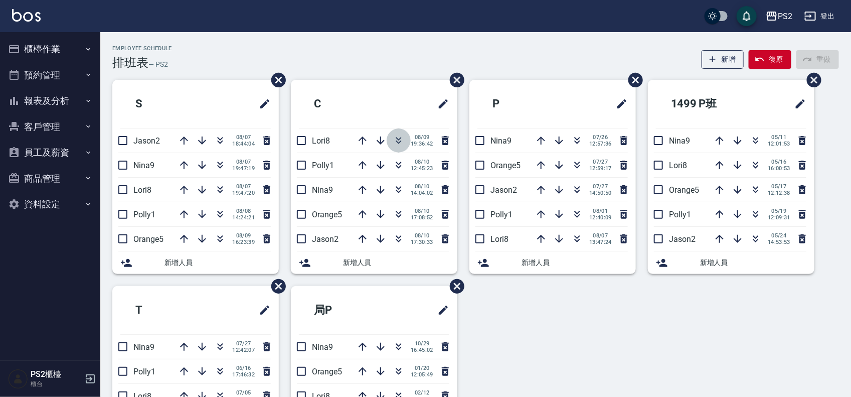
click at [403, 143] on icon "button" at bounding box center [399, 140] width 12 height 12
click at [219, 345] on icon "button" at bounding box center [221, 345] width 6 height 4
click at [343, 48] on div "Employee Schedule 排班表 — PS2 新增 復原 重做" at bounding box center [475, 57] width 727 height 25
click at [404, 146] on icon "button" at bounding box center [399, 140] width 12 height 12
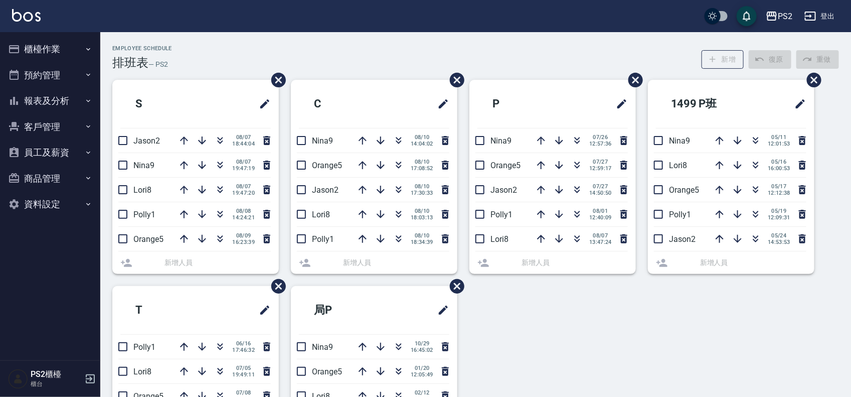
click at [402, 56] on div "Employee Schedule 排班表 — PS2 新增 復原 重做" at bounding box center [475, 57] width 727 height 25
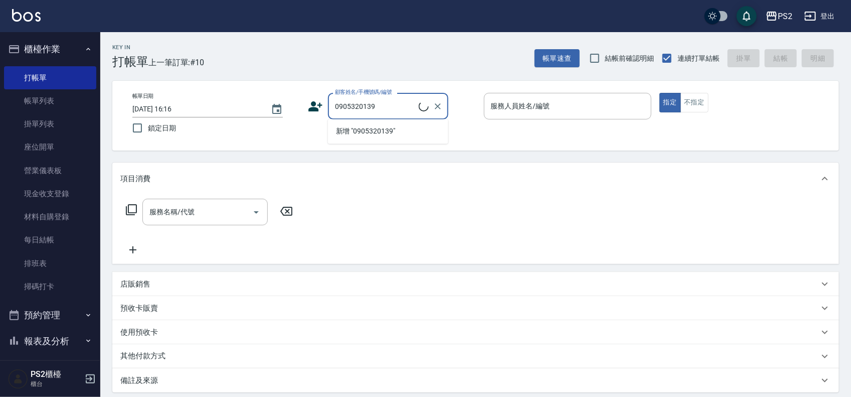
type input "[PERSON_NAME]/0905320139/"
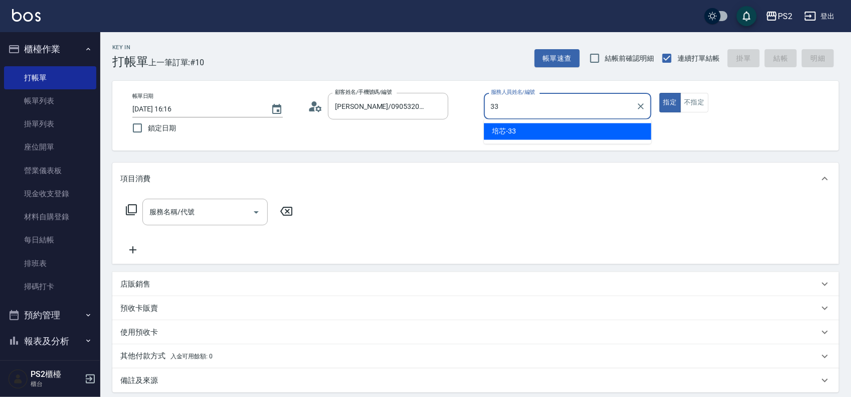
type input "培芯-33"
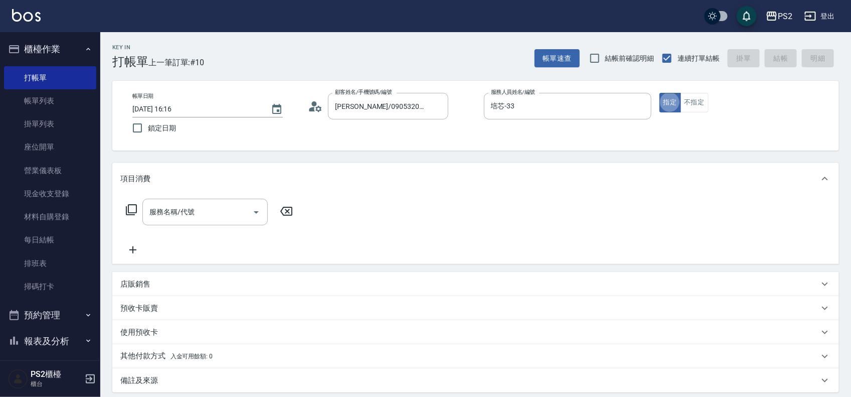
type button "true"
click at [132, 206] on icon at bounding box center [131, 210] width 12 height 12
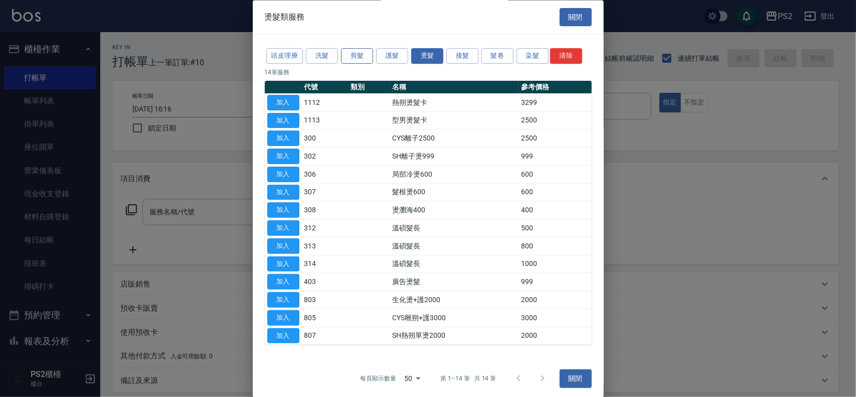
click at [362, 54] on button "剪髮" at bounding box center [357, 57] width 32 height 16
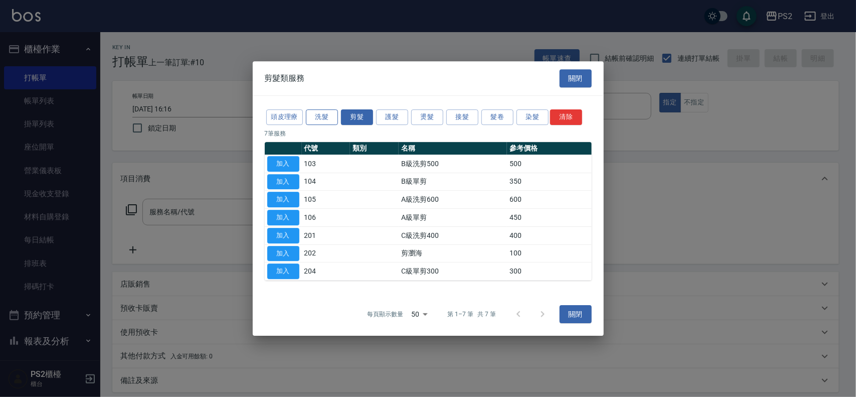
click at [332, 119] on button "洗髮" at bounding box center [322, 117] width 32 height 16
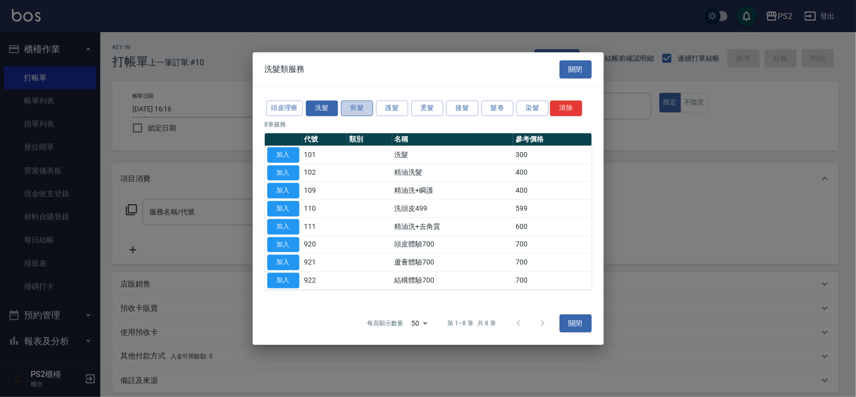
click at [366, 112] on button "剪髮" at bounding box center [357, 108] width 32 height 16
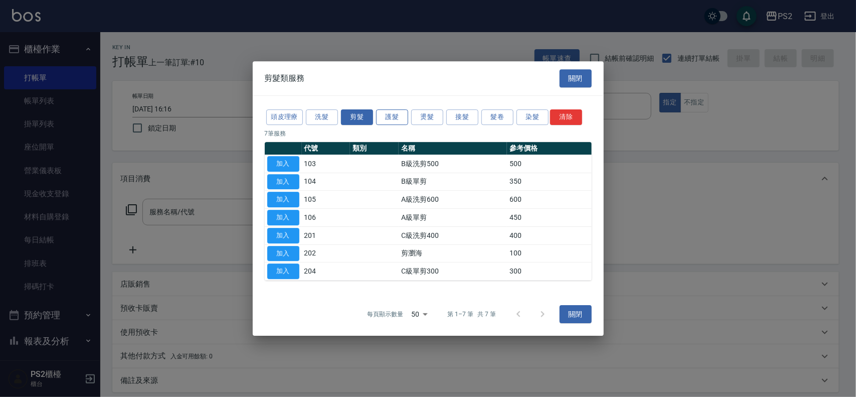
click at [397, 117] on button "護髮" at bounding box center [392, 117] width 32 height 16
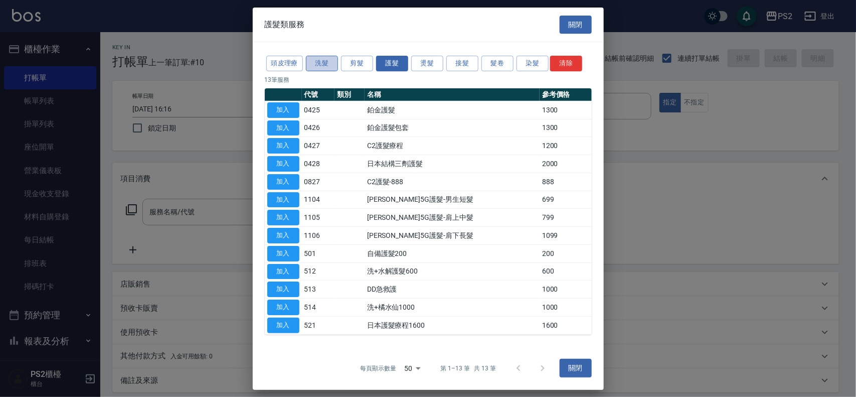
click at [320, 61] on button "洗髮" at bounding box center [322, 64] width 32 height 16
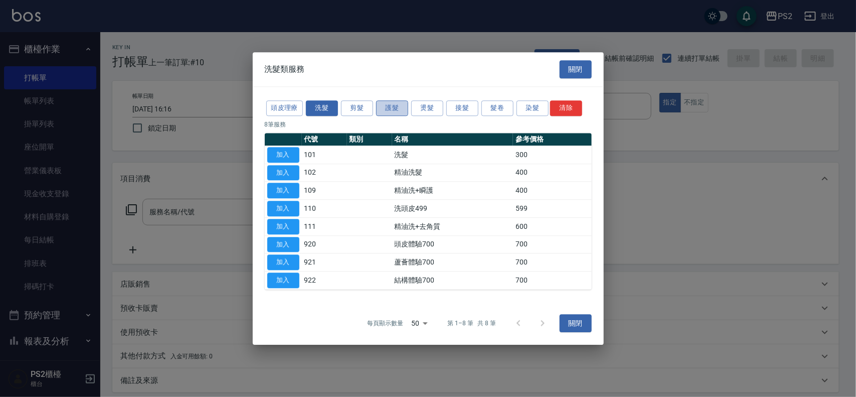
click at [383, 103] on button "護髮" at bounding box center [392, 108] width 32 height 16
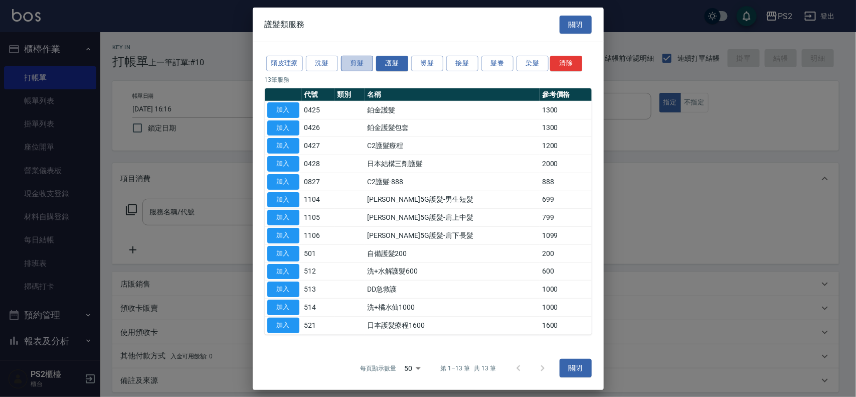
click at [359, 63] on button "剪髮" at bounding box center [357, 64] width 32 height 16
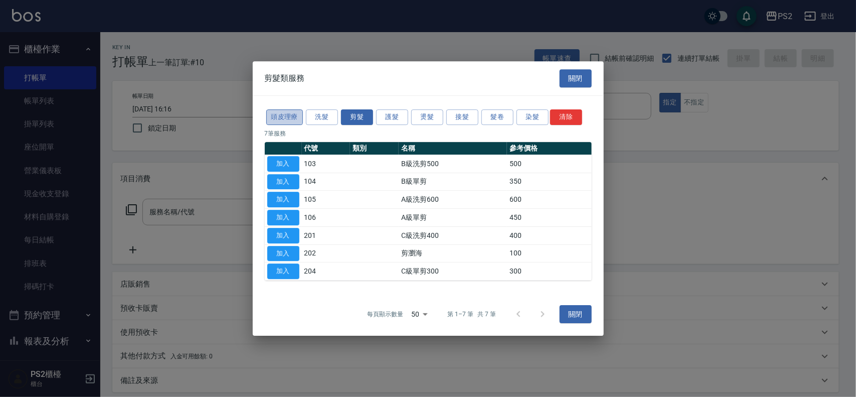
click at [294, 113] on button "頭皮理療" at bounding box center [284, 117] width 37 height 16
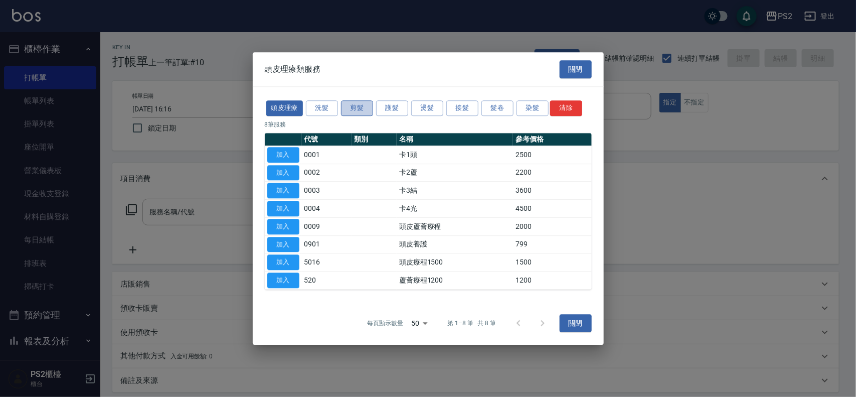
click at [366, 109] on button "剪髮" at bounding box center [357, 108] width 32 height 16
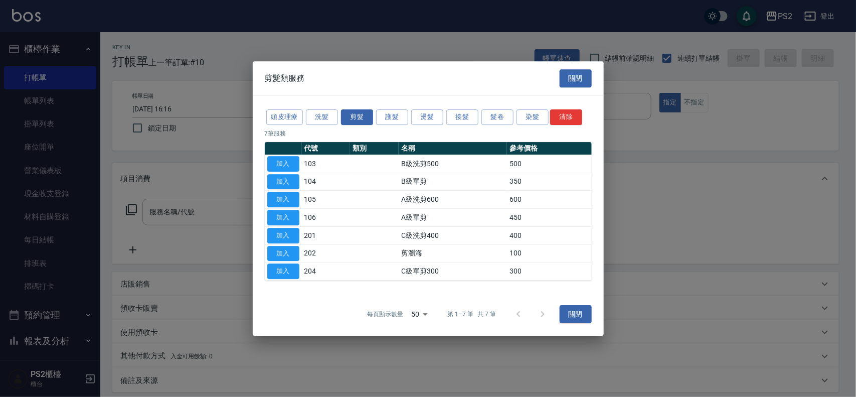
click at [410, 109] on div "頭皮理療 洗髮 剪髮 護髮 燙髮 接髮 髮卷 染髮 清除" at bounding box center [428, 117] width 327 height 19
click at [408, 109] on button "護髮" at bounding box center [392, 117] width 32 height 16
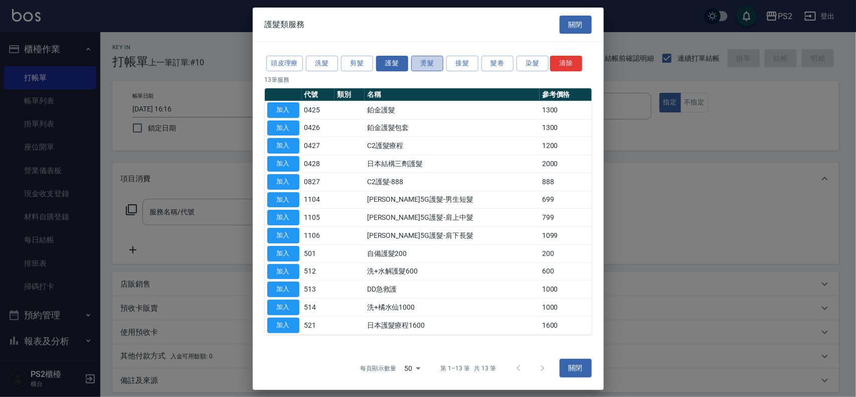
click at [430, 64] on button "燙髮" at bounding box center [427, 64] width 32 height 16
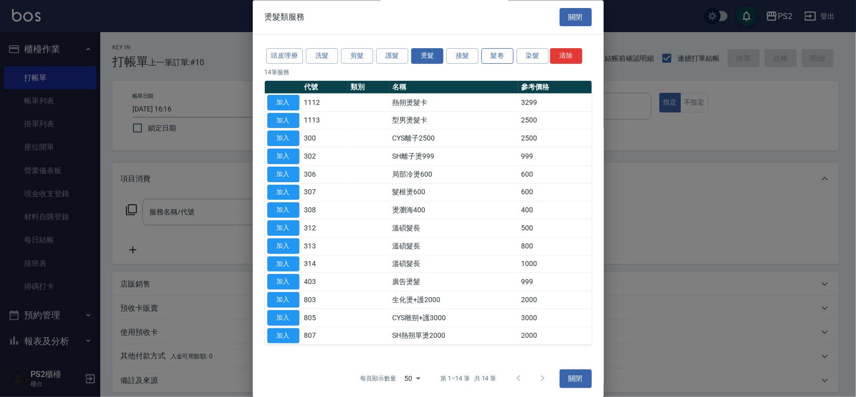
click at [499, 59] on button "髮卷" at bounding box center [497, 57] width 32 height 16
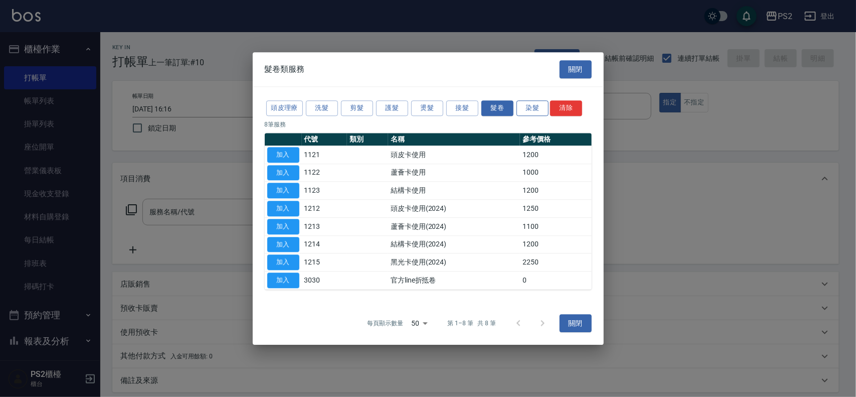
click at [529, 100] on button "染髮" at bounding box center [533, 108] width 32 height 16
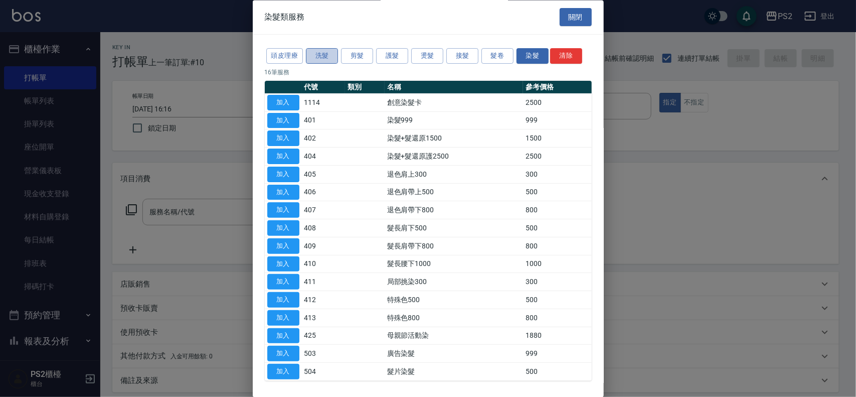
click at [323, 56] on button "洗髮" at bounding box center [322, 57] width 32 height 16
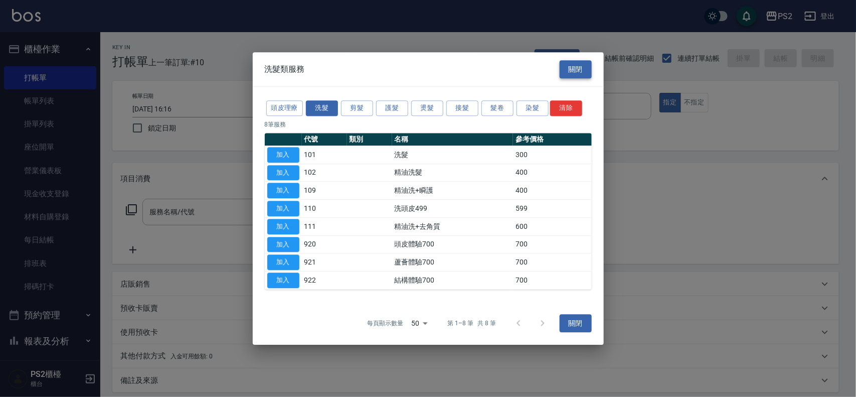
click at [585, 64] on button "關閉" at bounding box center [576, 69] width 32 height 19
click at [585, 64] on input "結帳前確認明細" at bounding box center [594, 58] width 21 height 21
checkbox input "true"
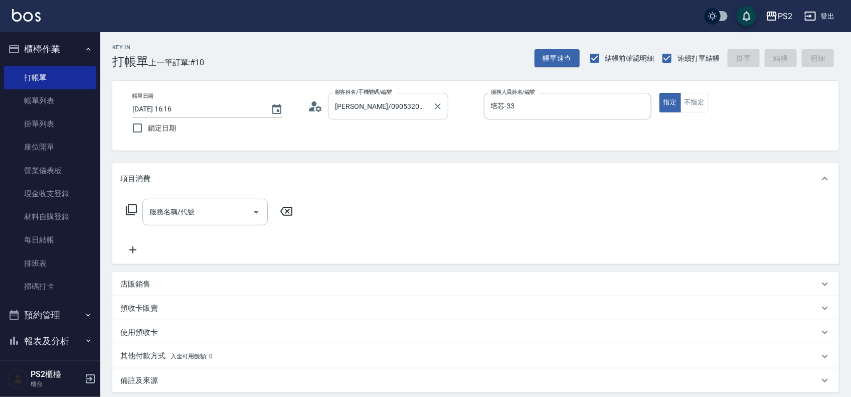
click at [413, 99] on input "[PERSON_NAME]/0905320139/" at bounding box center [381, 106] width 96 height 18
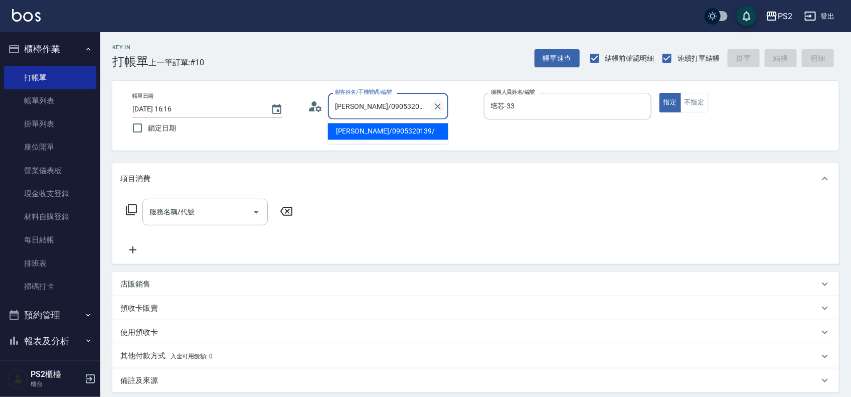
click at [442, 105] on icon "Clear" at bounding box center [438, 106] width 10 height 10
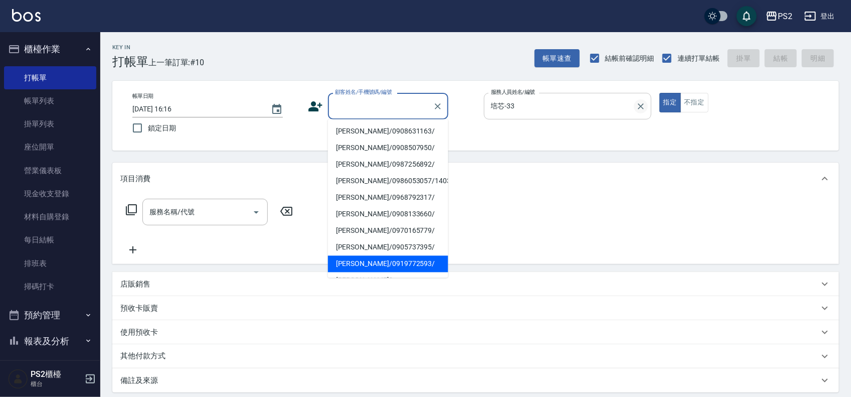
click at [642, 109] on icon "Clear" at bounding box center [641, 106] width 10 height 10
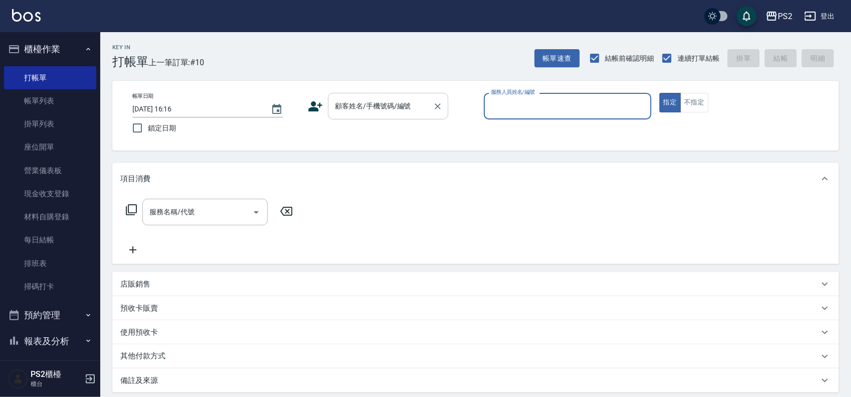
click at [405, 108] on input "顧客姓名/手機號碼/編號" at bounding box center [381, 106] width 96 height 18
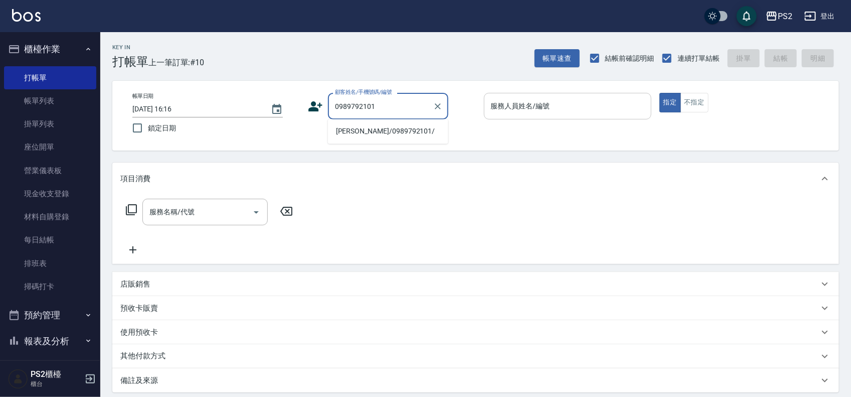
type input "[PERSON_NAME]/0989792101/"
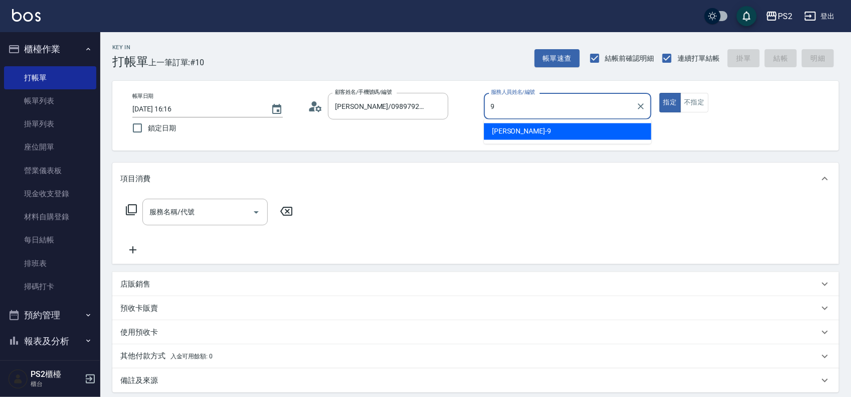
type input "[PERSON_NAME]-9"
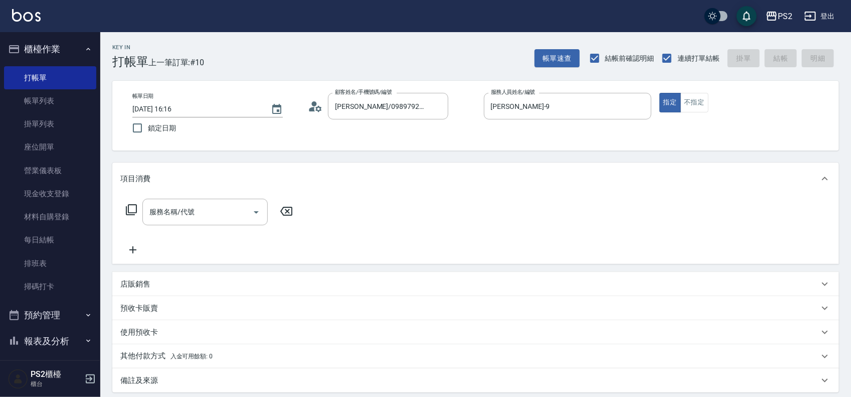
click at [123, 204] on div "服務名稱/代號 服務名稱/代號" at bounding box center [209, 212] width 179 height 27
click at [125, 206] on icon at bounding box center [131, 210] width 12 height 12
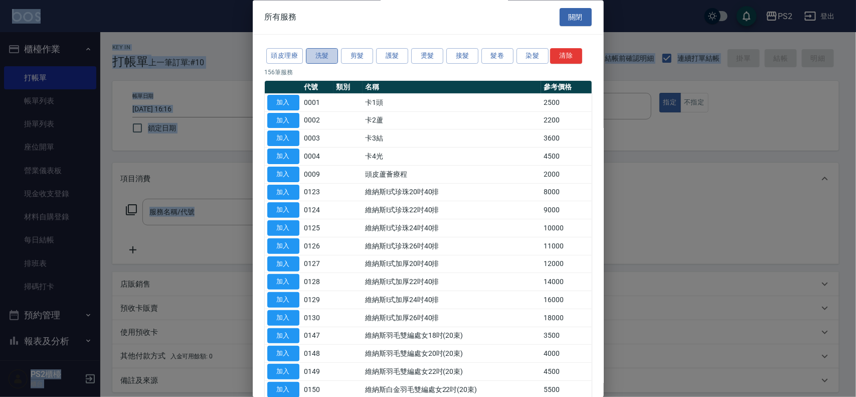
click at [334, 55] on button "洗髮" at bounding box center [322, 57] width 32 height 16
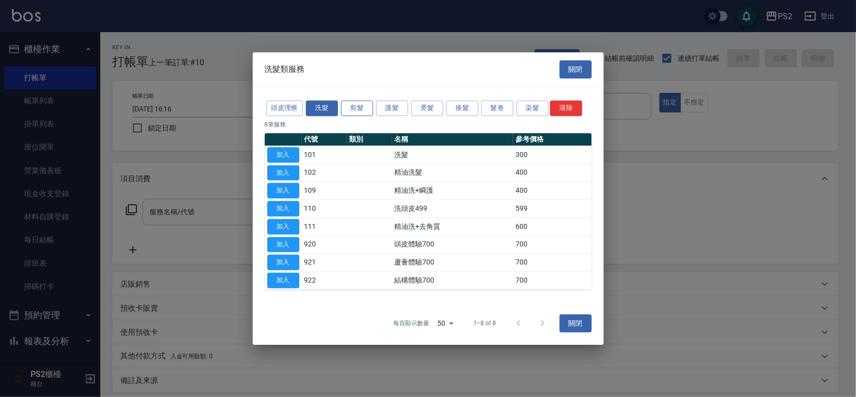
click at [345, 55] on div "洗髮類服務 關閉" at bounding box center [428, 69] width 351 height 35
click at [352, 109] on button "剪髮" at bounding box center [357, 108] width 32 height 16
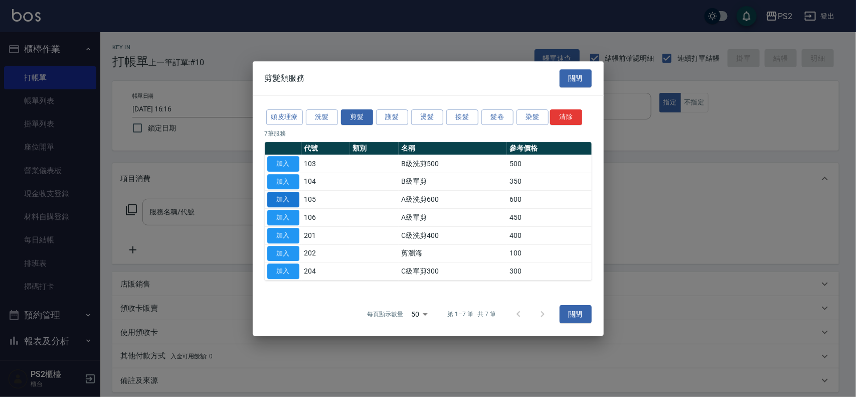
click at [294, 199] on button "加入" at bounding box center [283, 200] width 32 height 16
type input "A級洗剪600(105)"
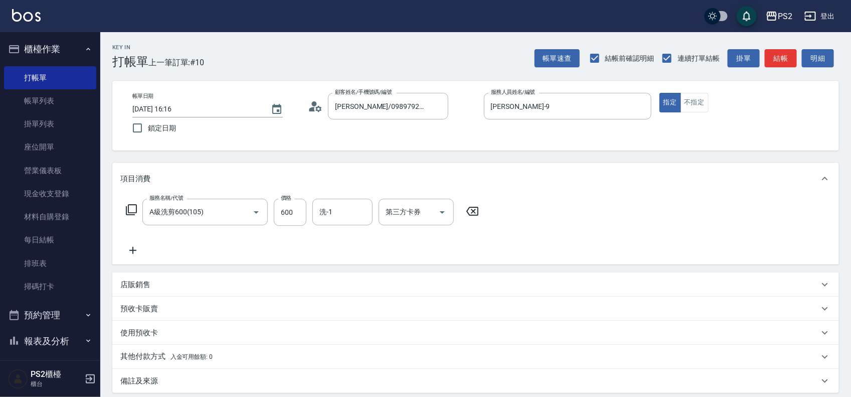
scroll to position [108, 0]
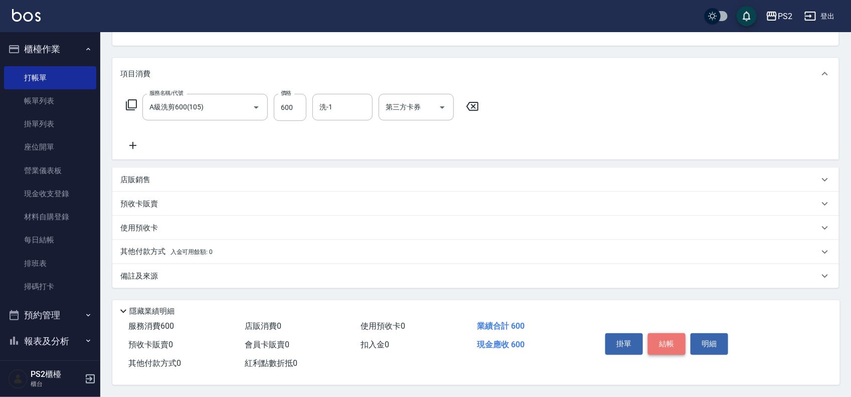
click at [672, 341] on button "結帳" at bounding box center [667, 343] width 38 height 21
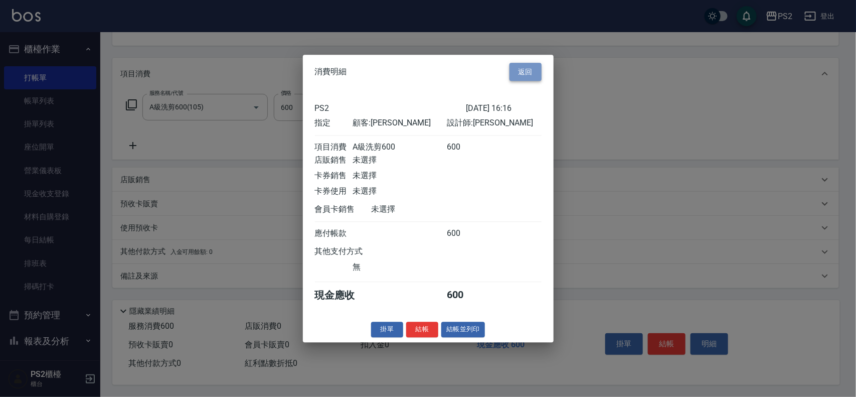
click at [525, 63] on button "返回" at bounding box center [526, 72] width 32 height 19
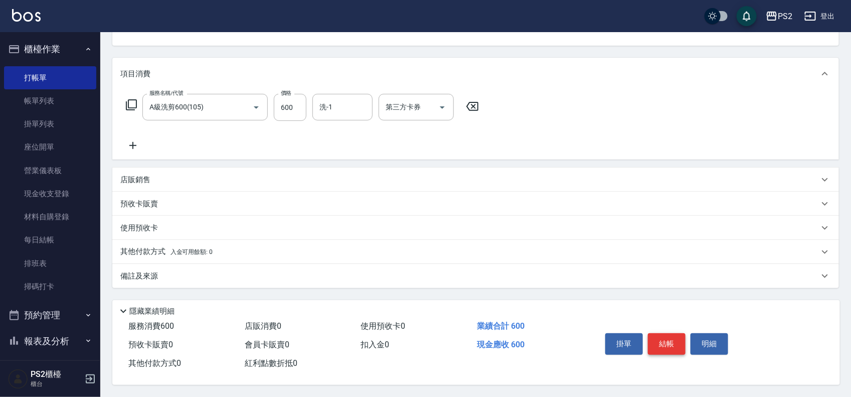
click at [661, 334] on button "結帳" at bounding box center [667, 343] width 38 height 21
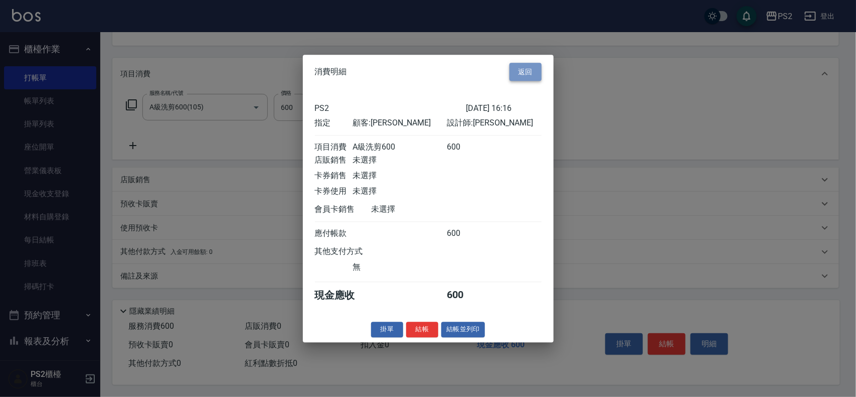
click at [520, 63] on button "返回" at bounding box center [526, 72] width 32 height 19
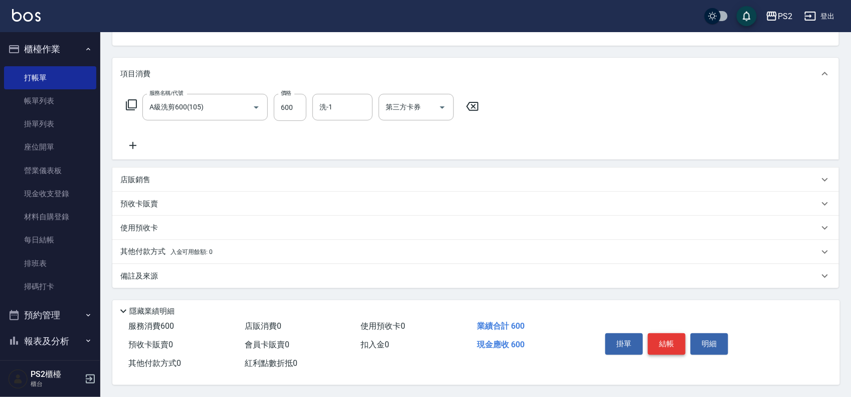
click at [670, 336] on button "結帳" at bounding box center [667, 343] width 38 height 21
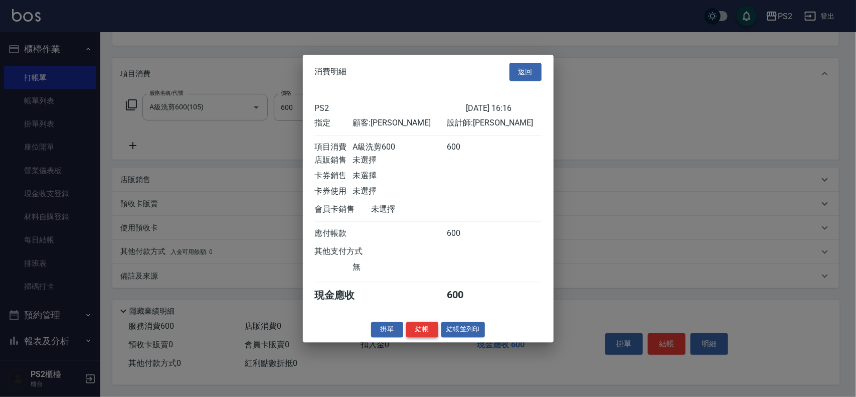
click at [420, 335] on button "結帳" at bounding box center [422, 329] width 32 height 16
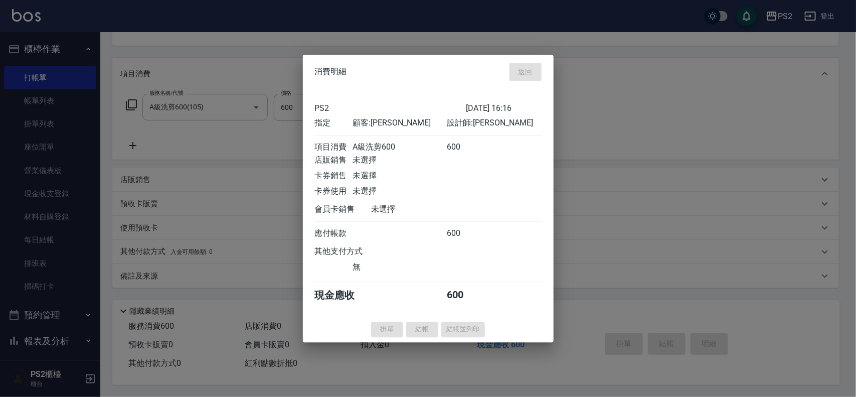
type input "[DATE] 18:06"
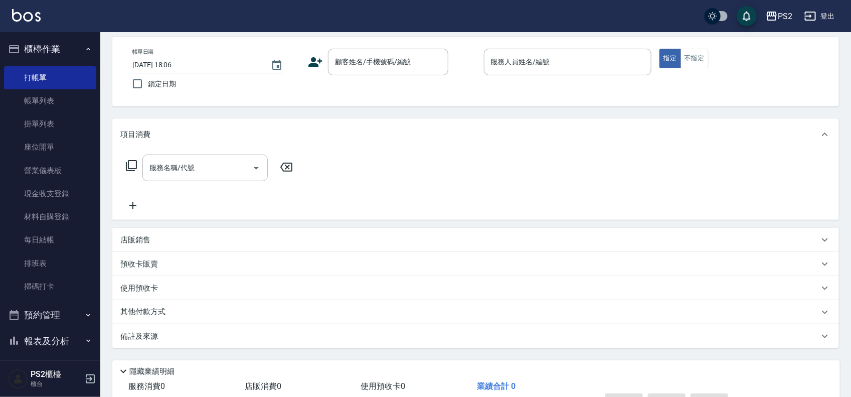
scroll to position [0, 0]
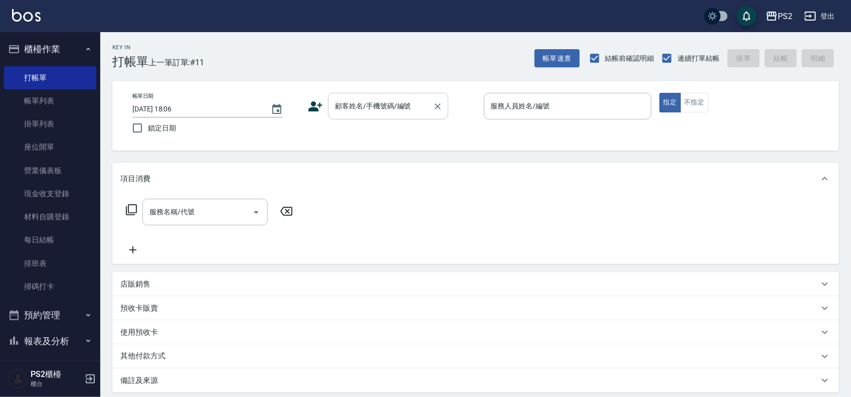
click at [420, 107] on input "顧客姓名/手機號碼/編號" at bounding box center [381, 106] width 96 height 18
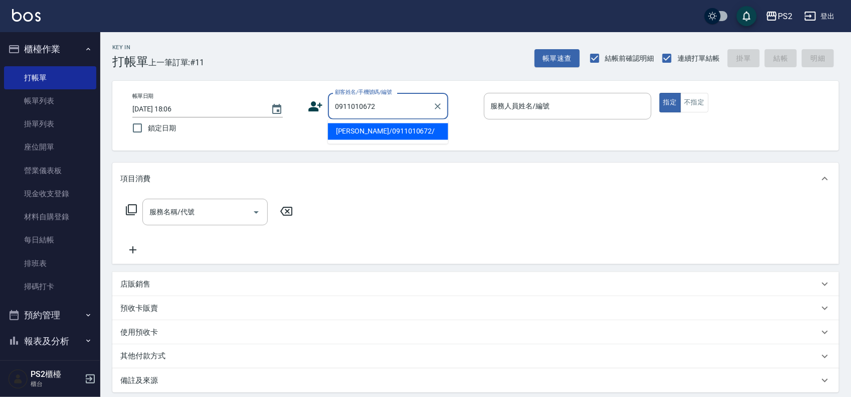
type input "[PERSON_NAME]/0911010672/"
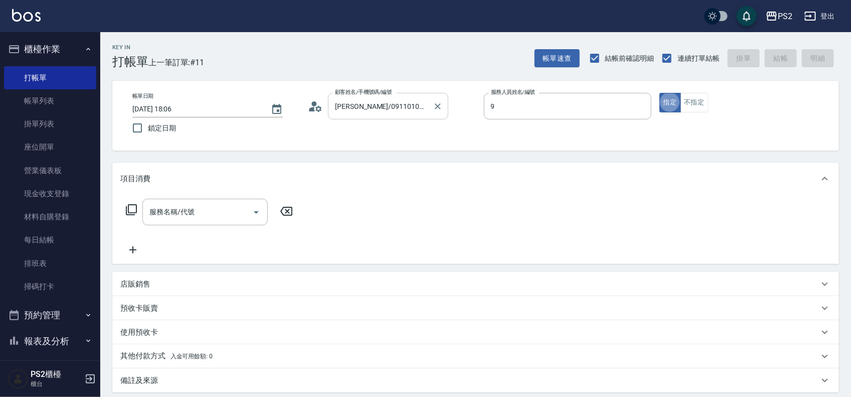
type input "[PERSON_NAME]-9"
click at [126, 214] on icon at bounding box center [131, 209] width 11 height 11
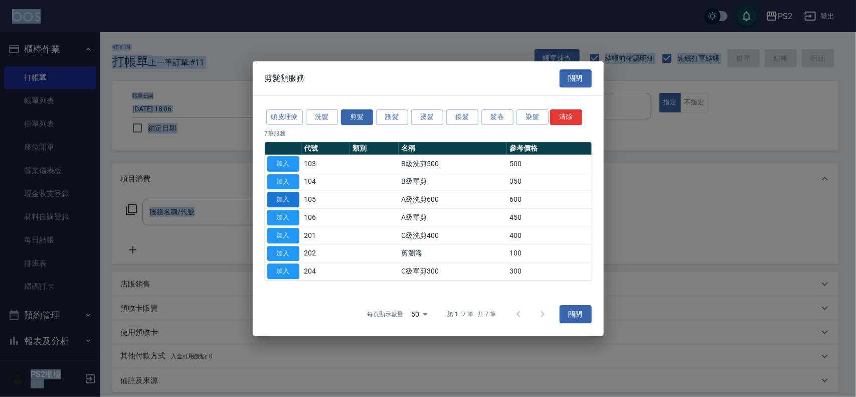
click at [289, 197] on button "加入" at bounding box center [283, 200] width 32 height 16
type input "A級洗剪600(105)"
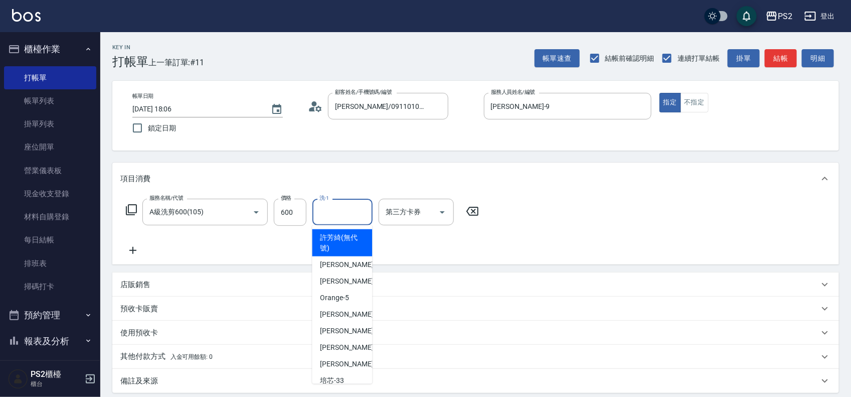
click at [352, 211] on input "洗-1" at bounding box center [342, 212] width 51 height 18
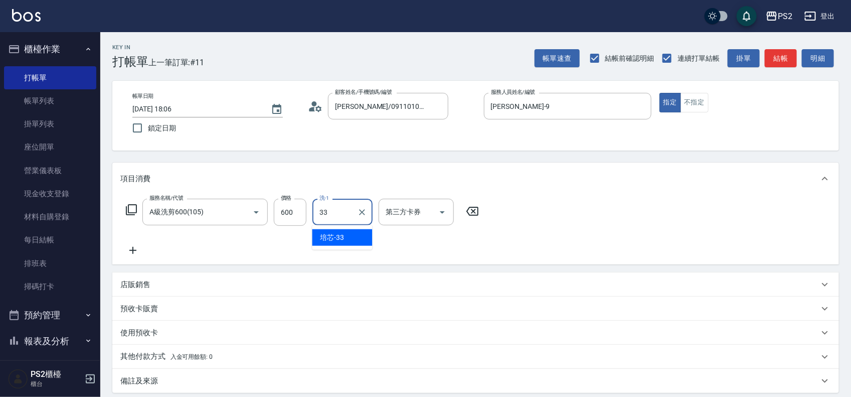
type input "培芯-33"
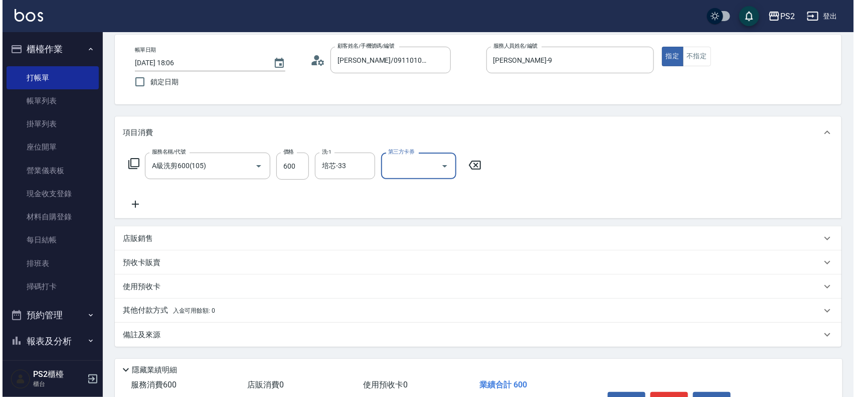
scroll to position [108, 0]
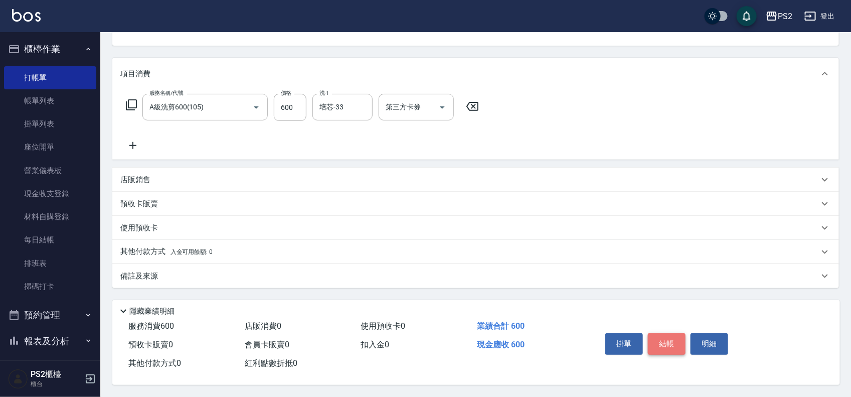
click at [664, 338] on button "結帳" at bounding box center [667, 343] width 38 height 21
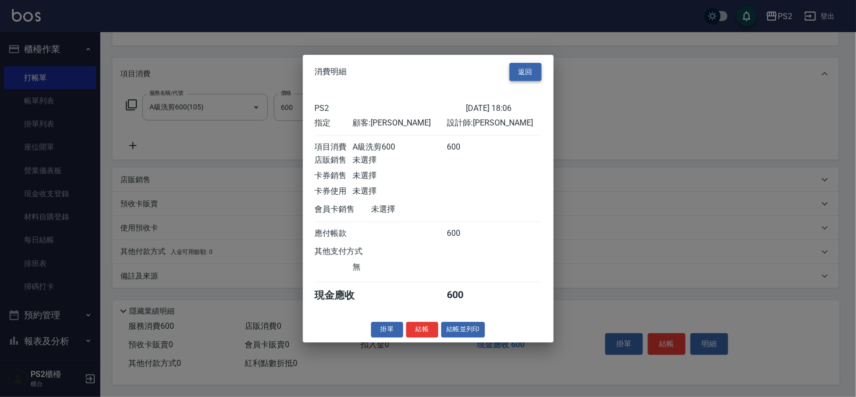
click at [527, 63] on button "返回" at bounding box center [526, 72] width 32 height 19
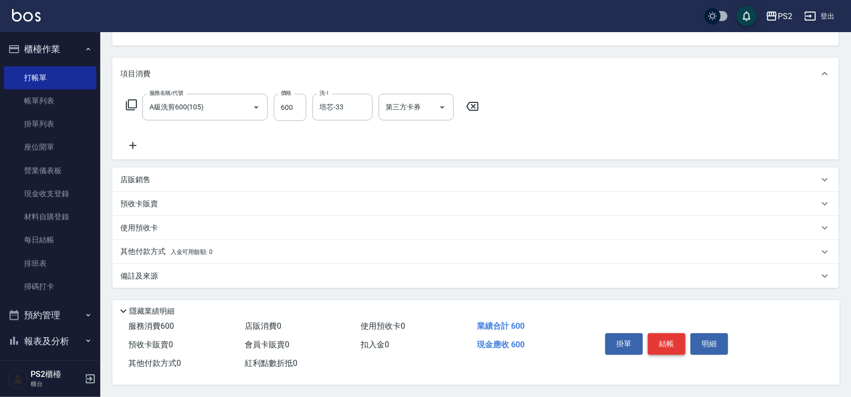
click at [668, 337] on button "結帳" at bounding box center [667, 343] width 38 height 21
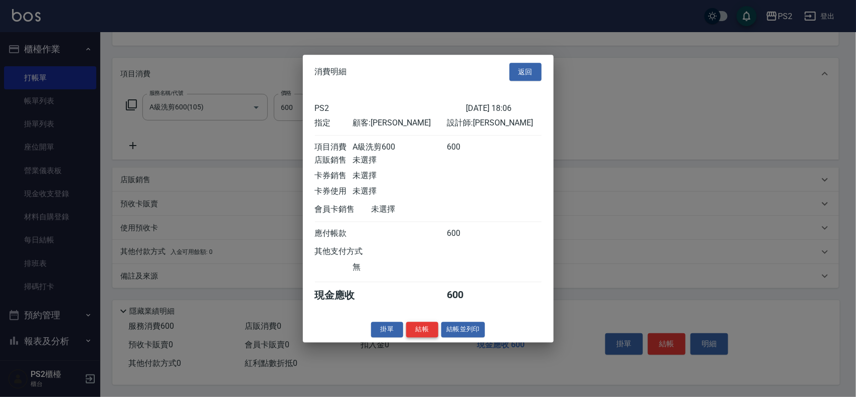
click at [420, 333] on button "結帳" at bounding box center [422, 329] width 32 height 16
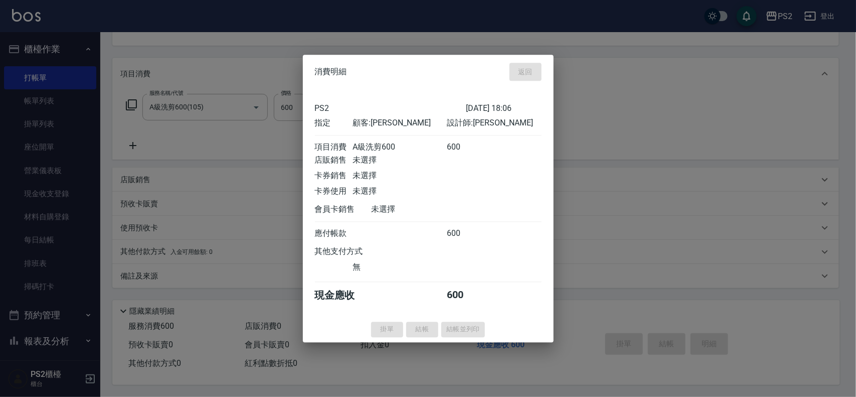
type input "[DATE] 18:07"
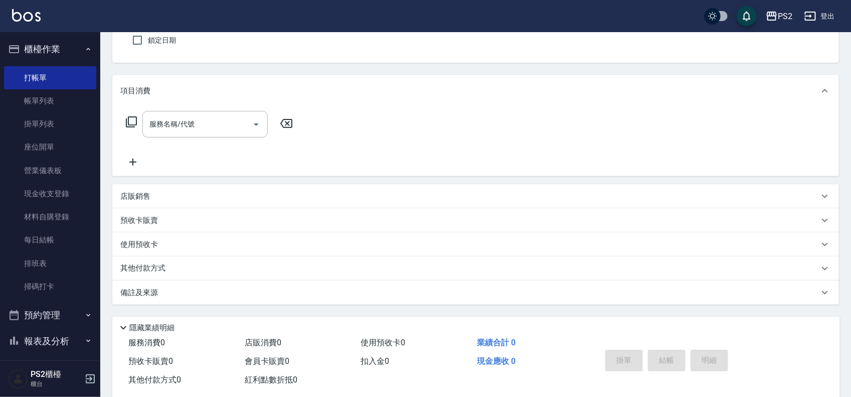
scroll to position [0, 0]
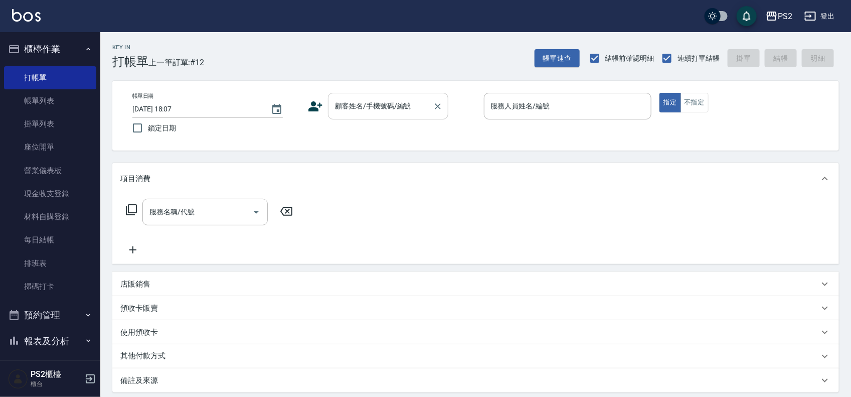
click at [395, 113] on input "顧客姓名/手機號碼/編號" at bounding box center [381, 106] width 96 height 18
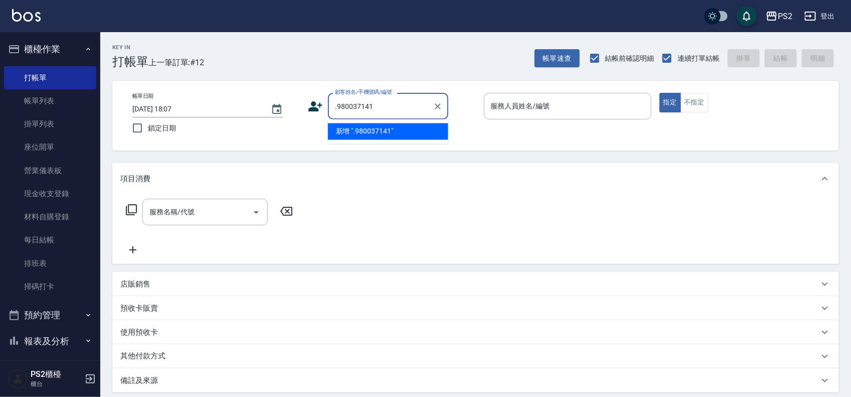
type input ".980037141"
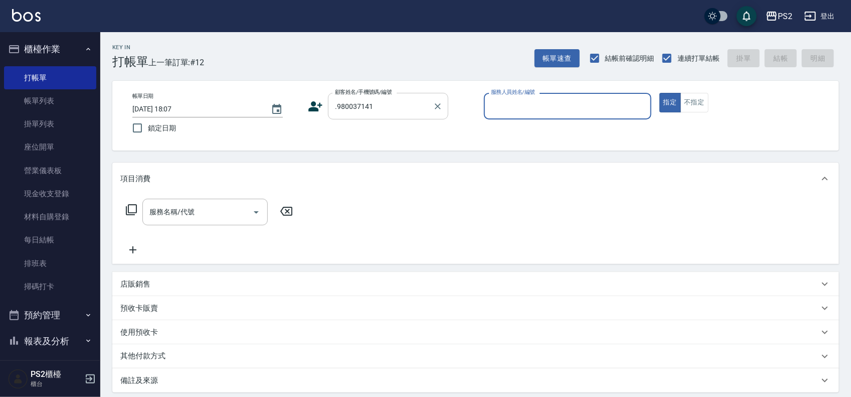
click at [340, 105] on input ".980037141" at bounding box center [381, 106] width 96 height 18
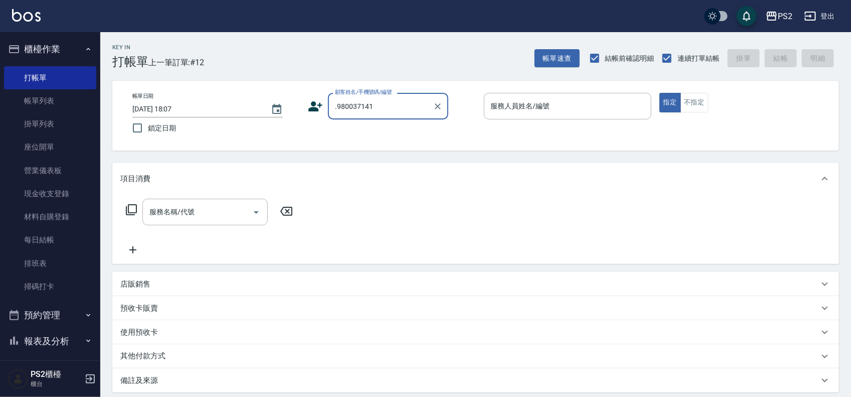
click at [340, 105] on input ".980037141" at bounding box center [381, 106] width 96 height 18
click at [372, 108] on input ".980037141" at bounding box center [381, 106] width 96 height 18
click at [321, 108] on icon at bounding box center [315, 106] width 15 height 15
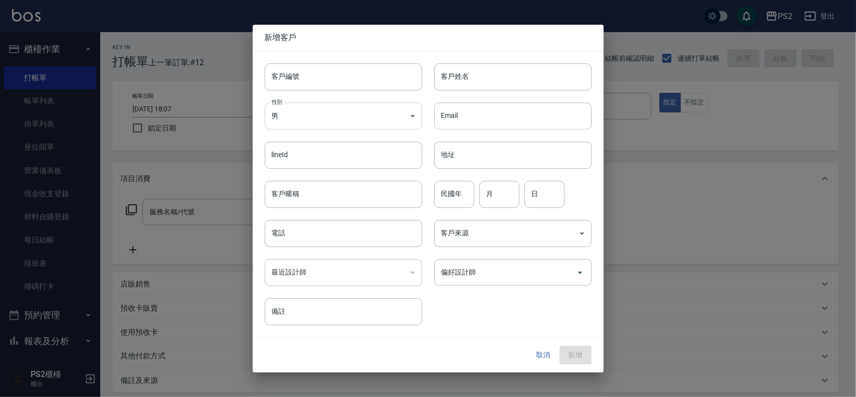
type input ".980037141"
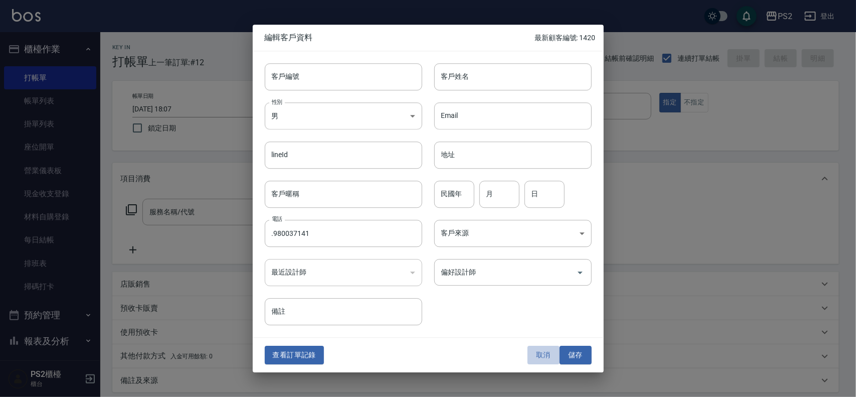
click at [537, 353] on button "取消" at bounding box center [544, 355] width 32 height 19
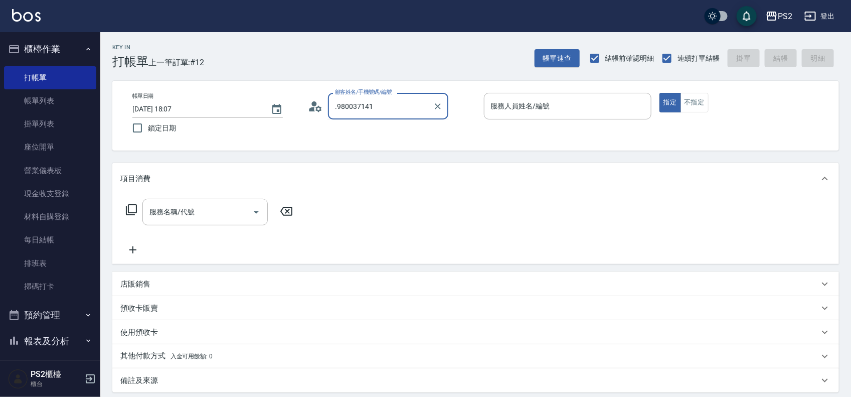
click at [349, 104] on input ".980037141" at bounding box center [381, 106] width 96 height 18
click at [345, 104] on input ".980037141" at bounding box center [381, 106] width 96 height 18
type input "[PERSON_NAME]/0980037141/"
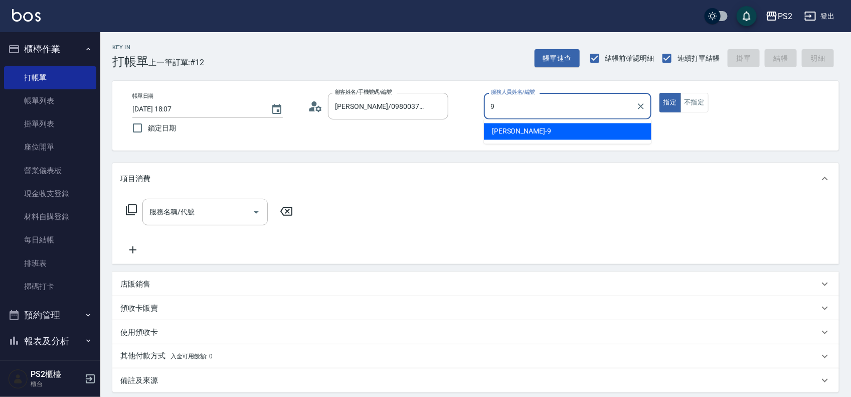
type input "[PERSON_NAME]-9"
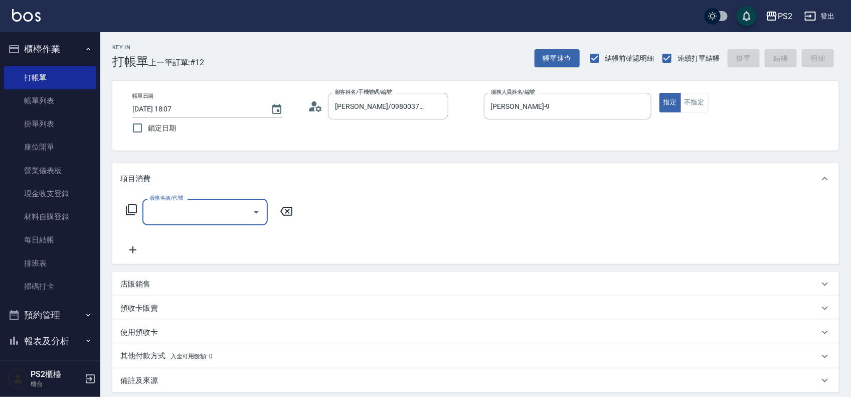
click at [121, 214] on div "服務名稱/代號 服務名稱/代號" at bounding box center [209, 212] width 179 height 27
click at [128, 211] on icon at bounding box center [131, 209] width 11 height 11
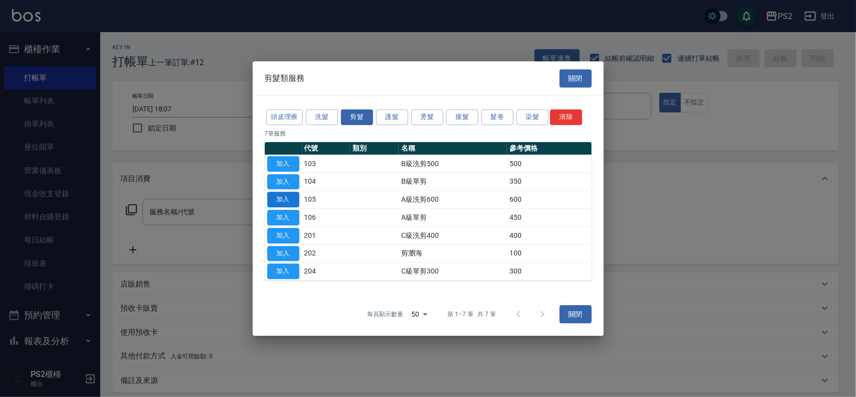
click at [277, 196] on button "加入" at bounding box center [283, 200] width 32 height 16
type input "A級洗剪600(105)"
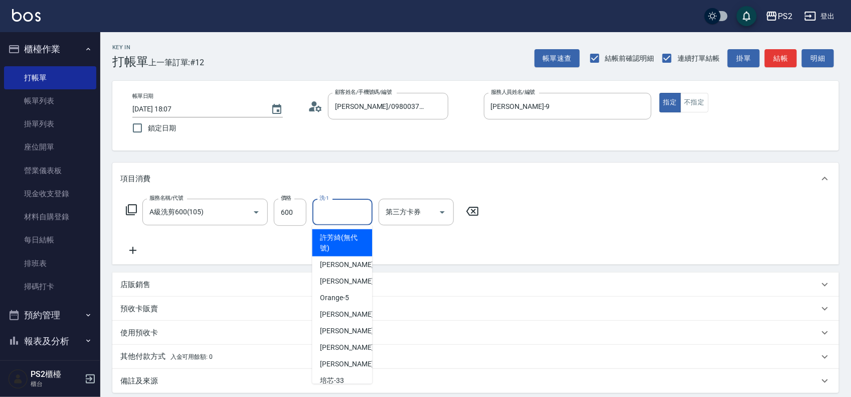
click at [337, 209] on input "洗-1" at bounding box center [342, 212] width 51 height 18
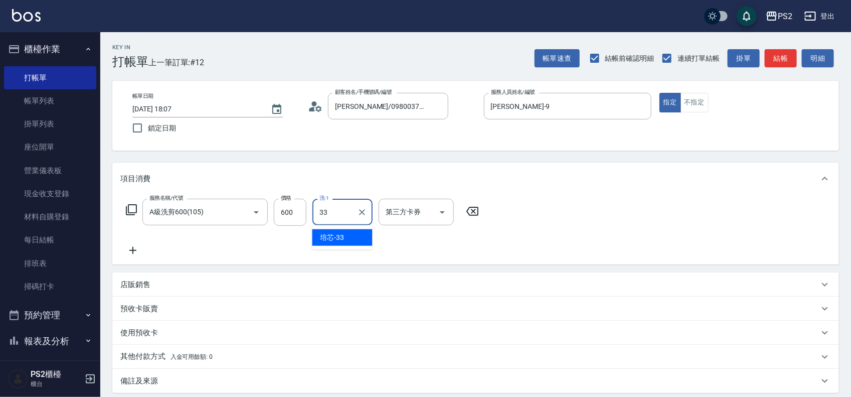
type input "培芯-33"
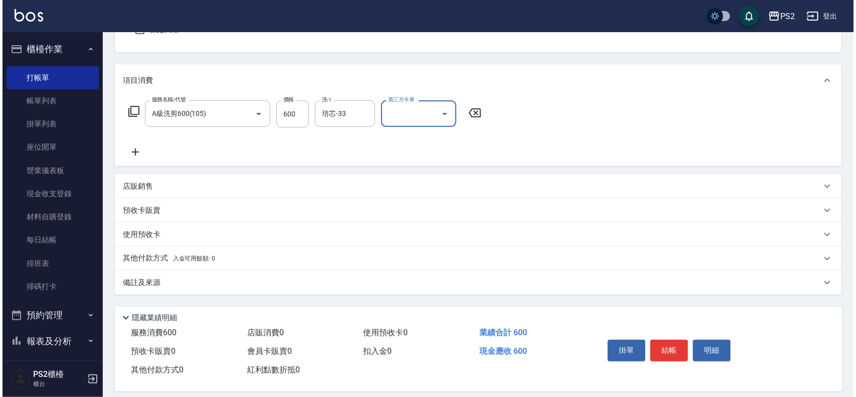
scroll to position [108, 0]
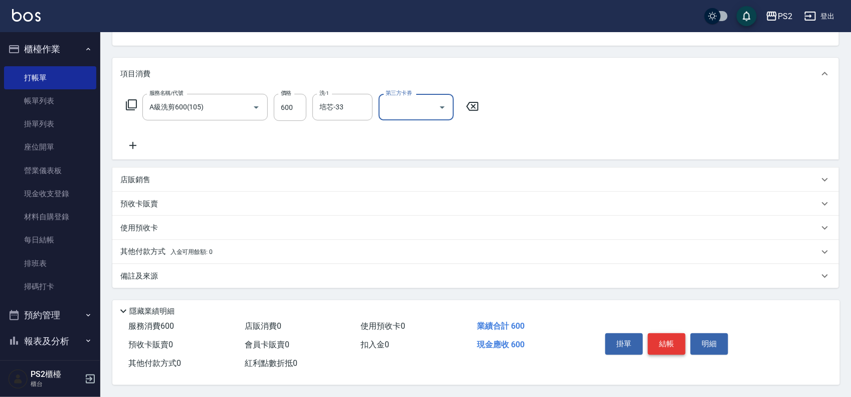
click at [657, 334] on button "結帳" at bounding box center [667, 343] width 38 height 21
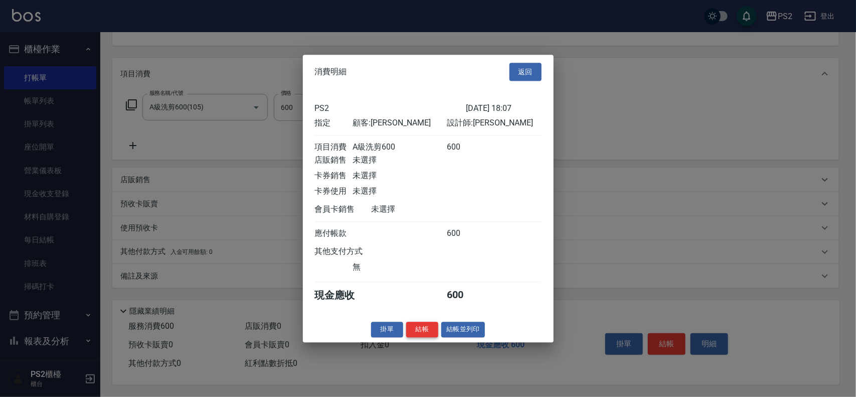
click at [417, 335] on button "結帳" at bounding box center [422, 329] width 32 height 16
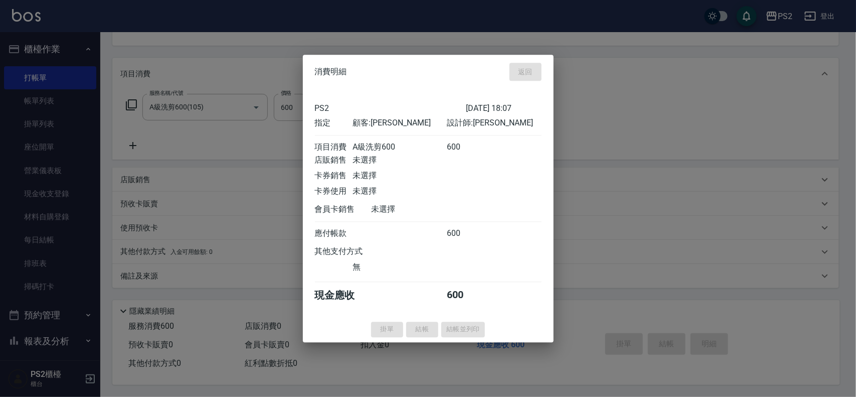
type input "[DATE] 18:08"
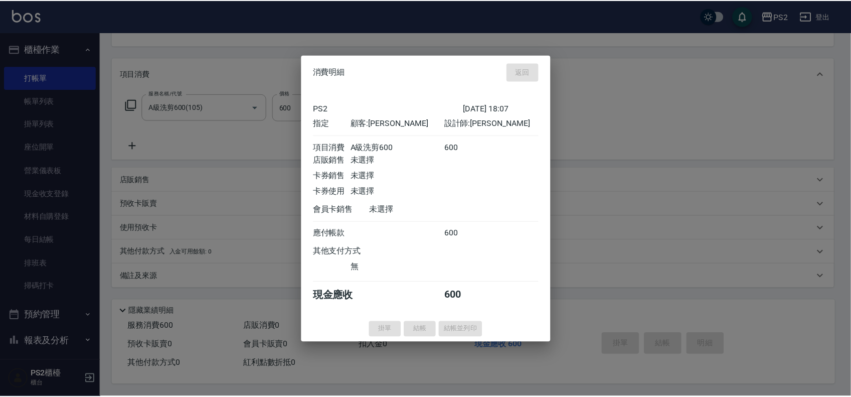
scroll to position [97, 0]
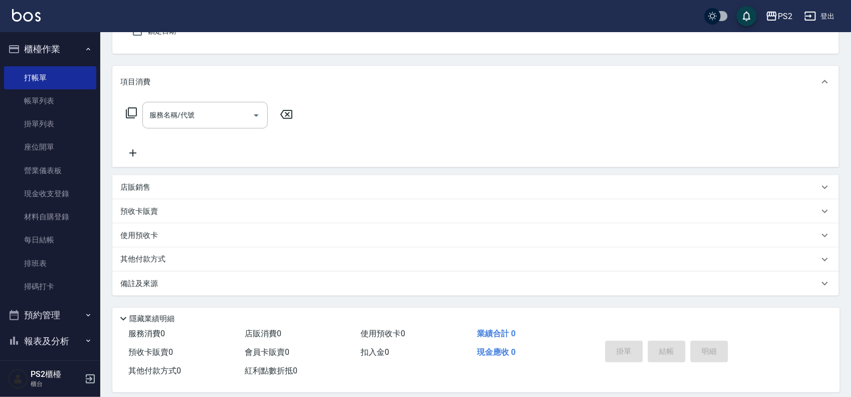
click at [133, 113] on icon at bounding box center [131, 113] width 12 height 12
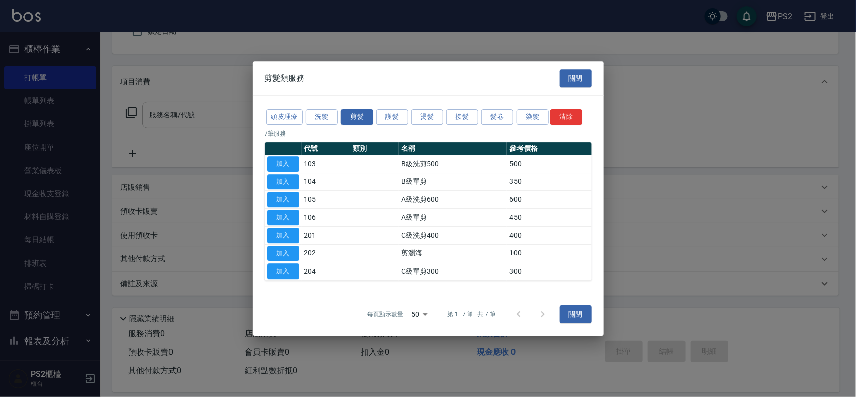
click at [562, 68] on div "剪髮類服務 關閉" at bounding box center [428, 78] width 351 height 35
click at [571, 73] on button "關閉" at bounding box center [576, 78] width 32 height 19
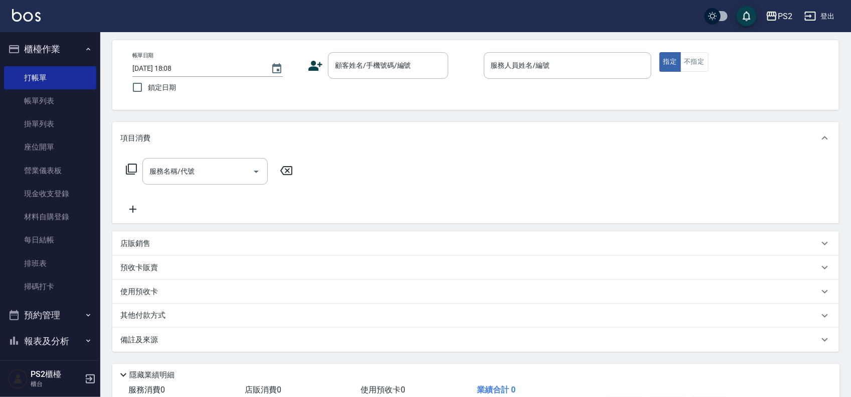
scroll to position [63, 0]
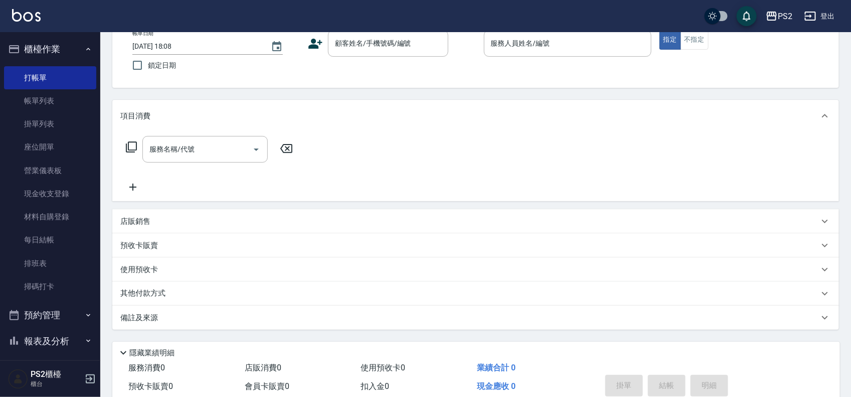
click at [467, 221] on div "店販銷售" at bounding box center [469, 221] width 699 height 11
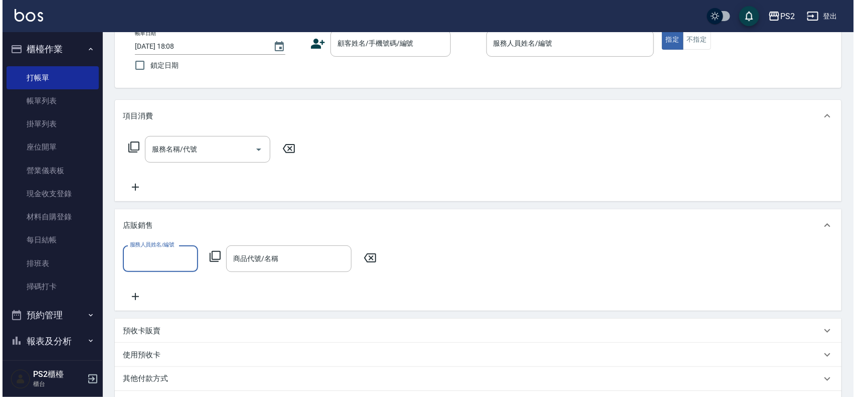
scroll to position [0, 0]
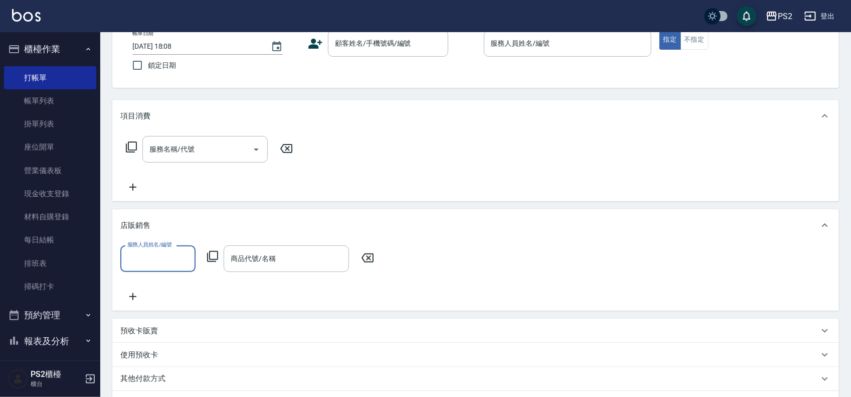
click at [211, 255] on icon at bounding box center [213, 256] width 12 height 12
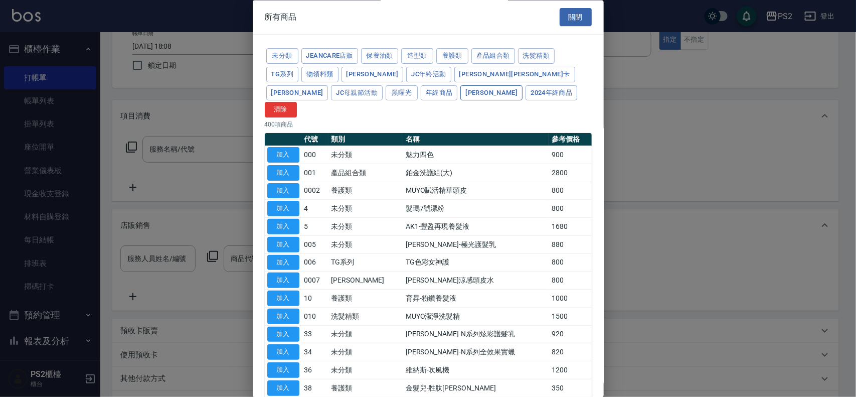
click at [460, 88] on button "[PERSON_NAME]" at bounding box center [491, 93] width 62 height 16
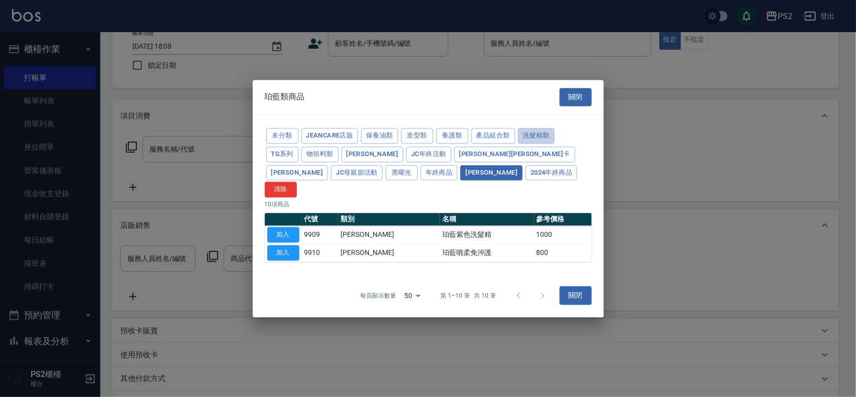
click at [528, 139] on button "洗髮精類" at bounding box center [536, 136] width 37 height 16
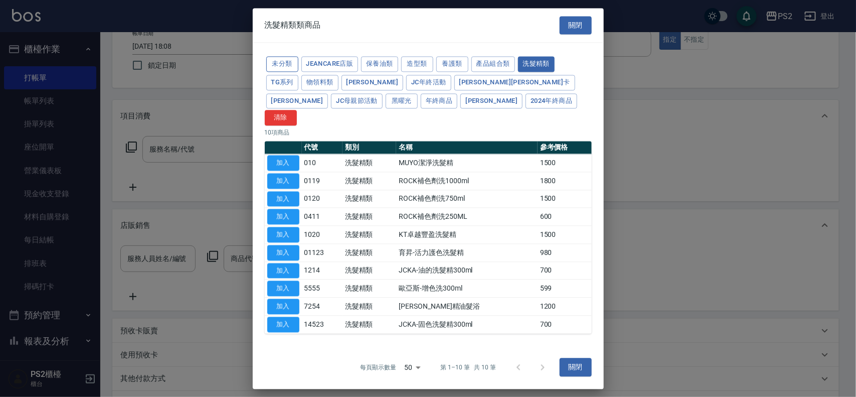
click at [285, 64] on button "未分類" at bounding box center [282, 64] width 32 height 16
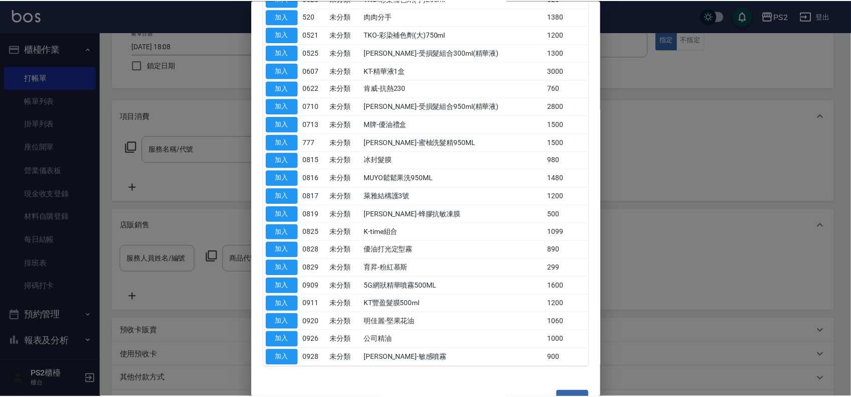
scroll to position [547, 0]
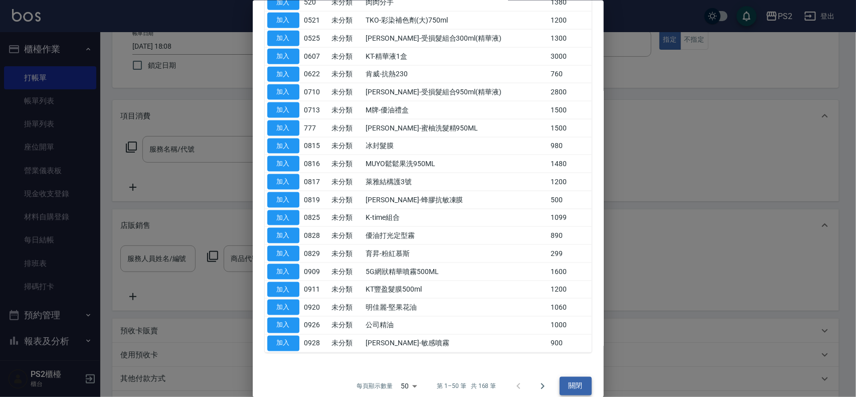
click at [573, 377] on button "關閉" at bounding box center [576, 386] width 32 height 19
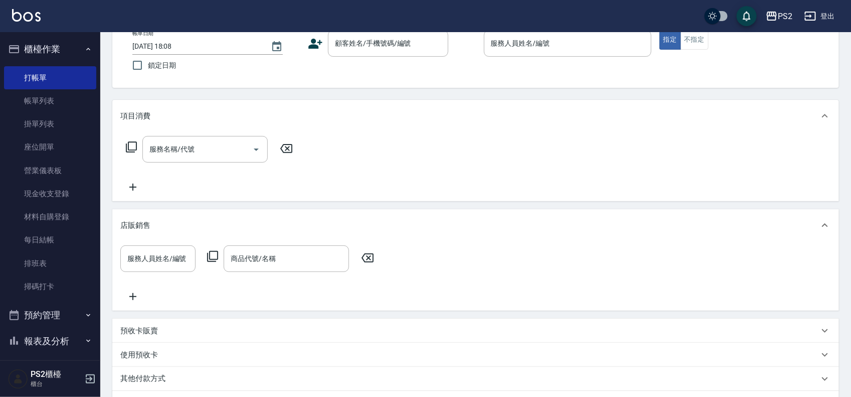
click at [772, 222] on div "店販銷售" at bounding box center [469, 225] width 699 height 11
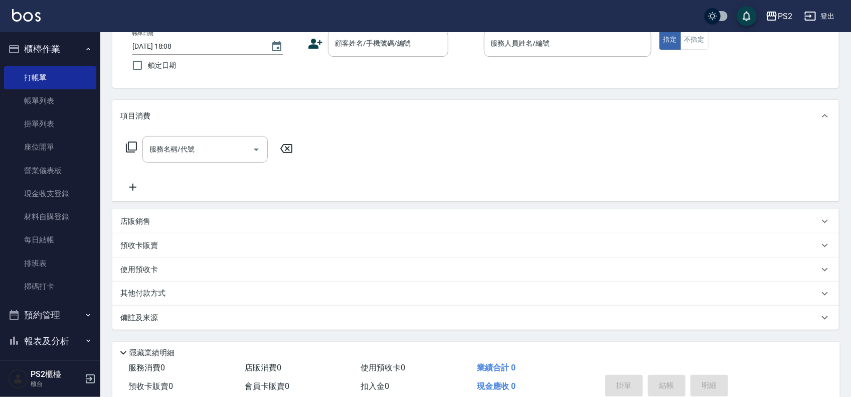
click at [402, 263] on div "使用預收卡" at bounding box center [475, 269] width 727 height 24
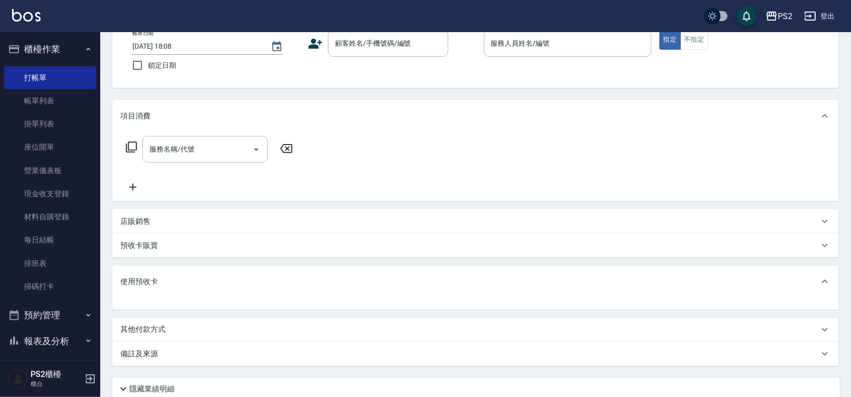
click at [389, 242] on div "預收卡販賣" at bounding box center [469, 245] width 699 height 11
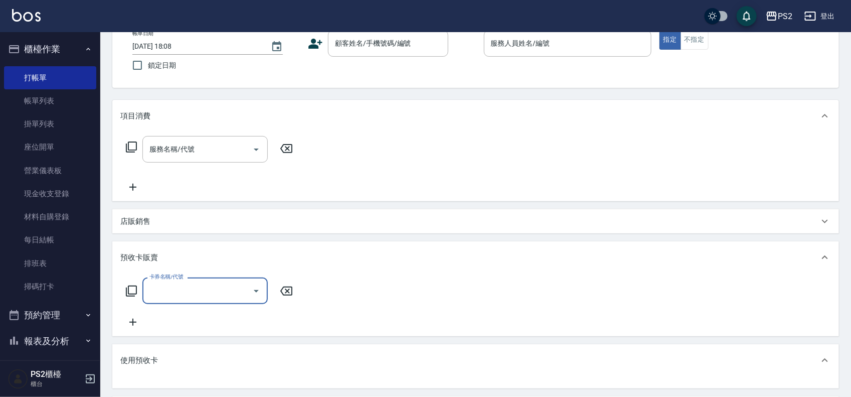
scroll to position [0, 0]
click at [377, 219] on div "店販銷售" at bounding box center [469, 221] width 699 height 11
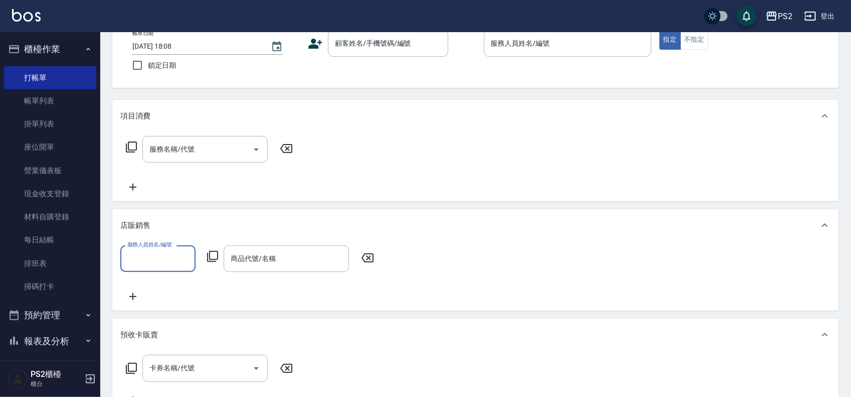
click at [377, 219] on div "店販銷售" at bounding box center [475, 225] width 727 height 32
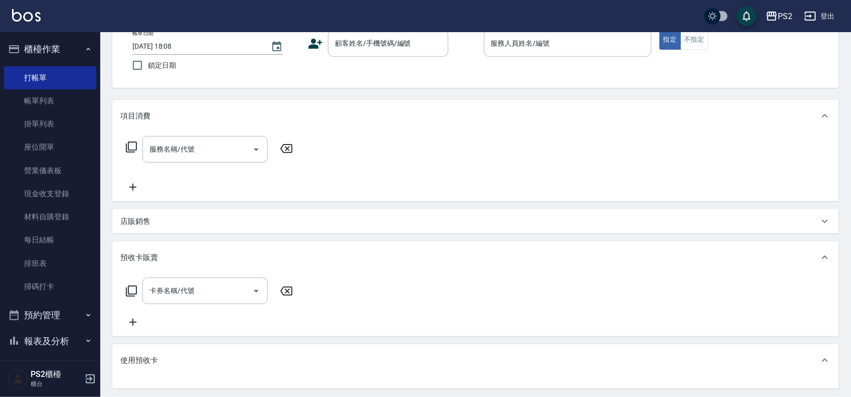
click at [403, 262] on div "預收卡販賣" at bounding box center [469, 257] width 699 height 11
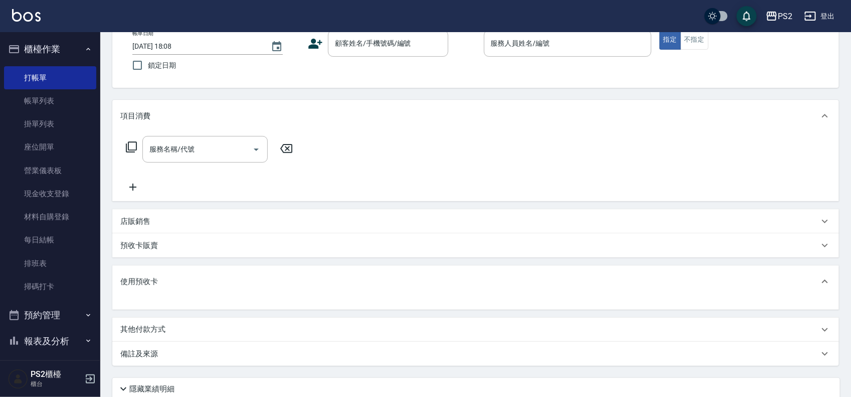
click at [422, 119] on div "項目消費" at bounding box center [469, 116] width 699 height 11
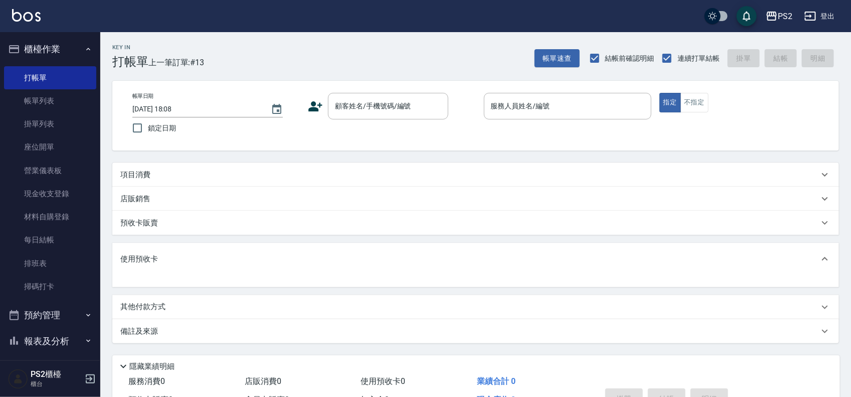
click at [410, 164] on div "項目消費" at bounding box center [475, 175] width 727 height 24
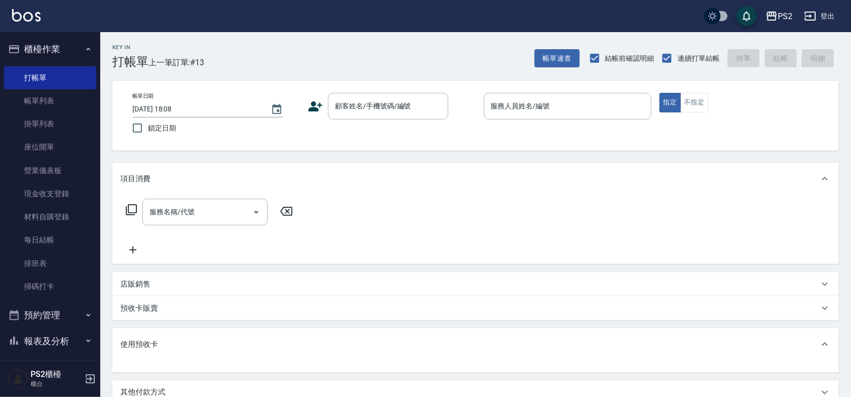
click at [675, 354] on div "使用預收卡" at bounding box center [475, 344] width 727 height 32
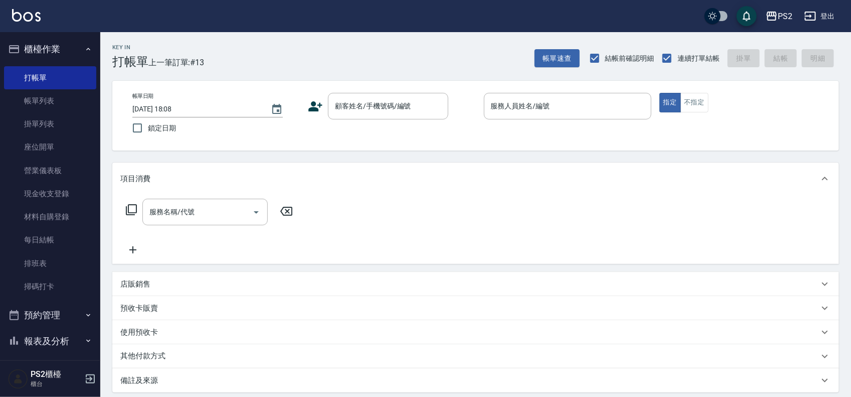
click at [675, 354] on div "項目消費 服務名稱/代號 服務名稱/代號 店販銷售 服務人員姓名/編號 服務人員姓名/編號 商品代號/名稱 商品代號/名稱 預收卡販賣 卡券名稱/代號 卡券名…" at bounding box center [475, 278] width 727 height 230
click at [339, 91] on div "帳單日期 [DATE] 18:08 鎖定日期 顧客姓名/手機號碼/編號 顧客姓名/手機號碼/編號 服務人員姓名/編號 服務人員姓名/編號 指定 不指定" at bounding box center [475, 116] width 727 height 70
click at [345, 97] on div "顧客姓名/手機號碼/編號" at bounding box center [388, 106] width 120 height 27
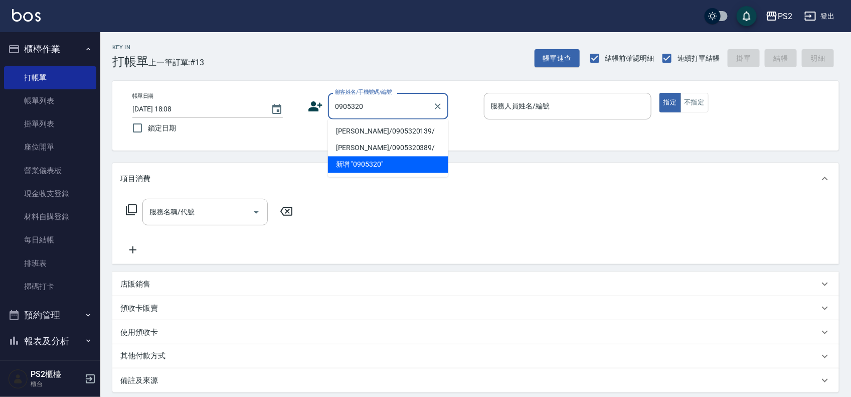
type input "[PERSON_NAME]/0905320139/"
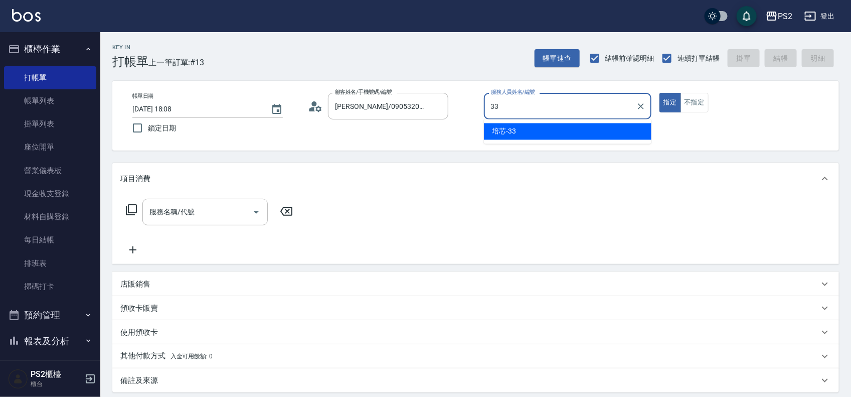
type input "培芯-33"
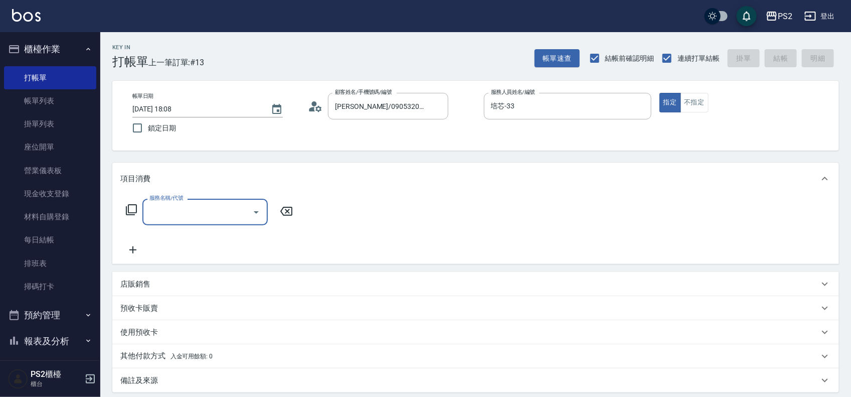
click at [141, 282] on p "店販銷售" at bounding box center [135, 284] width 30 height 11
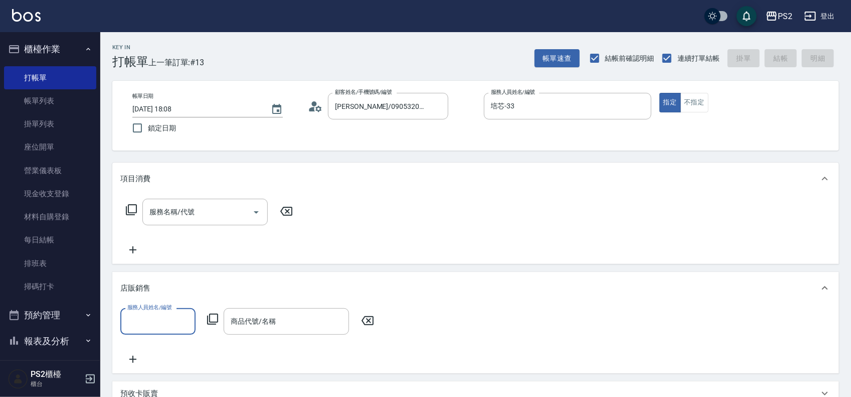
click at [209, 314] on icon at bounding box center [212, 318] width 11 height 11
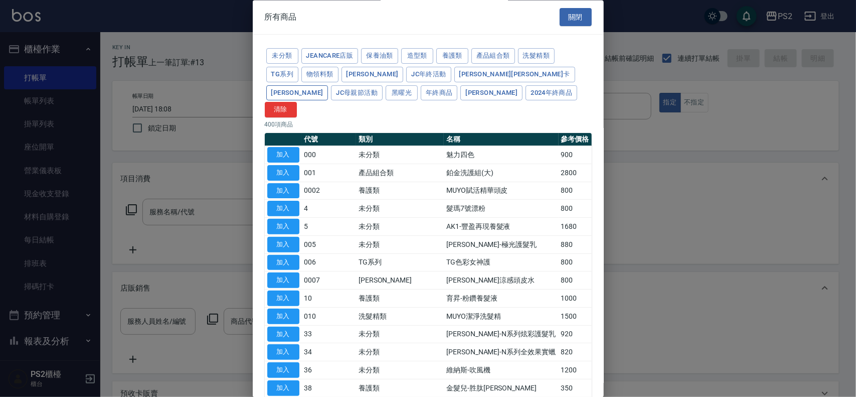
click at [329, 85] on button "[PERSON_NAME]" at bounding box center [297, 93] width 62 height 16
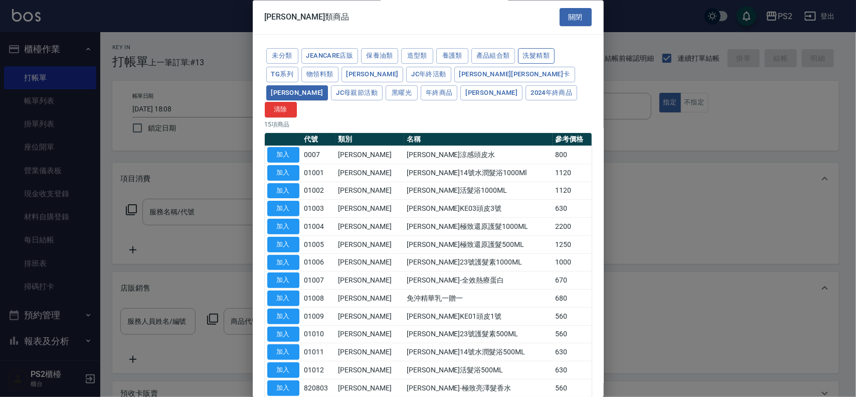
click at [523, 57] on button "洗髮精類" at bounding box center [536, 57] width 37 height 16
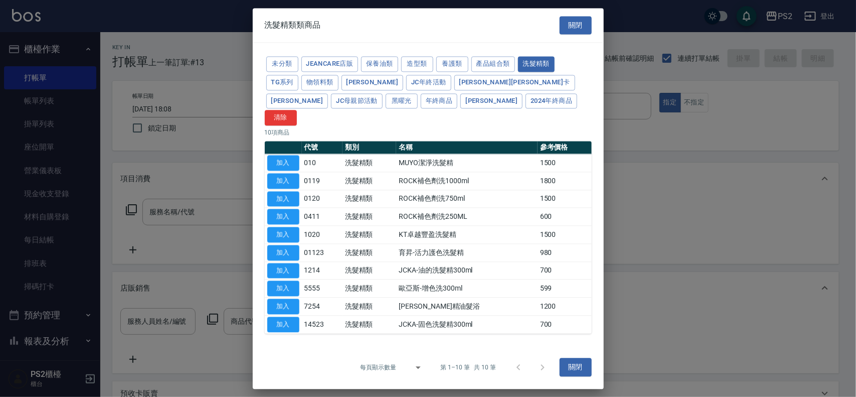
click at [538, 359] on div at bounding box center [531, 367] width 48 height 24
click at [463, 72] on button "養護類" at bounding box center [452, 64] width 32 height 16
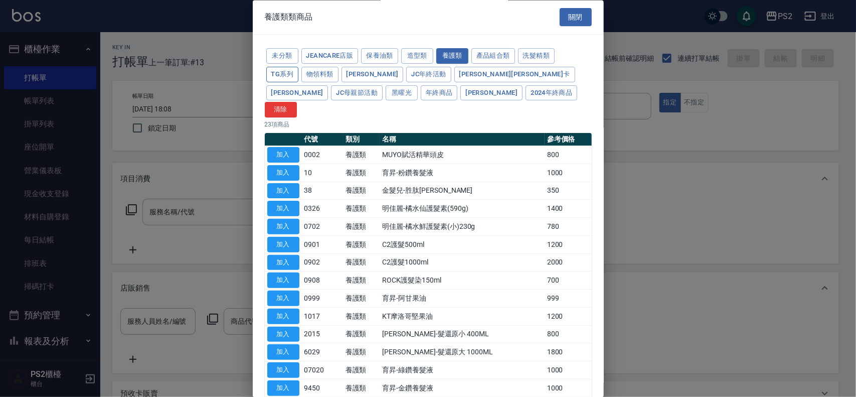
click at [281, 81] on button "TG系列" at bounding box center [282, 75] width 33 height 16
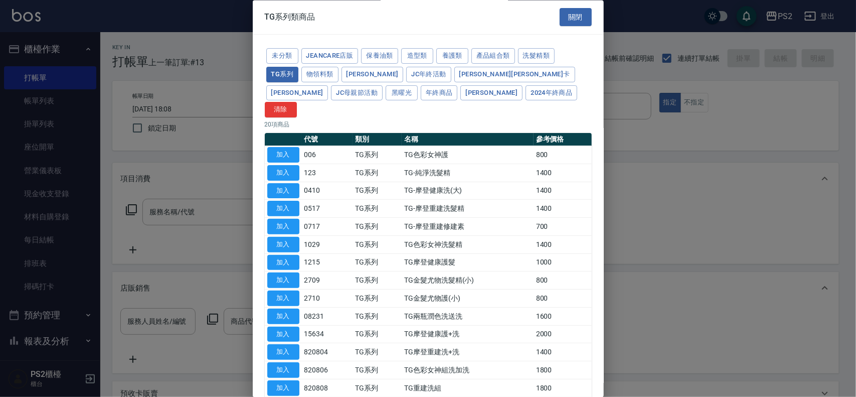
click at [537, 54] on button "洗髮精類" at bounding box center [536, 57] width 37 height 16
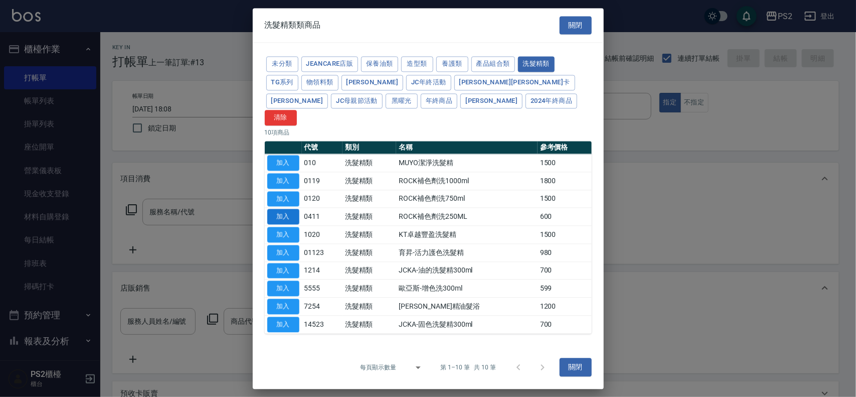
click at [291, 209] on button "加入" at bounding box center [283, 217] width 32 height 16
type input "ROCK補色劑洗250ML"
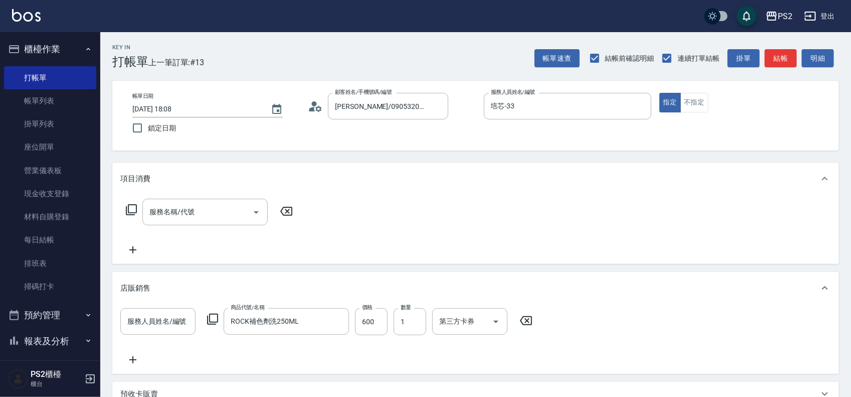
scroll to position [194, 0]
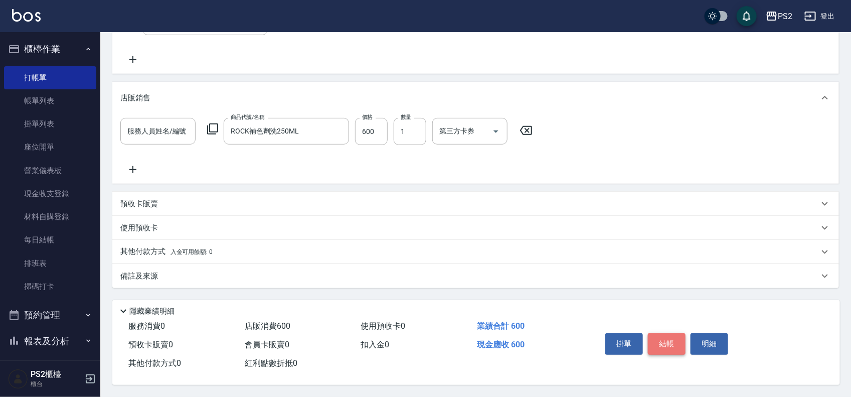
click at [661, 337] on button "結帳" at bounding box center [667, 343] width 38 height 21
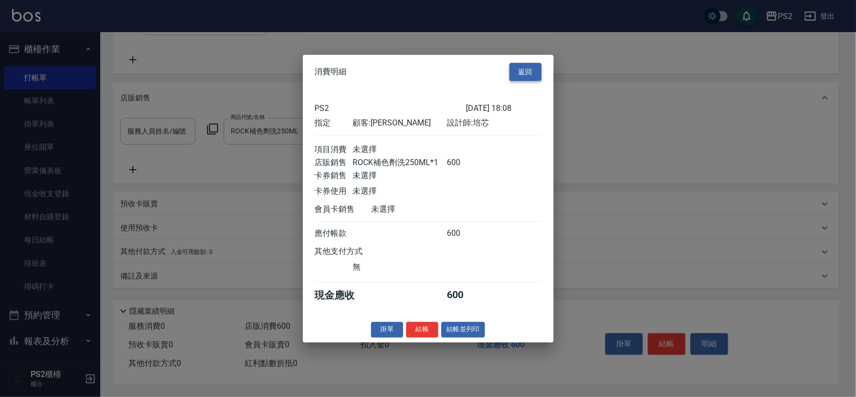
click at [535, 67] on button "返回" at bounding box center [526, 72] width 32 height 19
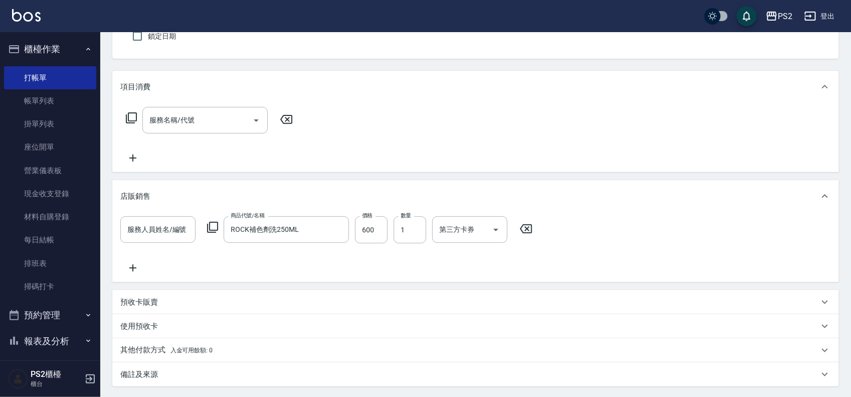
scroll to position [0, 0]
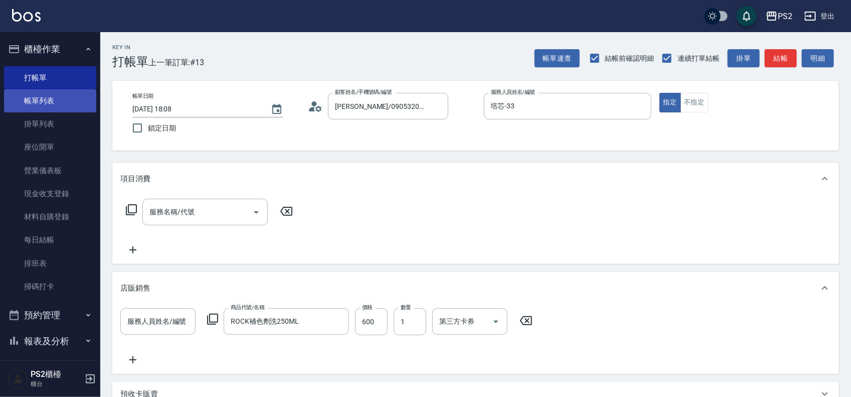
click at [46, 91] on link "帳單列表" at bounding box center [50, 100] width 92 height 23
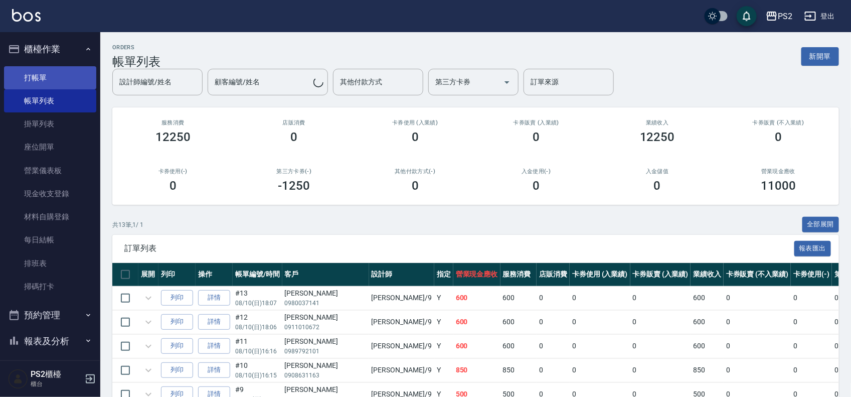
click at [44, 80] on link "打帳單" at bounding box center [50, 77] width 92 height 23
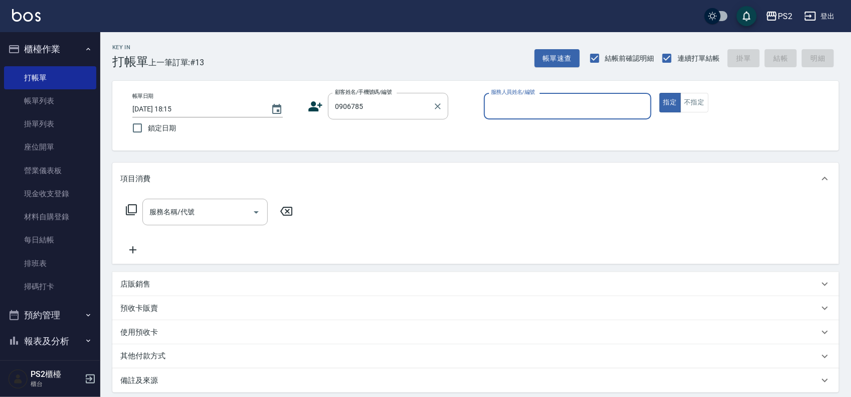
click at [385, 95] on label "顧客姓名/手機號碼/編號" at bounding box center [363, 92] width 57 height 8
click at [385, 97] on input "0906785" at bounding box center [381, 106] width 96 height 18
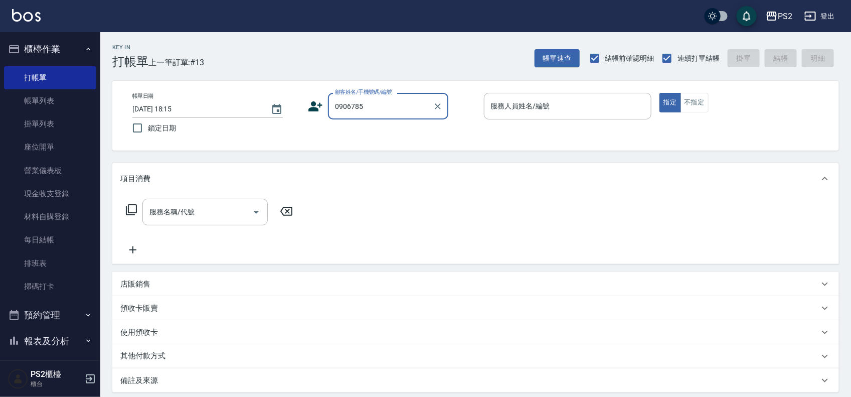
click at [379, 102] on input "0906785" at bounding box center [381, 106] width 96 height 18
click at [372, 128] on li "許銘喬/0906785382/" at bounding box center [388, 131] width 120 height 17
type input "許銘喬/0906785382/"
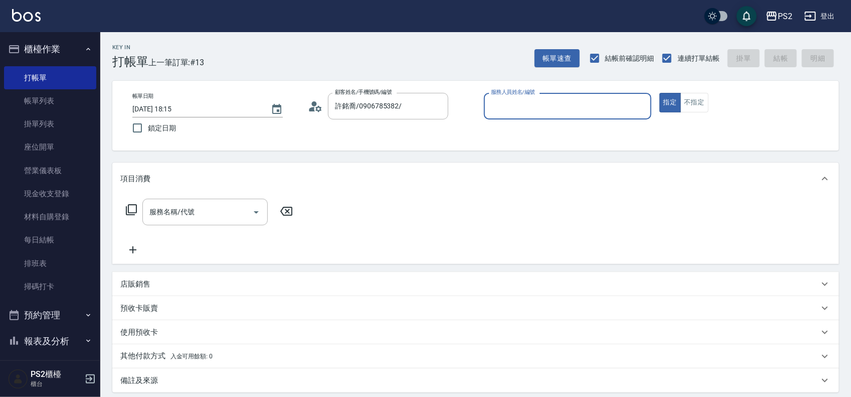
click at [304, 108] on div "帳單日期 [DATE] 18:15 鎖定日期 顧客姓名/手機號碼/編號 許銘喬/0906785382/ 顧客姓名/手機號碼/編號 服務人員姓名/編號 服務人員…" at bounding box center [475, 116] width 703 height 46
click at [314, 106] on circle at bounding box center [314, 103] width 5 height 5
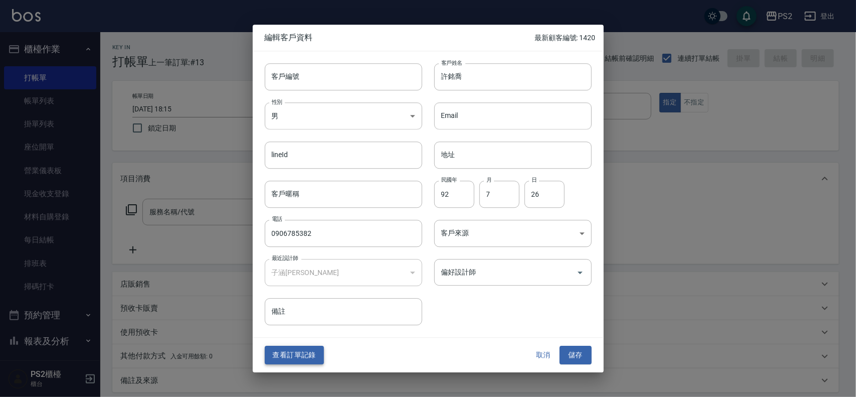
click at [313, 347] on button "查看訂單記錄" at bounding box center [294, 355] width 59 height 19
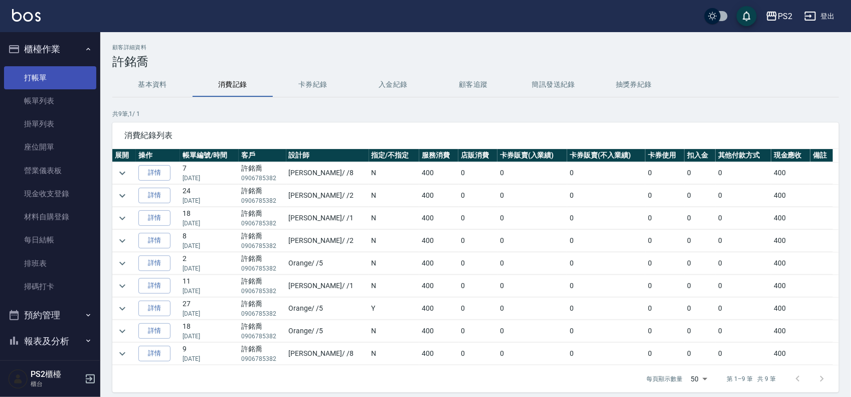
click at [43, 78] on link "打帳單" at bounding box center [50, 77] width 92 height 23
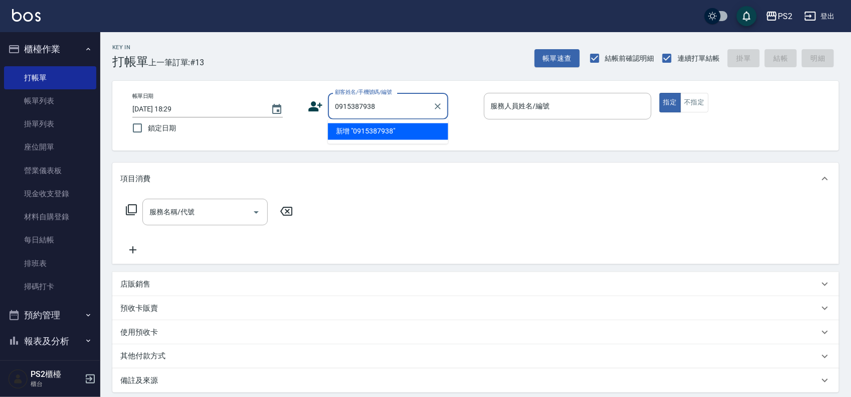
type input "0915387938"
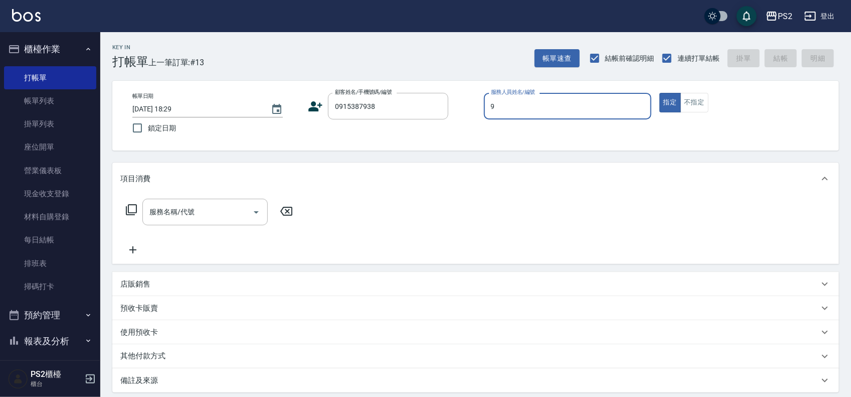
type input "9*"
type input "[PERSON_NAME]/0915387938/"
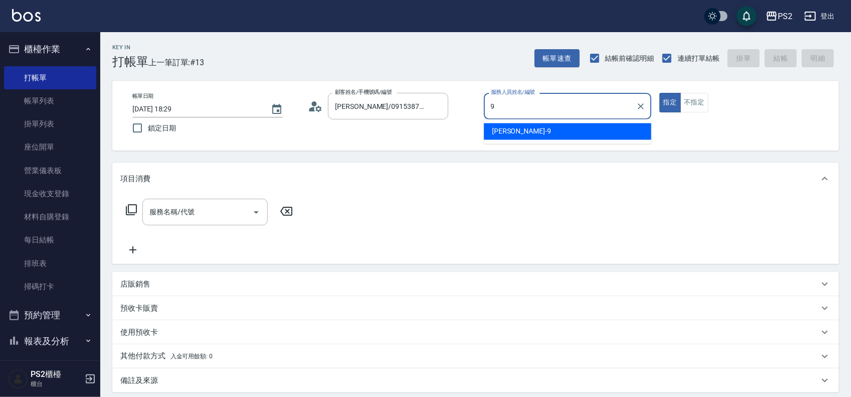
type input "[PERSON_NAME]-9"
type button "true"
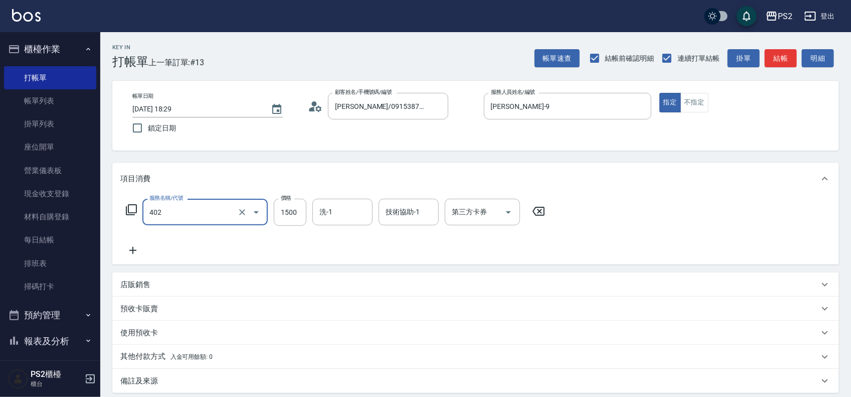
type input "染髮+髮還原1500(402)"
type input "2500"
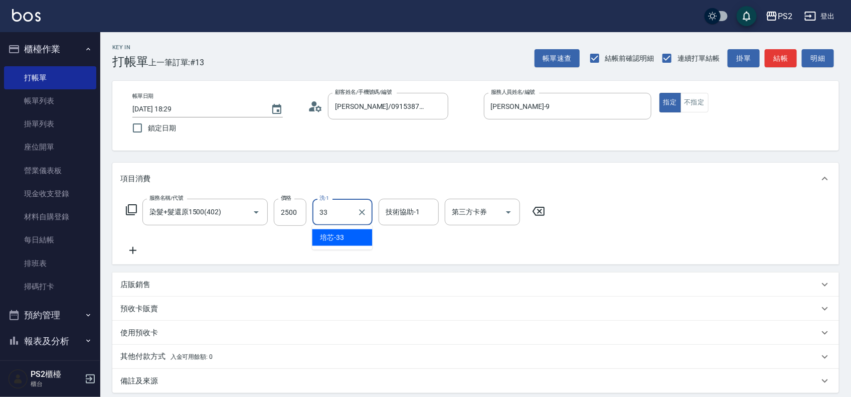
type input "培芯-33"
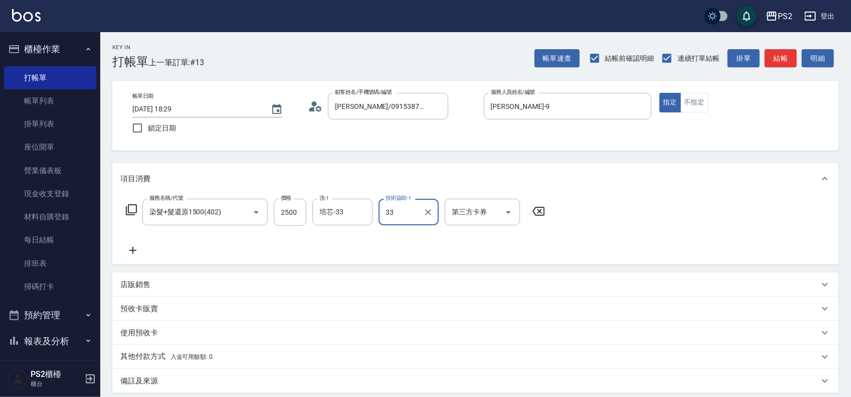
type input "培芯-33"
click at [362, 209] on icon "Clear" at bounding box center [362, 212] width 10 height 10
click at [119, 248] on div "服務名稱/代號 染髮+髮還原1500(402) 服務名稱/代號 價格 2500 價格 洗-1 洗-1 技術協助-1 培芯-33 技術協助-1 第三方卡券 第三…" at bounding box center [475, 230] width 727 height 70
click at [134, 248] on icon at bounding box center [132, 250] width 25 height 12
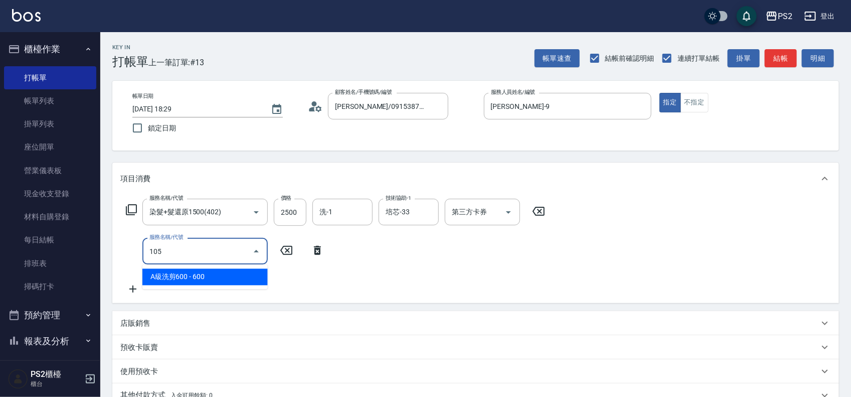
type input "A級洗剪600(105)"
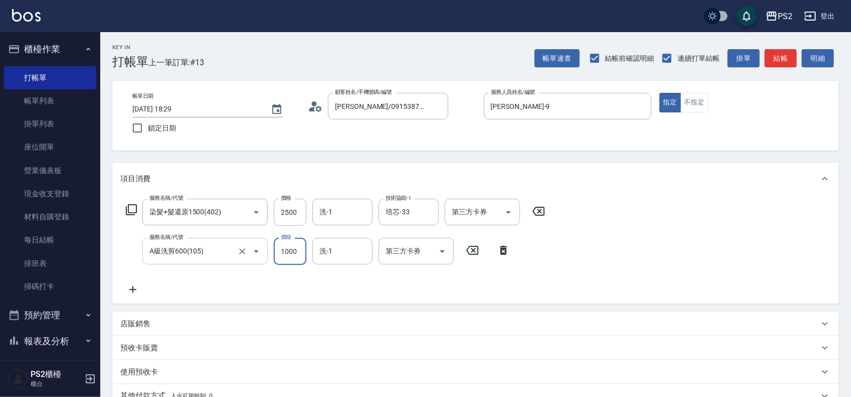
type input "1000"
type input "[PERSON_NAME]-25"
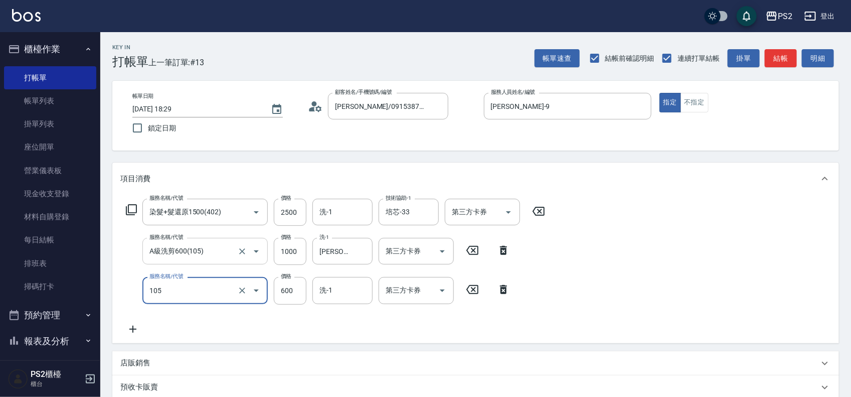
type input "A級洗剪600(105)"
type input "1000"
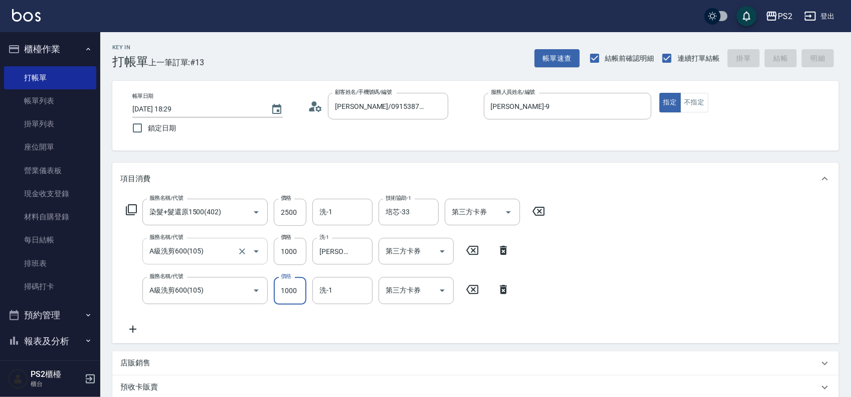
type input "[DATE] 18:30"
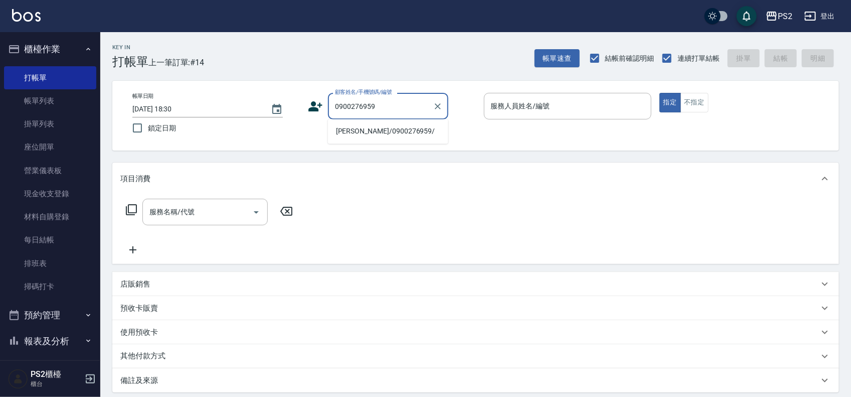
type input "[PERSON_NAME]/0900276959/"
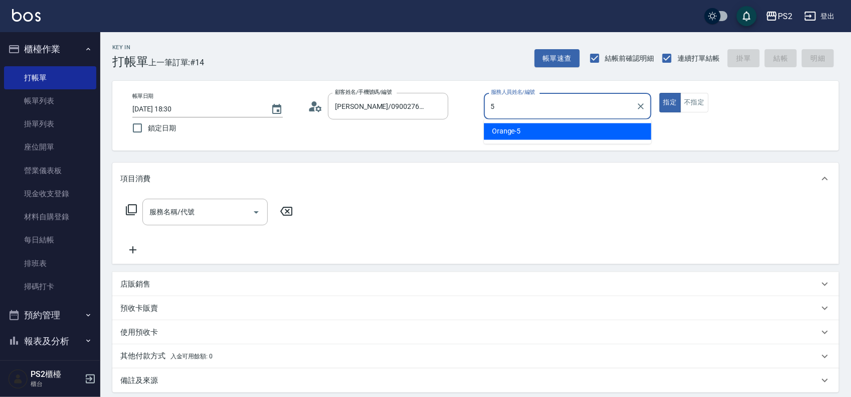
type input "Orange-5"
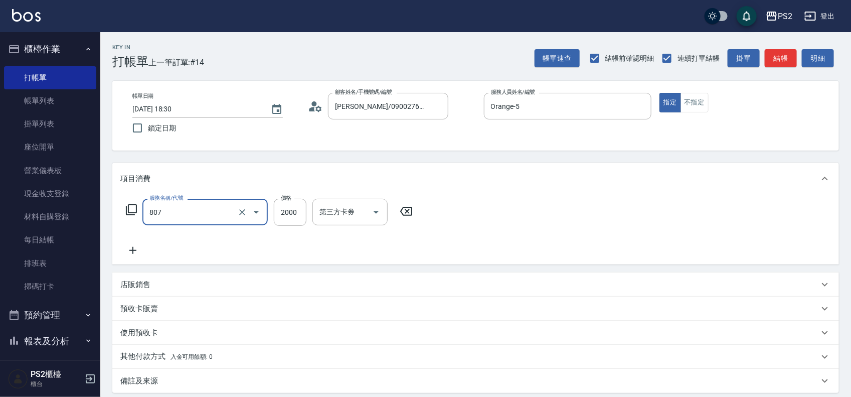
type input "SH熱朔單燙2000(807)"
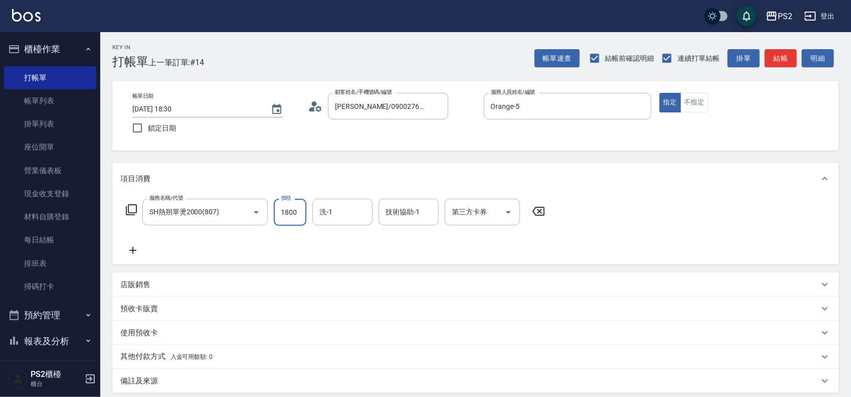
type input "1800"
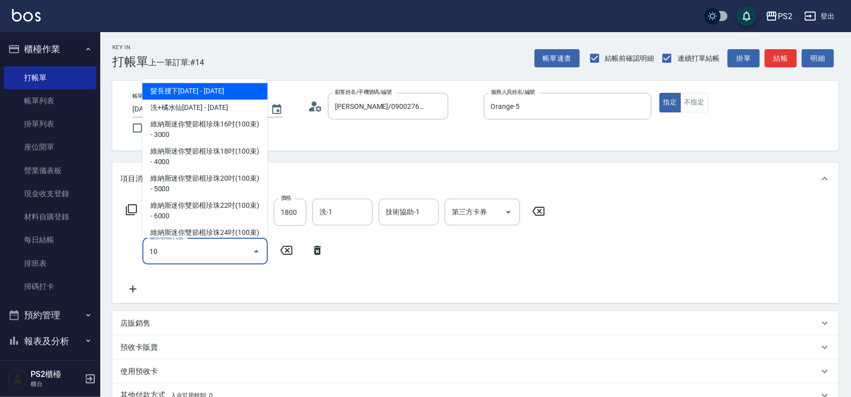
type input "105"
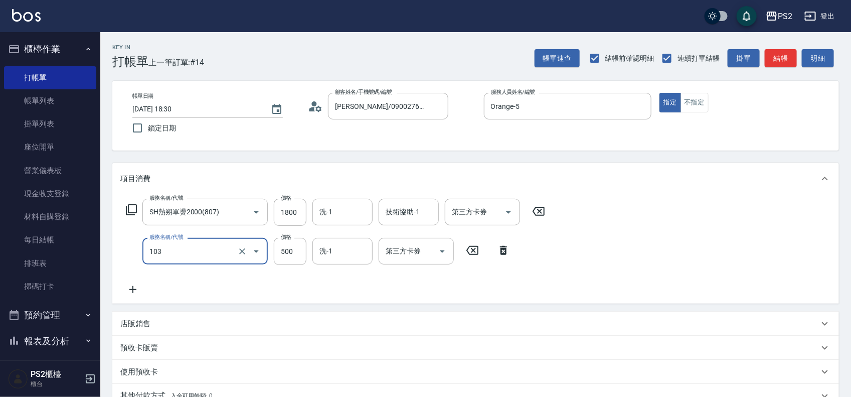
type input "B級洗剪500(103)"
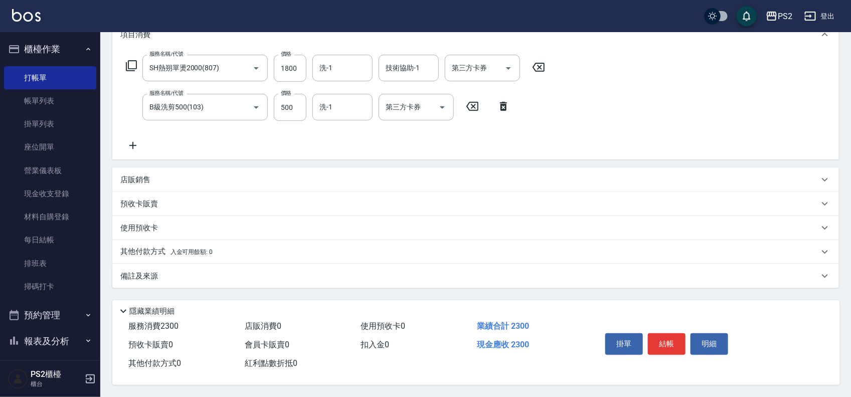
click at [164, 241] on div "其他付款方式 入金可用餘額: 0" at bounding box center [475, 252] width 727 height 24
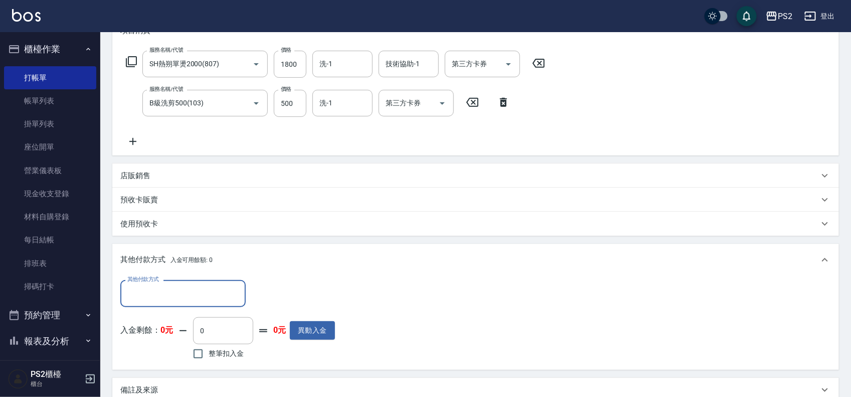
scroll to position [0, 0]
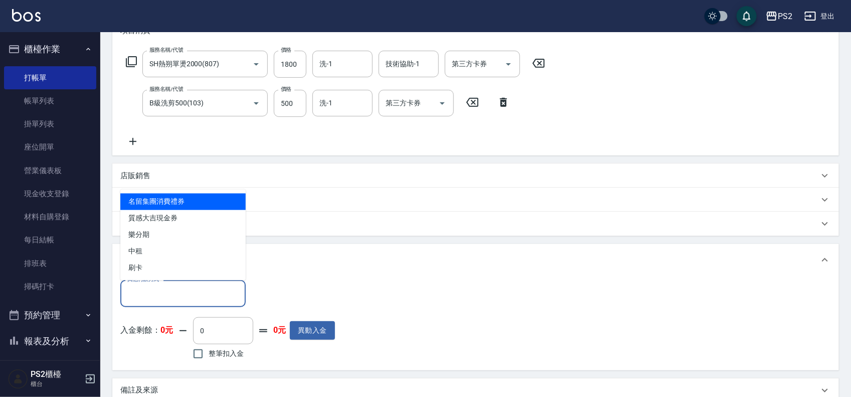
click at [148, 292] on input "其他付款方式" at bounding box center [183, 293] width 116 height 18
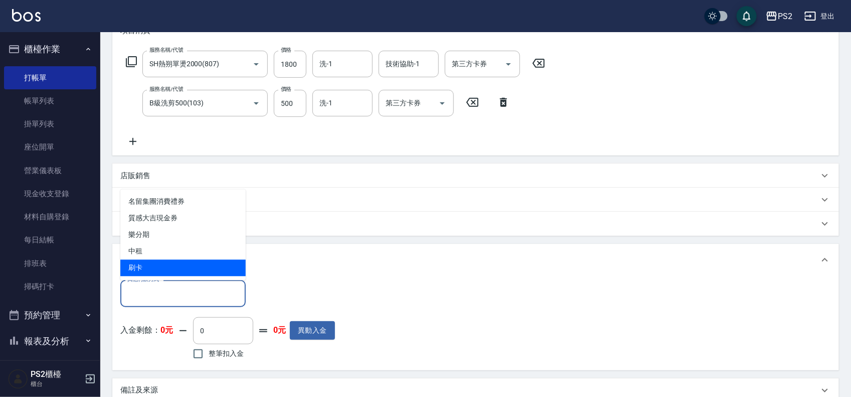
click at [151, 267] on span "刷卡" at bounding box center [182, 268] width 125 height 17
type input "刷卡"
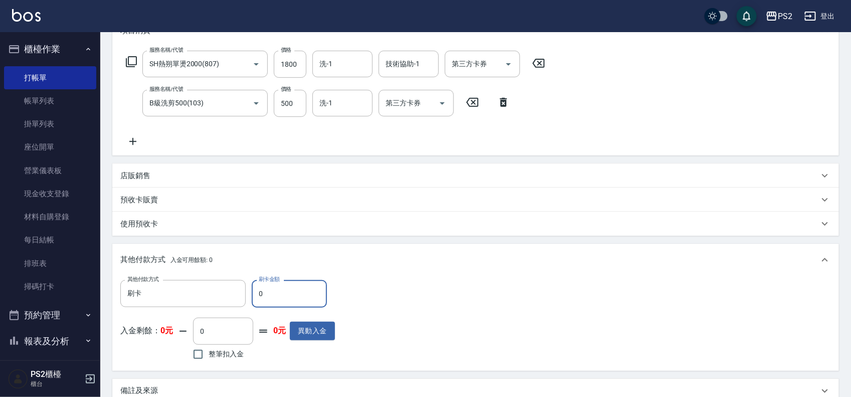
drag, startPoint x: 277, startPoint y: 293, endPoint x: 259, endPoint y: 295, distance: 18.1
click at [259, 295] on input "0" at bounding box center [289, 293] width 75 height 27
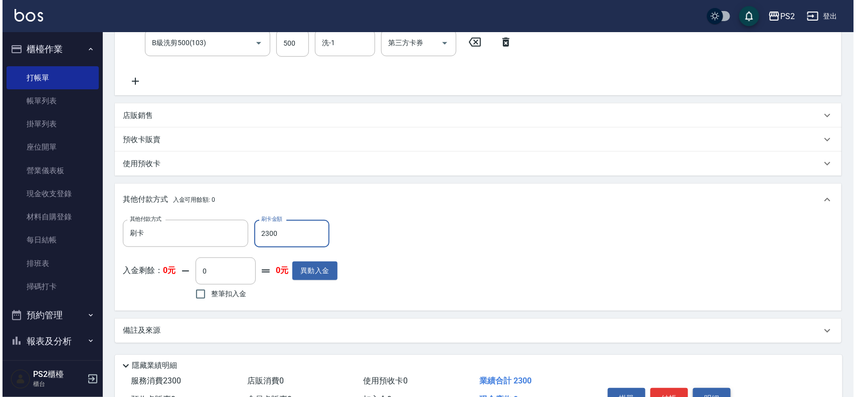
scroll to position [266, 0]
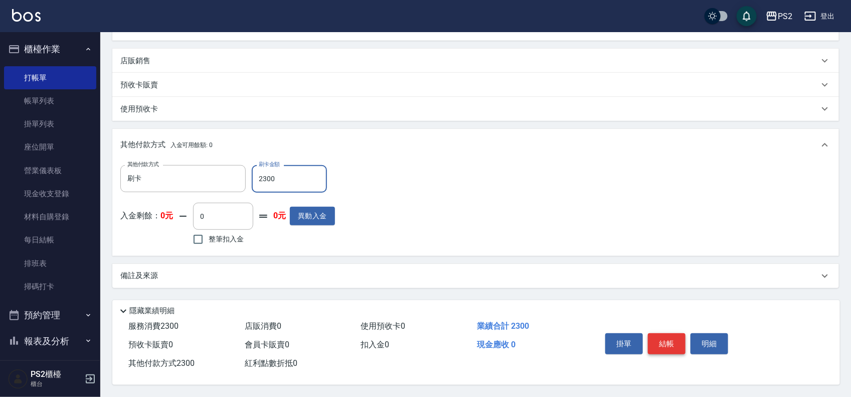
type input "2300"
click at [681, 336] on button "結帳" at bounding box center [667, 343] width 38 height 21
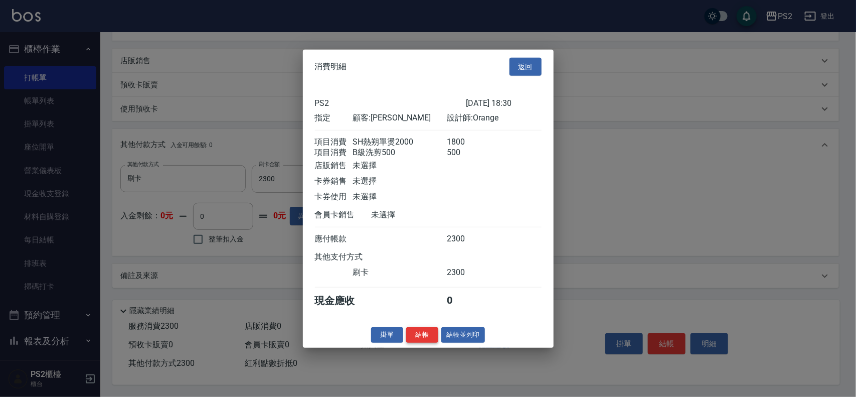
click at [422, 342] on button "結帳" at bounding box center [422, 335] width 32 height 16
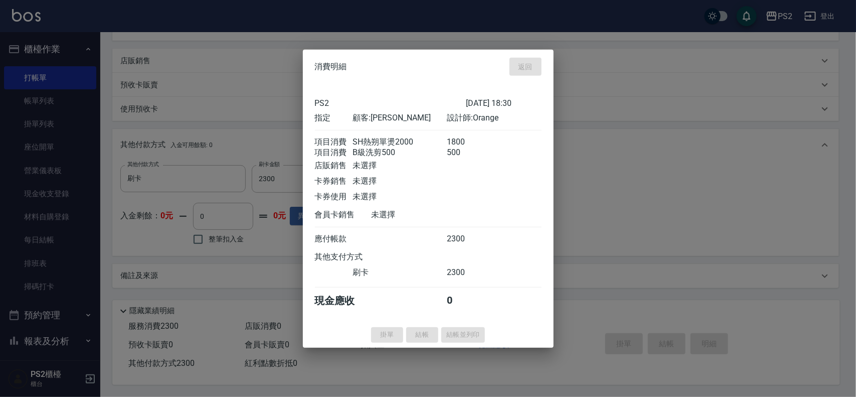
type input "[DATE] 19:02"
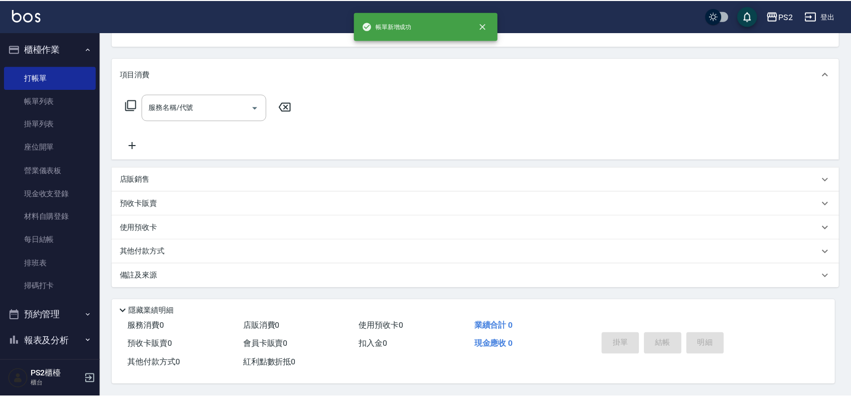
scroll to position [0, 0]
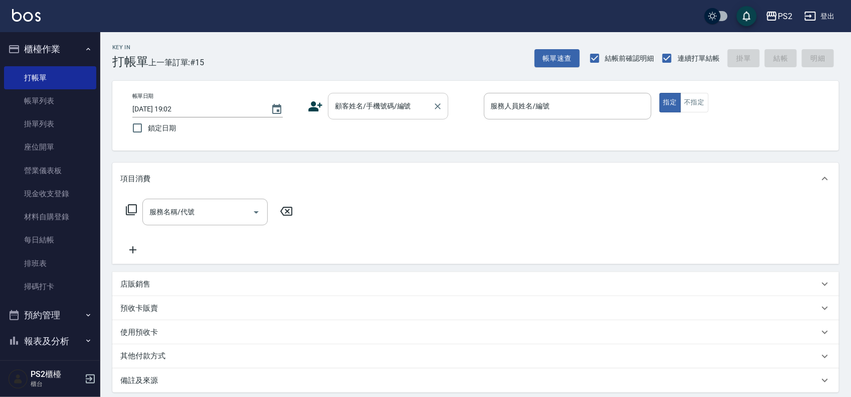
click at [392, 115] on div "顧客姓名/手機號碼/編號" at bounding box center [388, 106] width 120 height 27
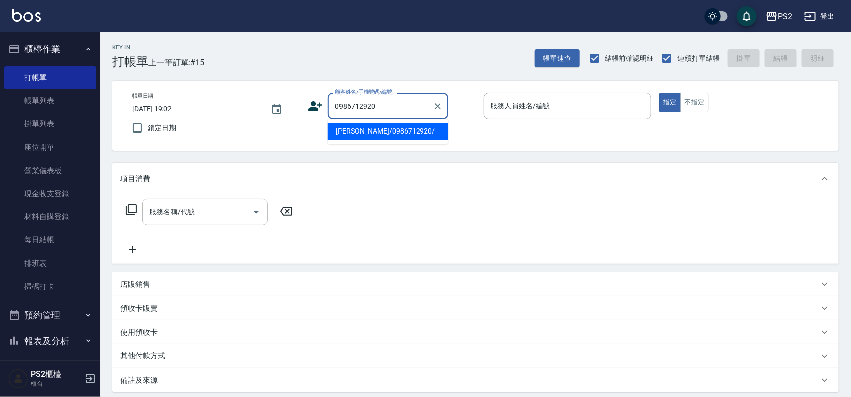
type input "[PERSON_NAME]/0986712920/"
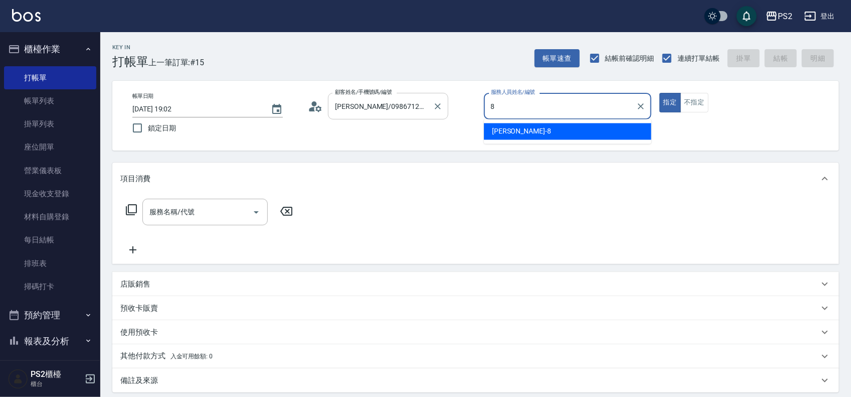
type input "Lori-8"
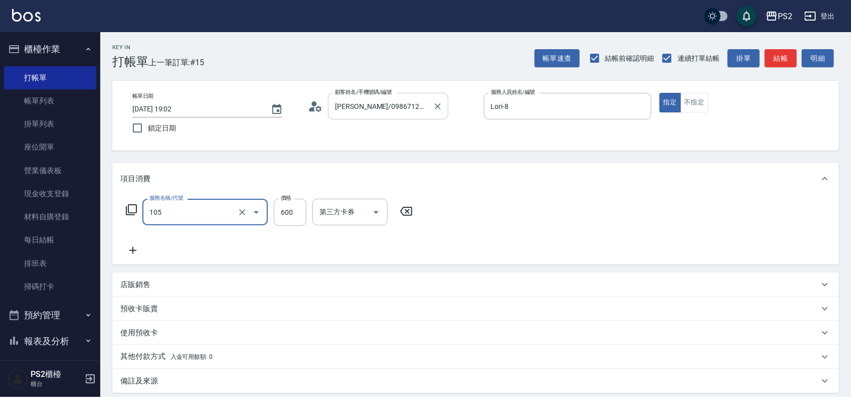
type input "A級洗剪600(105)"
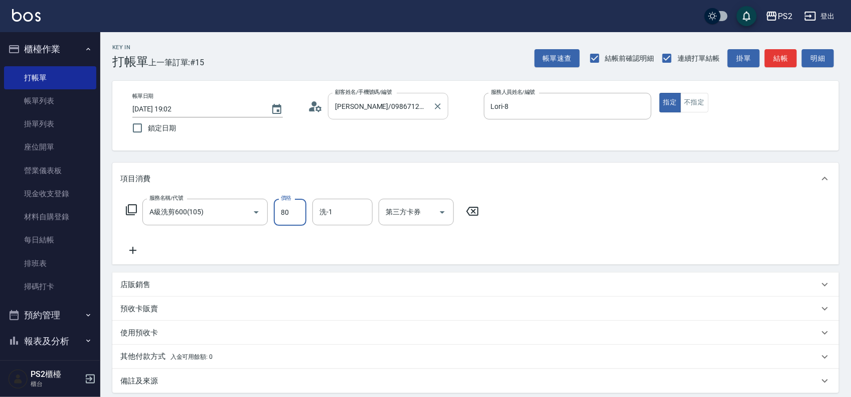
type input "800"
type input "[DATE] 19:03"
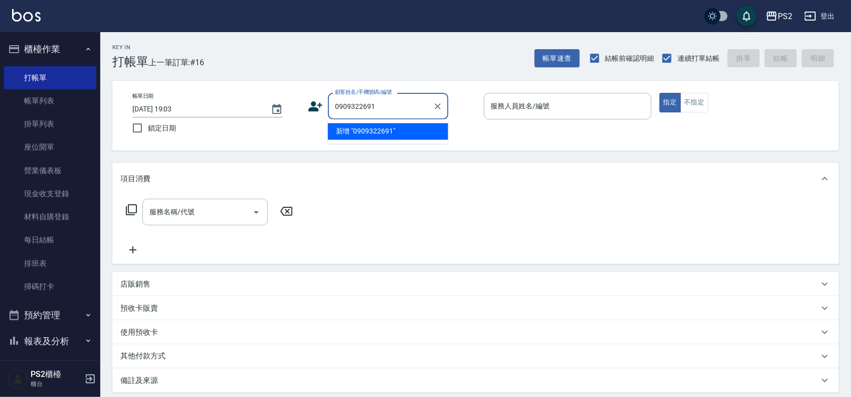
type input "0909322691"
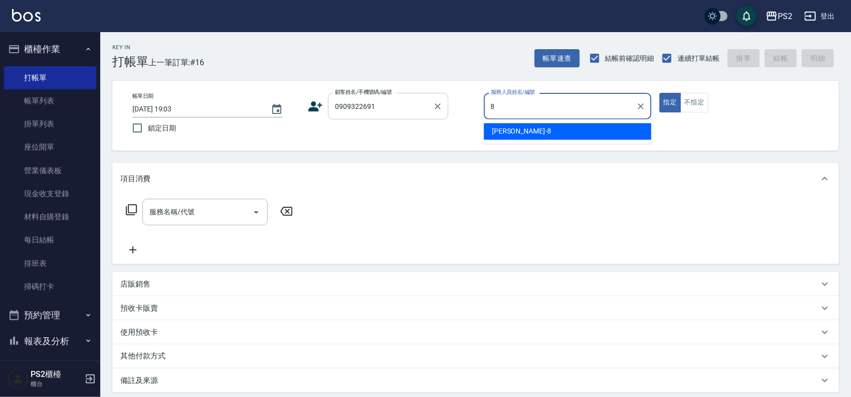
type input "Lori-8"
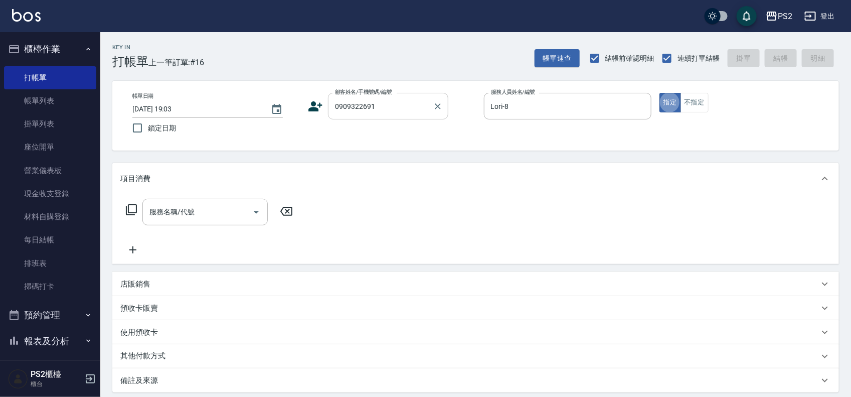
type input "1"
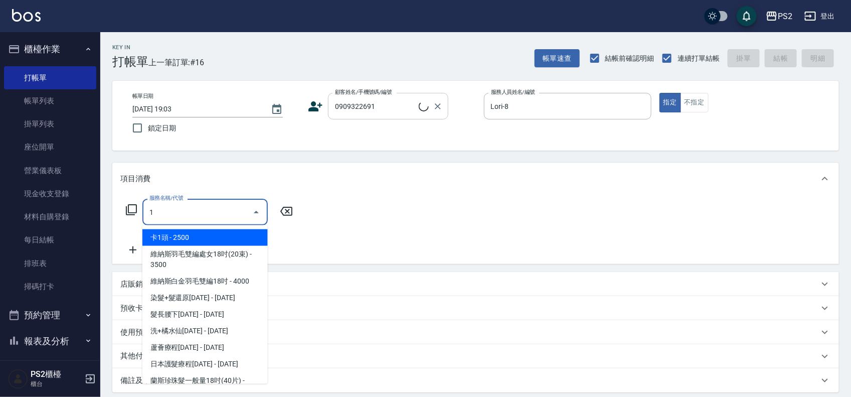
type input "[PERSON_NAME]/0909322691/"
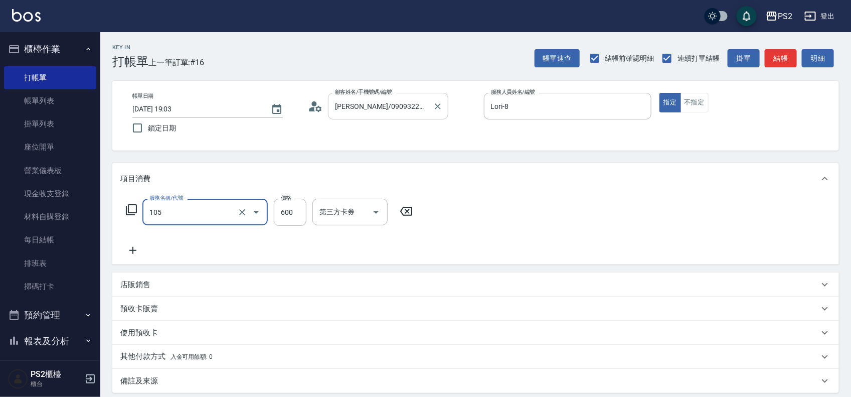
type input "A級洗剪600(105)"
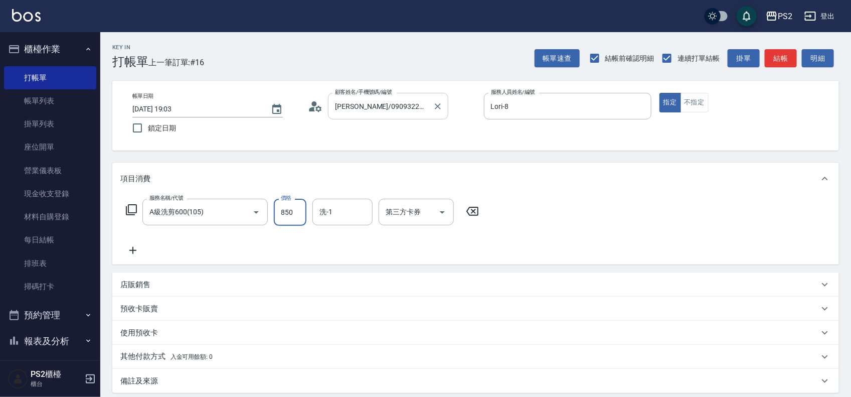
type input "850"
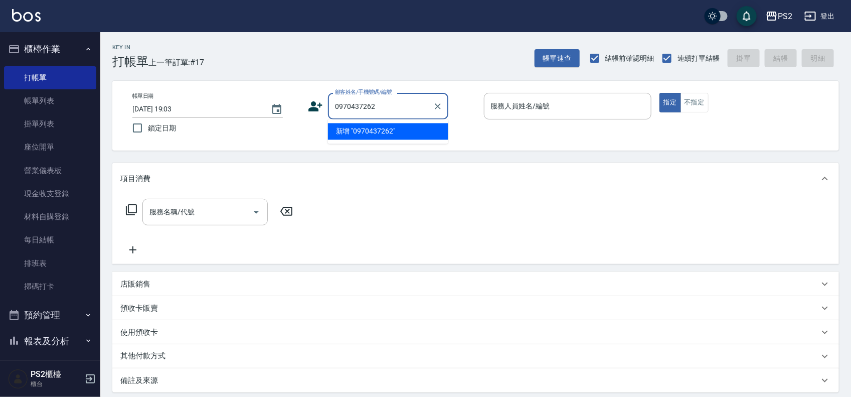
type input "0970437262"
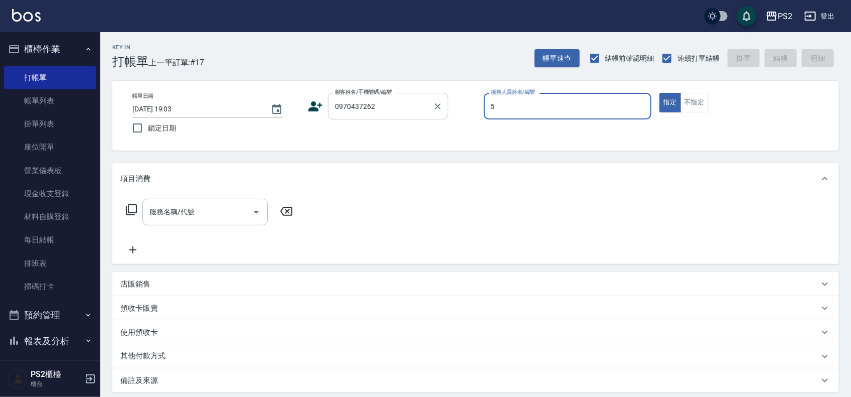
type input "Orange-5"
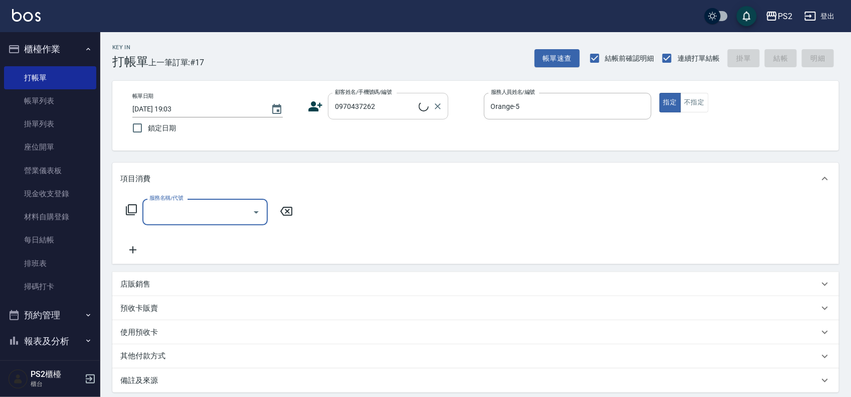
type input "[PERSON_NAME]/0970437262/"
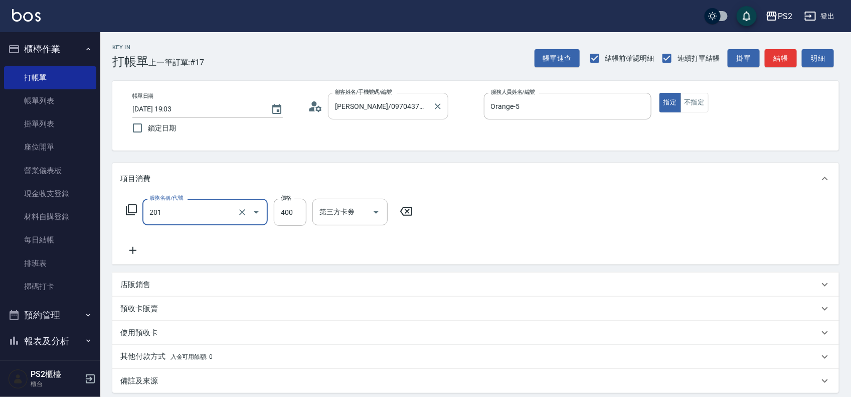
type input "C級洗剪400(201)"
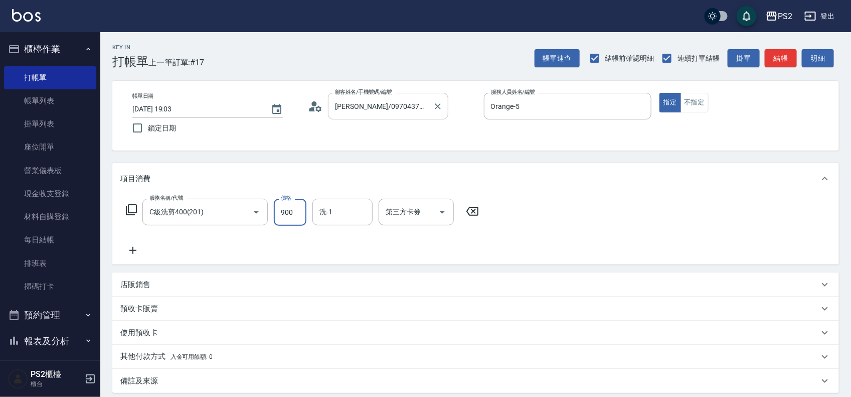
type input "900"
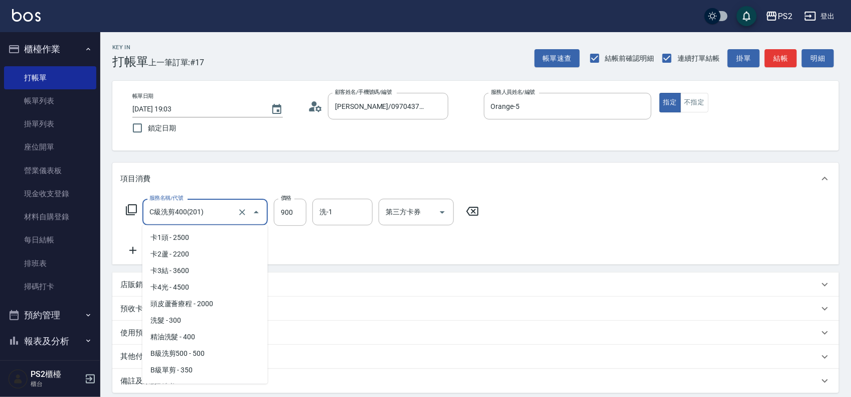
click at [183, 204] on input "C級洗剪400(201)" at bounding box center [191, 212] width 88 height 18
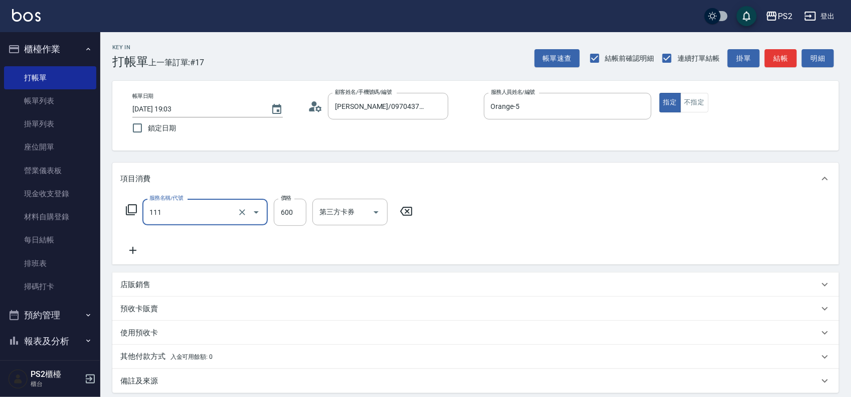
type input "精油洗+去角質(111)"
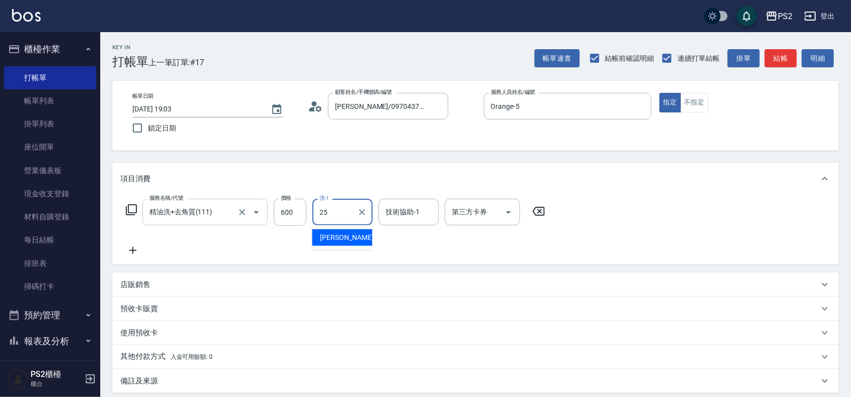
type input "[PERSON_NAME]-25"
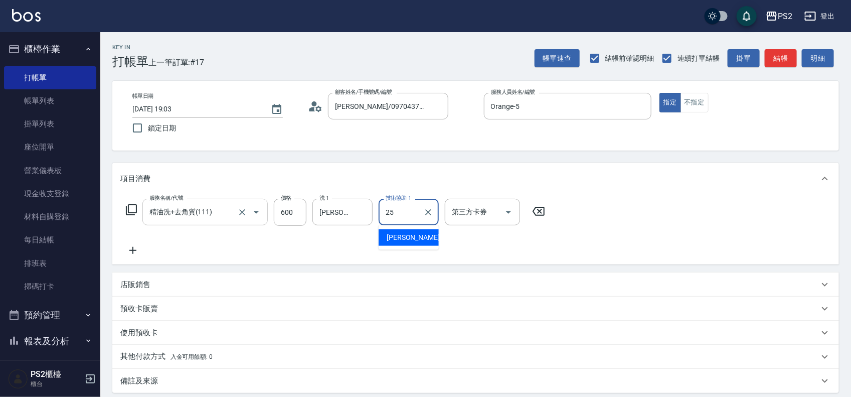
type input "[PERSON_NAME]-25"
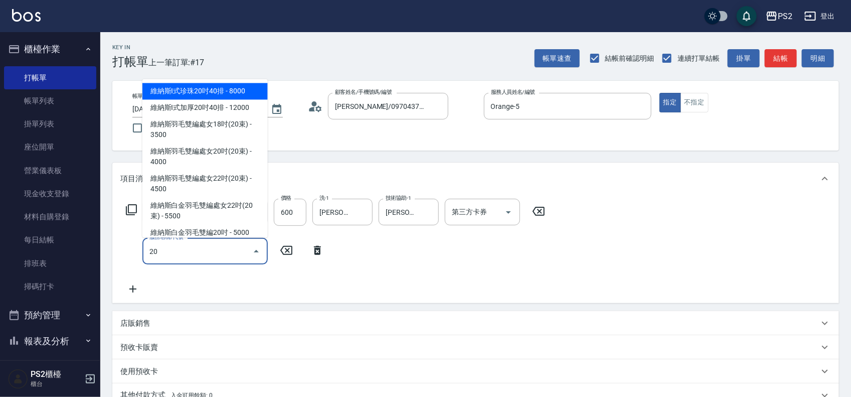
type input "204"
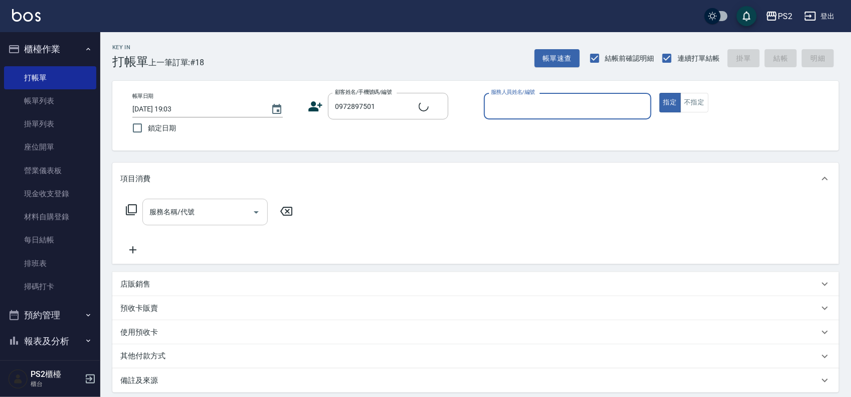
type input "[PERSON_NAME]/0972897501/"
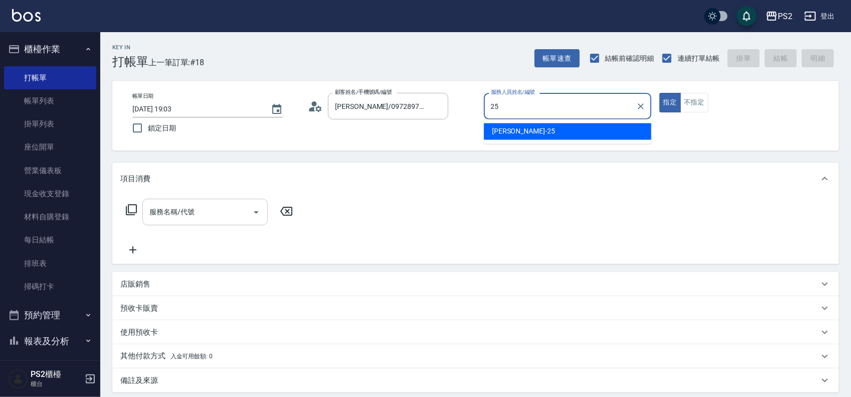
type input "[PERSON_NAME]-25"
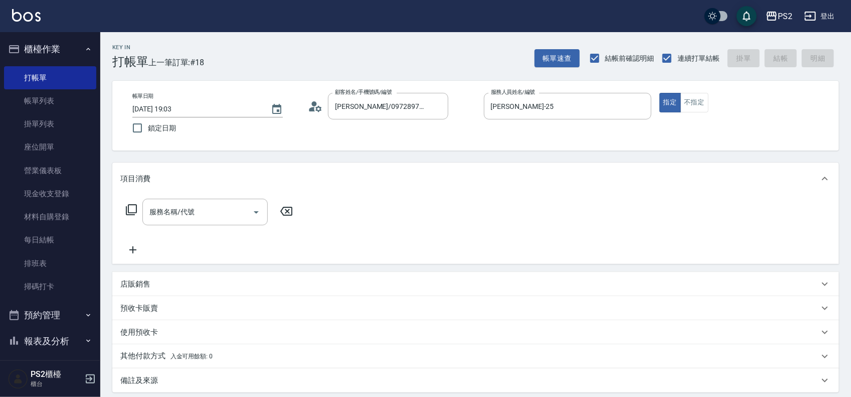
click at [174, 273] on div "店販銷售" at bounding box center [475, 284] width 727 height 24
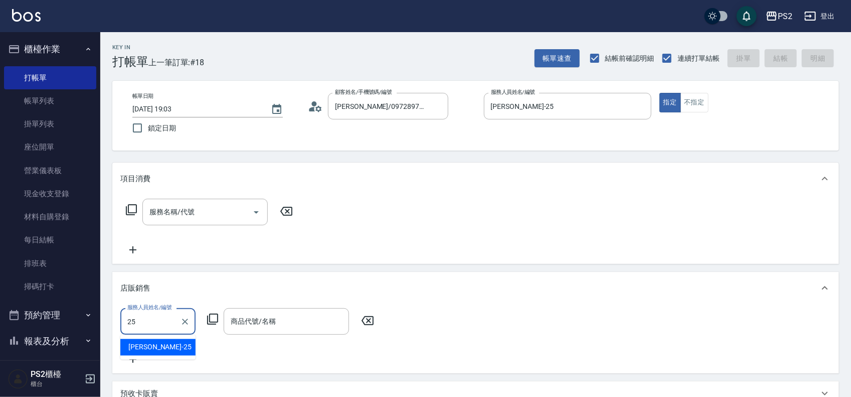
type input "[PERSON_NAME]-25"
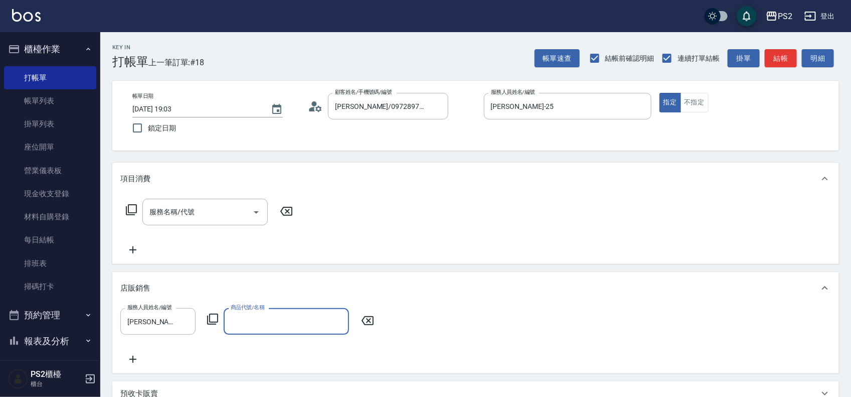
click at [298, 319] on input "商品代號/名稱" at bounding box center [286, 321] width 116 height 18
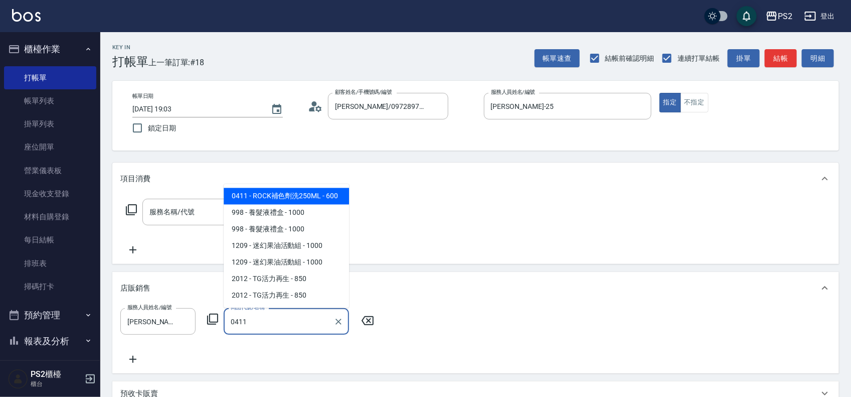
type input "ROCK補色劑洗250ML"
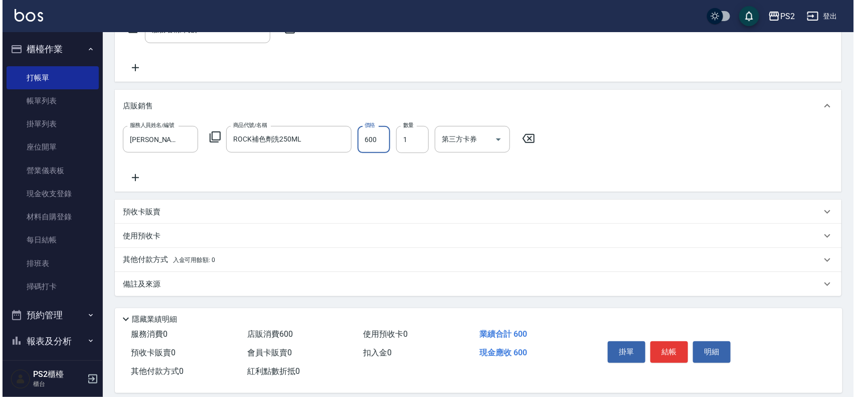
scroll to position [188, 0]
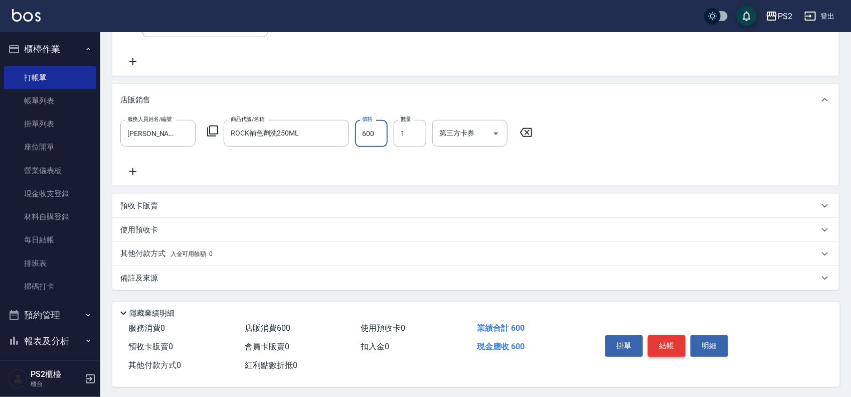
click at [650, 344] on button "結帳" at bounding box center [667, 345] width 38 height 21
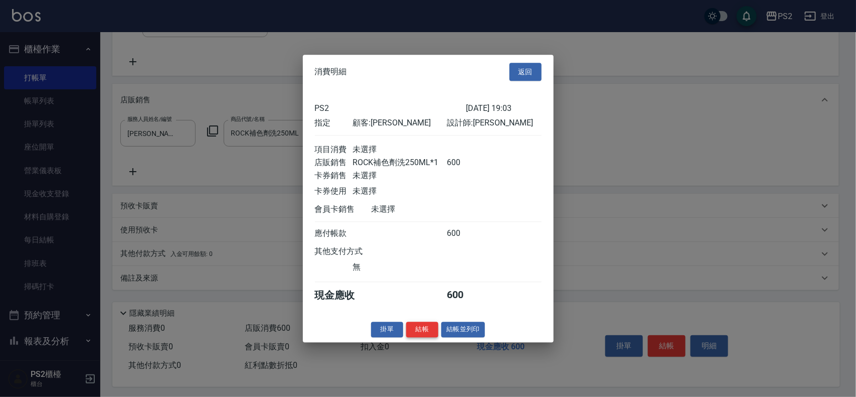
click at [423, 336] on button "結帳" at bounding box center [422, 329] width 32 height 16
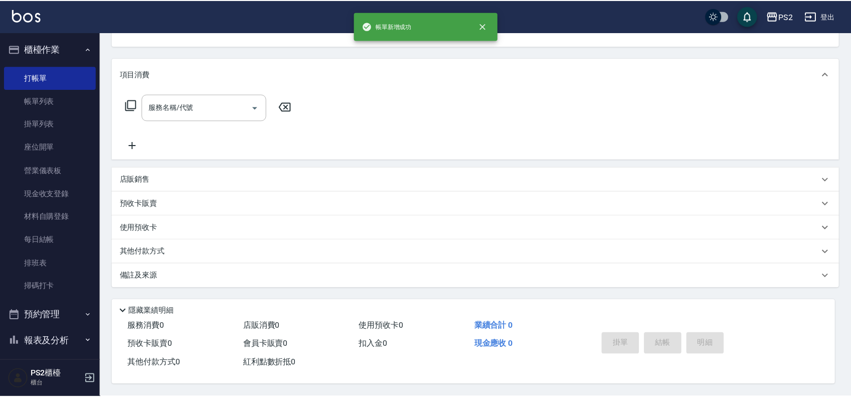
scroll to position [0, 0]
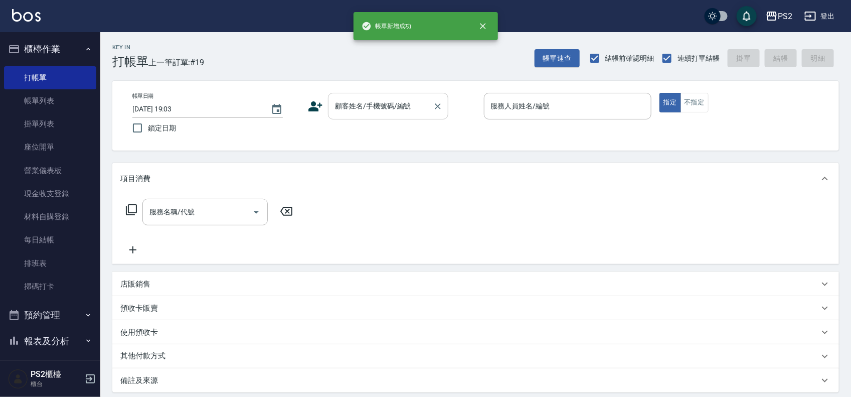
click at [360, 110] on input "顧客姓名/手機號碼/編號" at bounding box center [381, 106] width 96 height 18
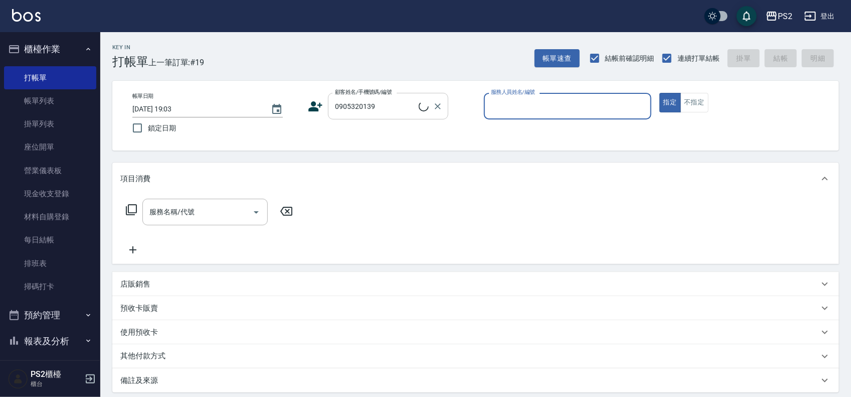
type input "[PERSON_NAME]/0905320139/"
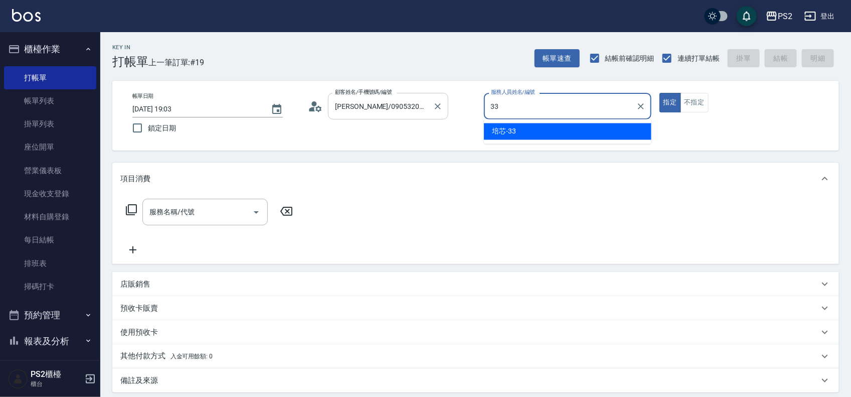
type input "培芯-33"
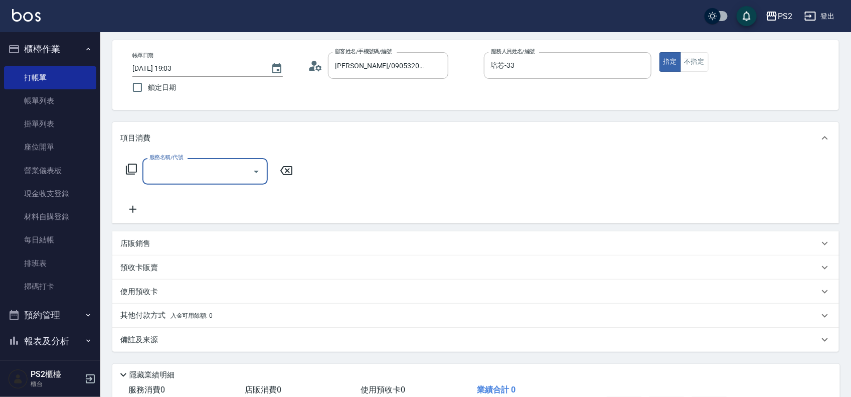
scroll to position [63, 0]
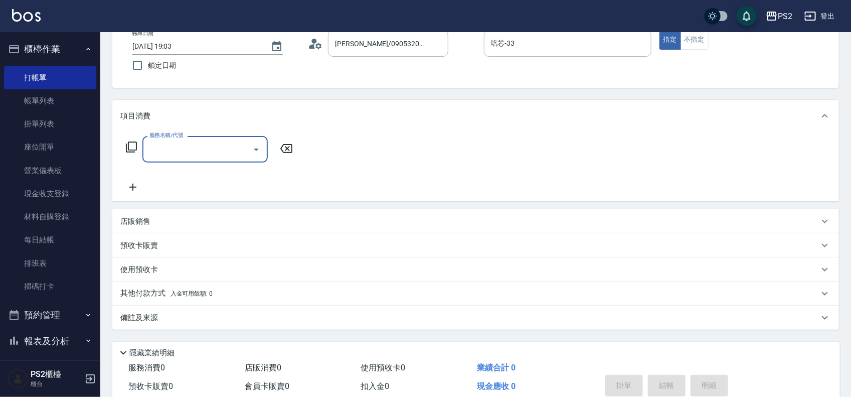
click at [164, 212] on div "店販銷售" at bounding box center [475, 221] width 727 height 24
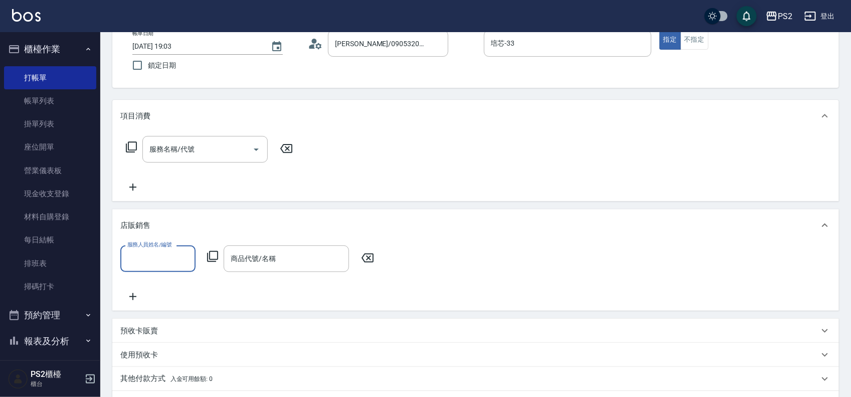
scroll to position [0, 0]
type input "培芯-33"
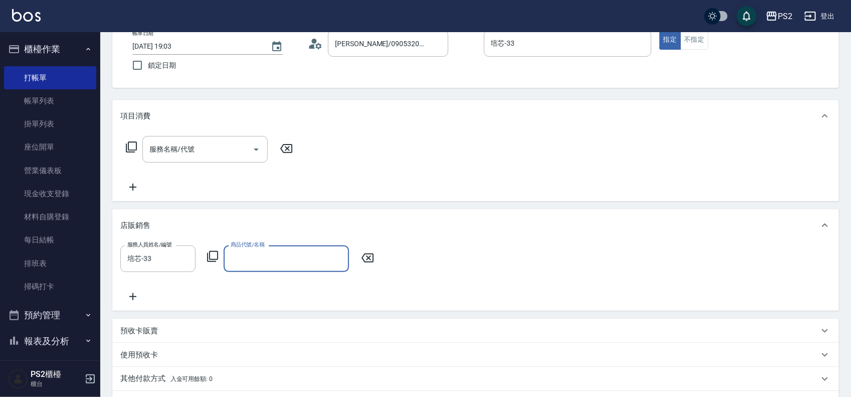
type input "1"
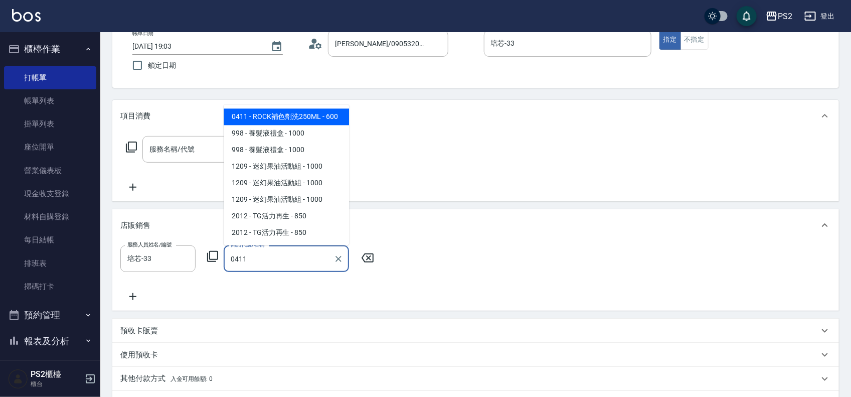
type input "ROCK補色劑洗250ML"
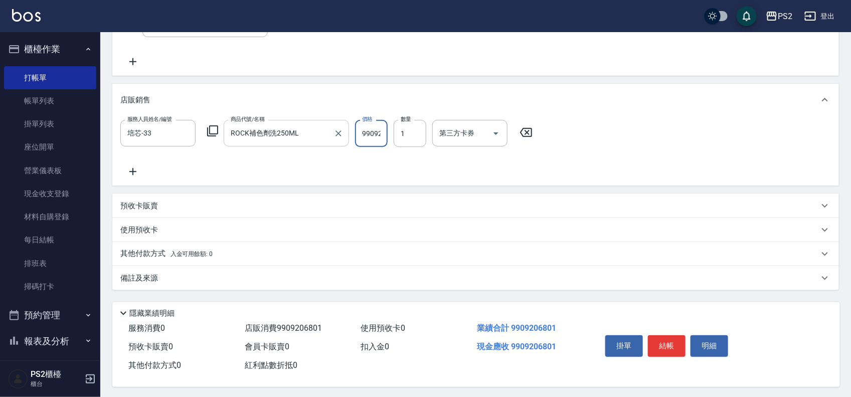
drag, startPoint x: 385, startPoint y: 131, endPoint x: 267, endPoint y: 133, distance: 117.4
click at [268, 133] on div "服務人員姓名/編號 培芯-33 服務人員姓名/編號 商品代號/名稱 ROCK補色劑洗250ML 商品代號/名稱 價格 9909206801 價格 數量 1 數…" at bounding box center [329, 133] width 418 height 27
type input "600"
click at [674, 344] on button "結帳" at bounding box center [667, 345] width 38 height 21
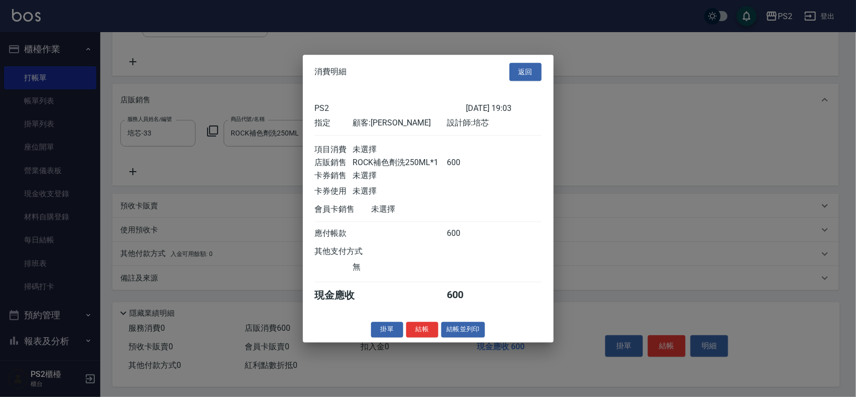
click at [416, 328] on div "消費明細 返回 PS2 [DATE] 19:03 指定 顧客: [PERSON_NAME] 設計師: 培芯 項目消費 未選擇 店販銷售 ROCK補色劑洗250…" at bounding box center [428, 198] width 251 height 287
click at [425, 337] on button "結帳" at bounding box center [422, 329] width 32 height 16
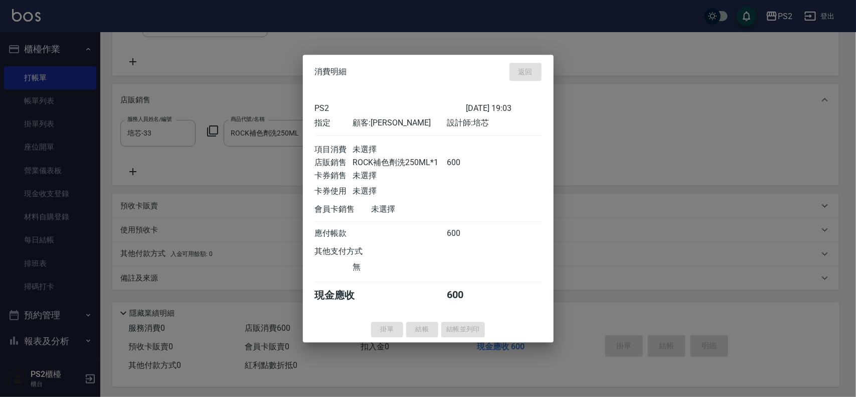
type input "[DATE] 19:04"
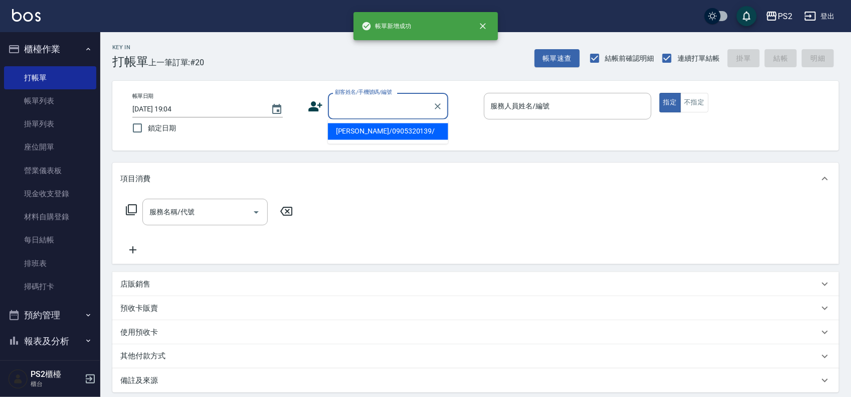
click at [380, 103] on input "顧客姓名/手機號碼/編號" at bounding box center [381, 106] width 96 height 18
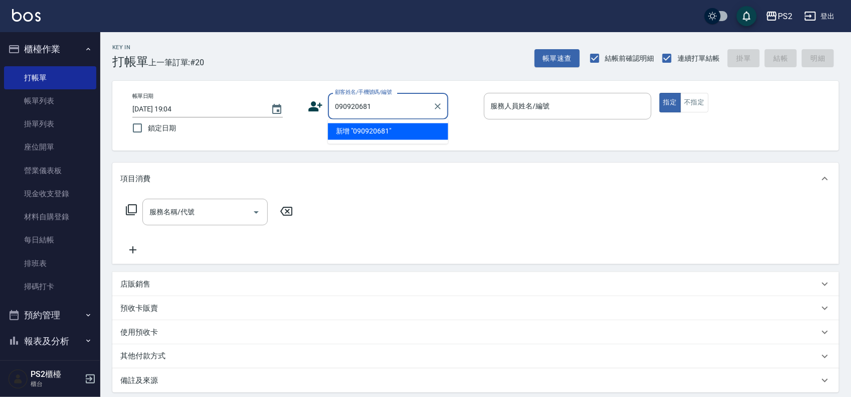
type input "090920681"
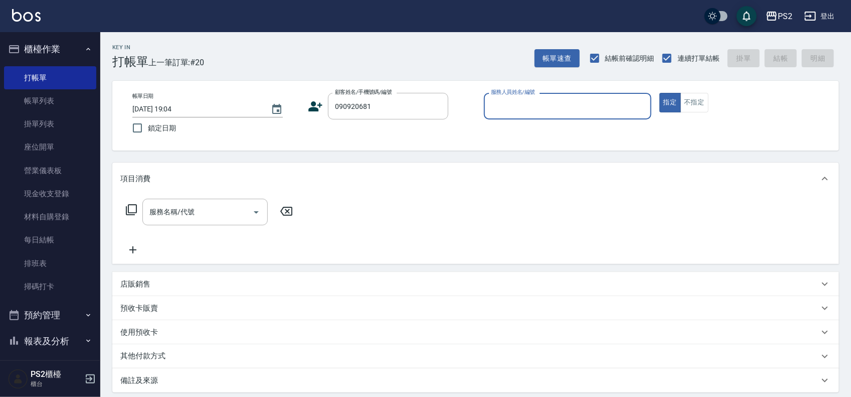
type input "5"
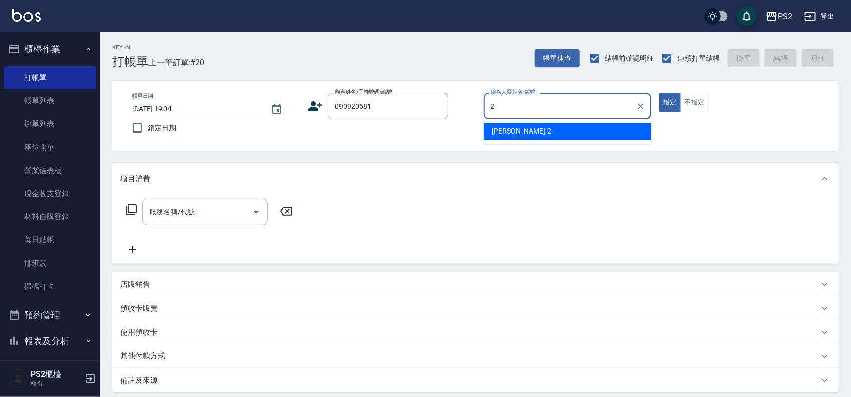
type input "[PERSON_NAME]-2"
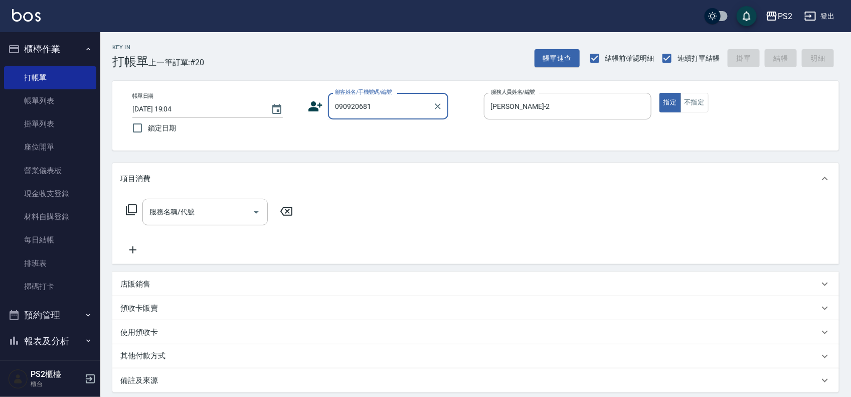
click at [412, 111] on input "090920681" at bounding box center [381, 106] width 96 height 18
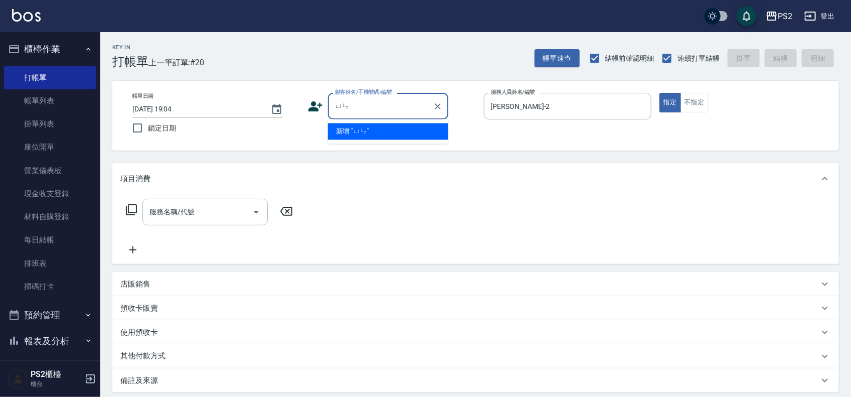
type input "允"
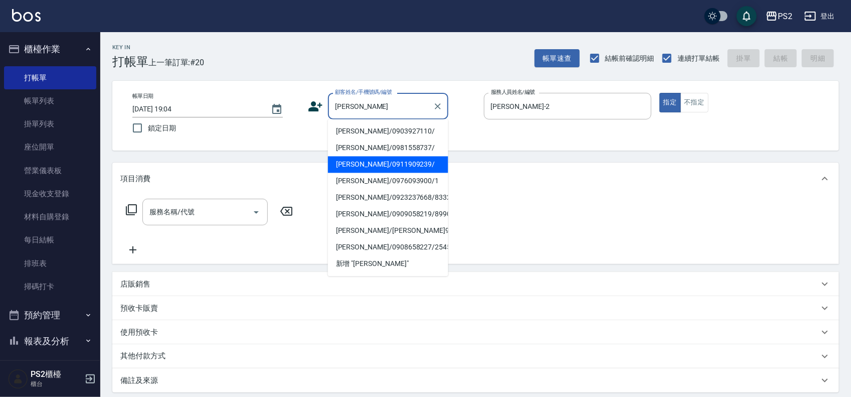
click at [390, 167] on li "[PERSON_NAME]/0911909239/" at bounding box center [388, 164] width 120 height 17
type input "[PERSON_NAME]/0911909239/"
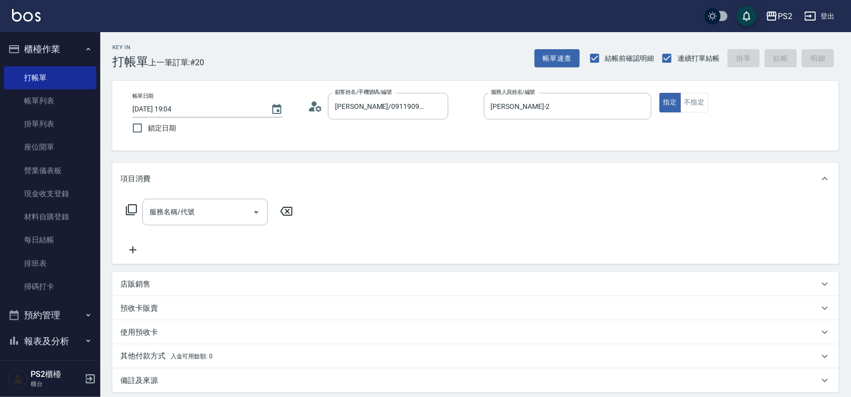
click at [327, 108] on div "顧客姓名/手機號碼/編號 [PERSON_NAME]/0911909239/ 顧客姓名/手機號碼/編號" at bounding box center [392, 106] width 168 height 27
click at [316, 108] on icon at bounding box center [315, 106] width 15 height 15
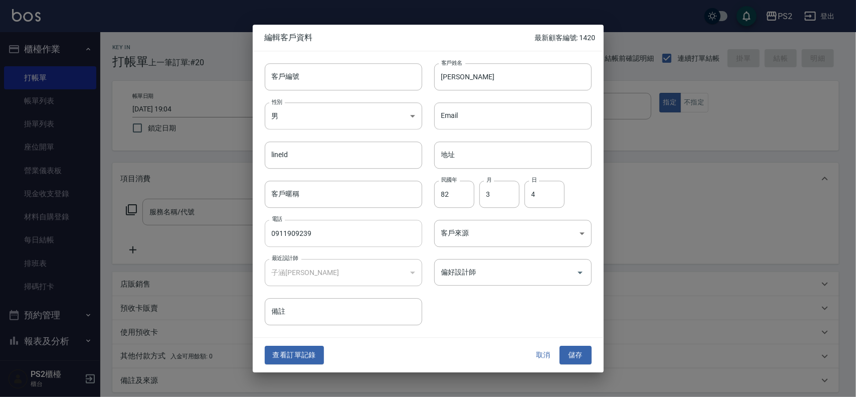
click at [345, 227] on input "0911909239" at bounding box center [343, 233] width 157 height 27
drag, startPoint x: 342, startPoint y: 229, endPoint x: 209, endPoint y: 235, distance: 132.5
click at [209, 235] on div "編輯客戶資料 最新顧客編號: 1420 客戶編號 客戶編號 客戶姓名 [PERSON_NAME]姓名 性別 男 [DEMOGRAPHIC_DATA] 性別 E…" at bounding box center [428, 198] width 856 height 397
type input "0909206801"
click at [588, 356] on button "儲存" at bounding box center [576, 355] width 32 height 19
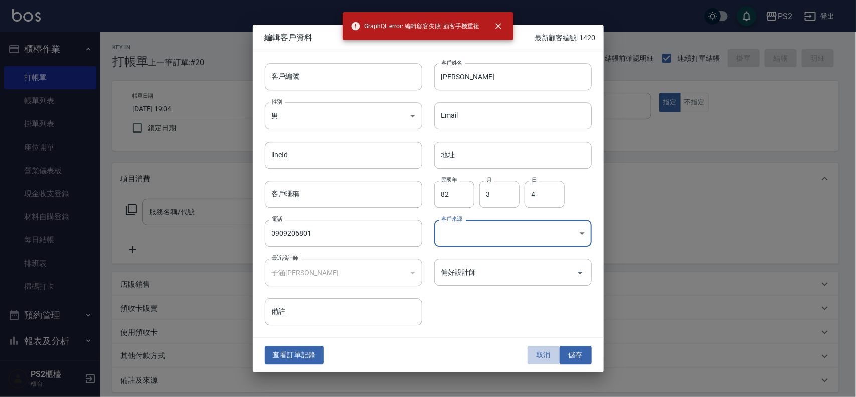
click at [553, 354] on button "取消" at bounding box center [544, 355] width 32 height 19
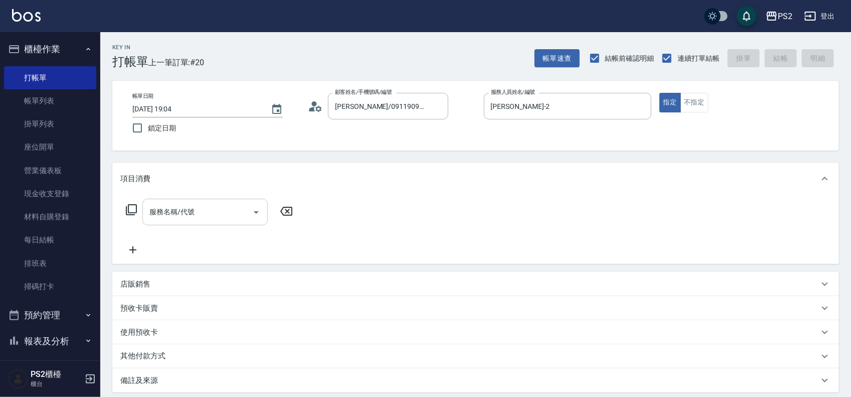
click at [220, 213] on input "服務名稱/代號" at bounding box center [197, 212] width 101 height 18
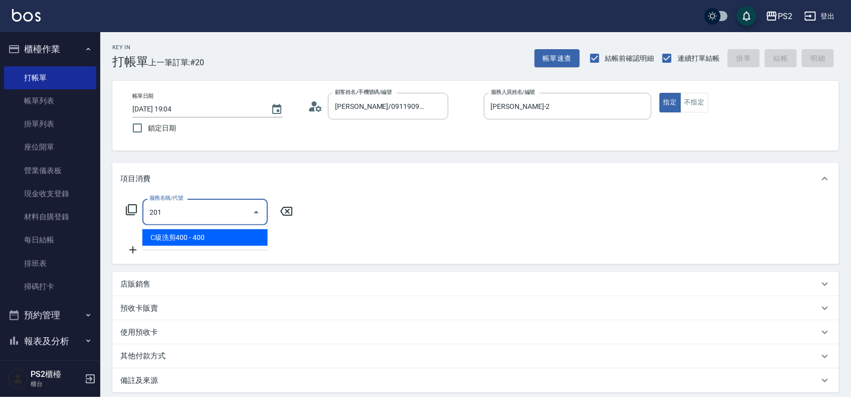
type input "C級洗剪400(201)"
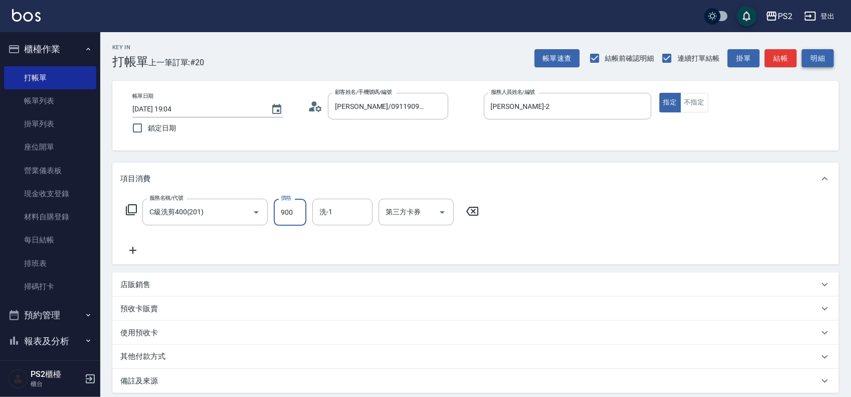
type input "900"
click at [802, 56] on button "明細" at bounding box center [818, 58] width 32 height 19
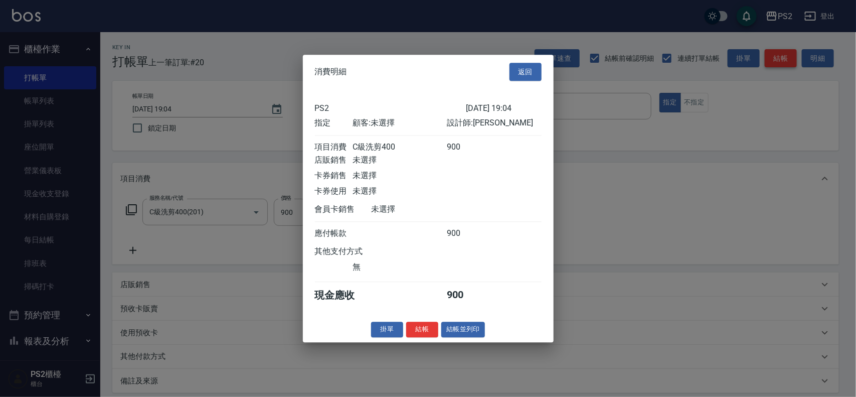
click at [776, 58] on div at bounding box center [428, 198] width 856 height 397
click at [430, 336] on button "結帳" at bounding box center [422, 329] width 32 height 16
type input "[DATE] 19:05"
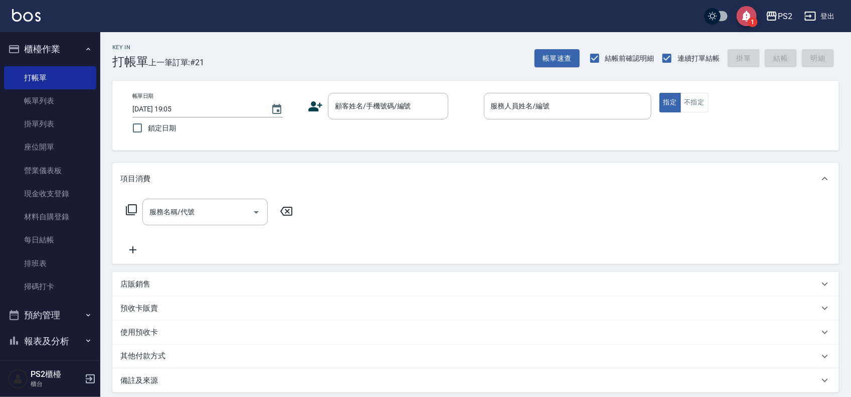
click at [755, 17] on span "1" at bounding box center [753, 22] width 10 height 10
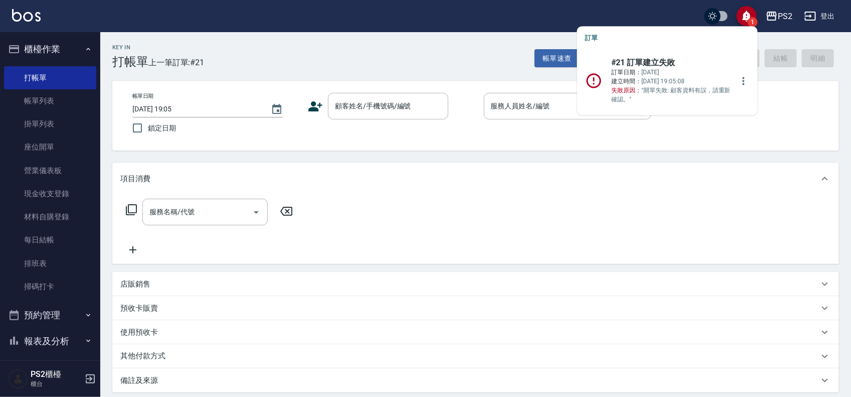
click at [650, 74] on p "訂單日期： [DATE] 建立時間： [DATE] 19:05:08 失敗原因： "開單失敗: 顧客資料有誤，請重新確認。"" at bounding box center [673, 86] width 122 height 36
click at [738, 78] on icon "more" at bounding box center [744, 81] width 12 height 12
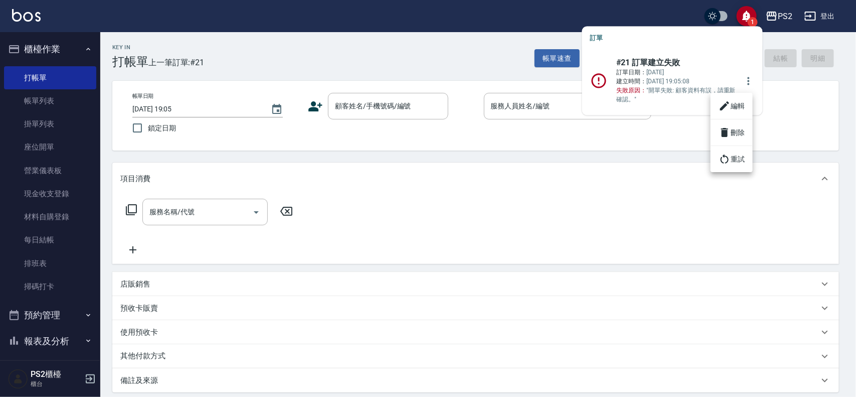
click at [731, 105] on li "編輯" at bounding box center [732, 106] width 42 height 18
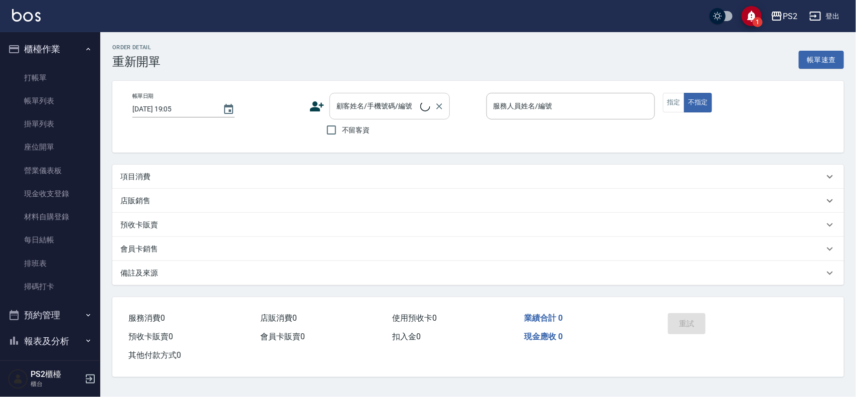
type input "[DATE] 19:04"
type input "[PERSON_NAME]-2"
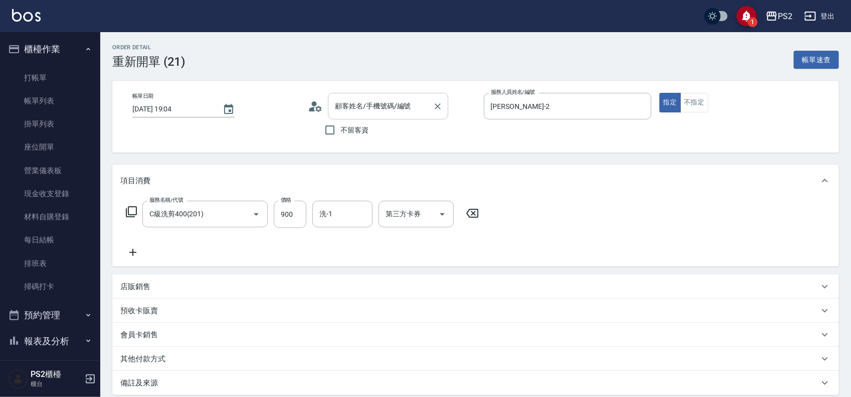
click at [391, 107] on input "顧客姓名/手機號碼/編號" at bounding box center [381, 106] width 96 height 18
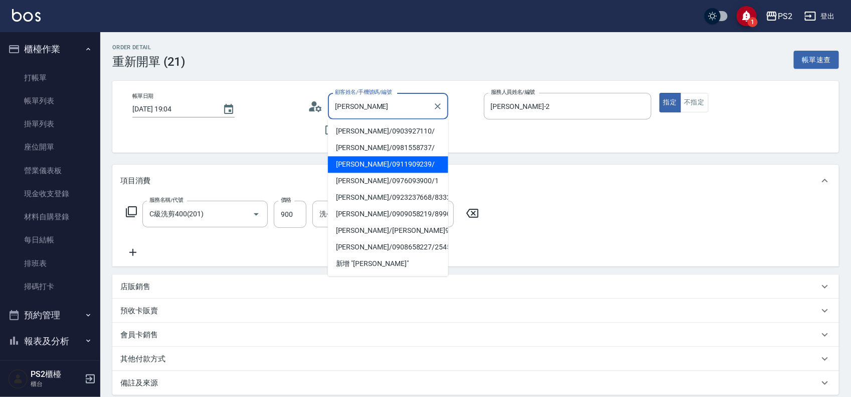
click at [375, 163] on li "[PERSON_NAME]/0911909239/" at bounding box center [388, 164] width 120 height 17
type input "[PERSON_NAME]/0911909239/"
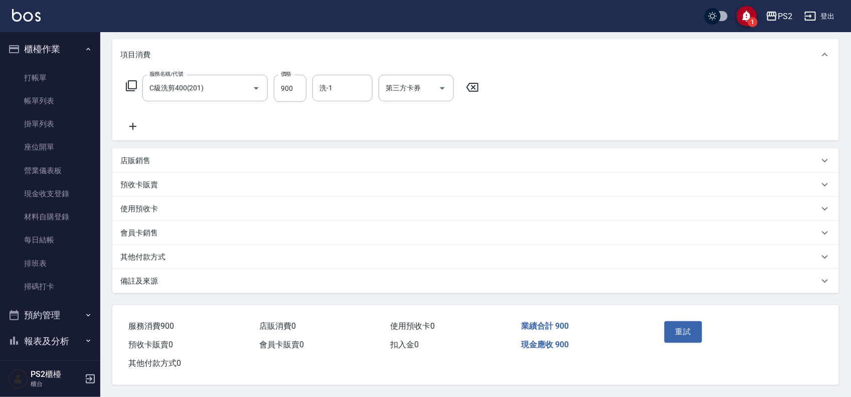
scroll to position [129, 0]
click at [668, 321] on button "重試" at bounding box center [684, 331] width 38 height 21
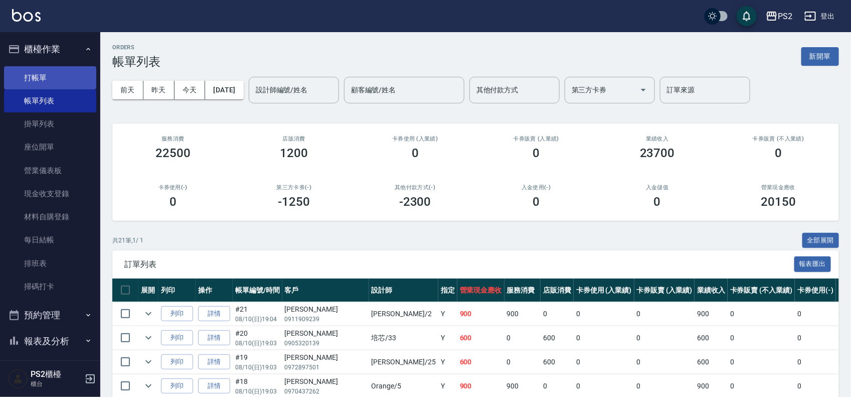
click at [59, 79] on link "打帳單" at bounding box center [50, 77] width 92 height 23
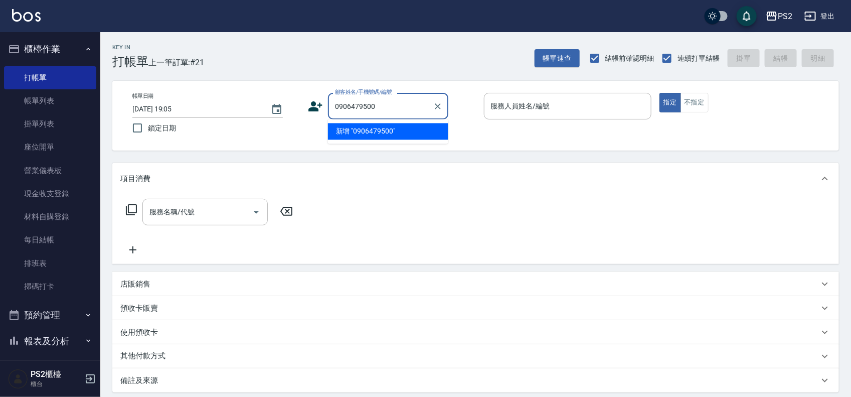
type input "0906479500"
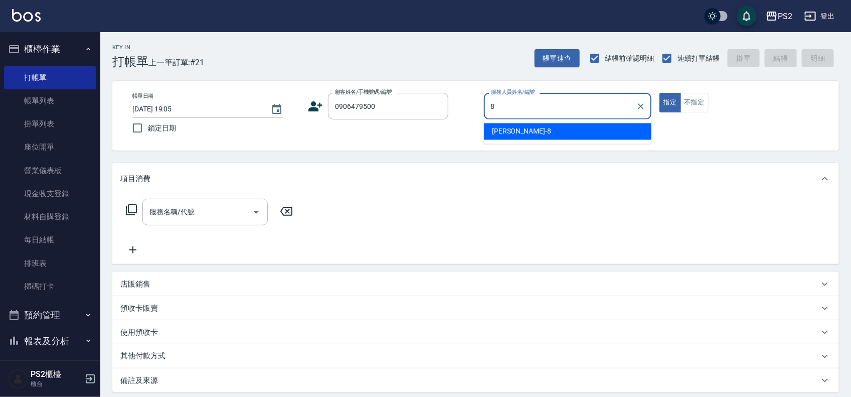
type input "Lori-8"
type button "true"
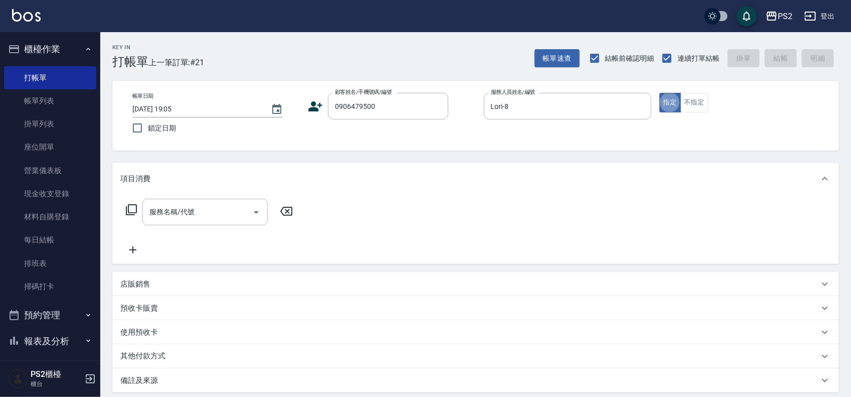
type input "[PERSON_NAME]/0906479500/"
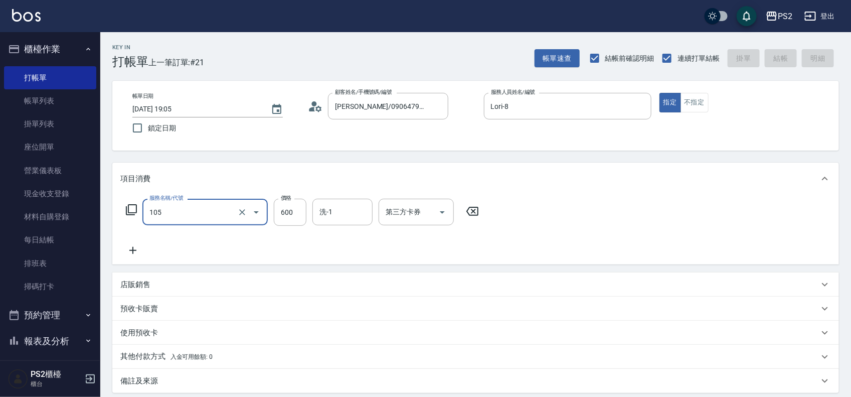
type input "105"
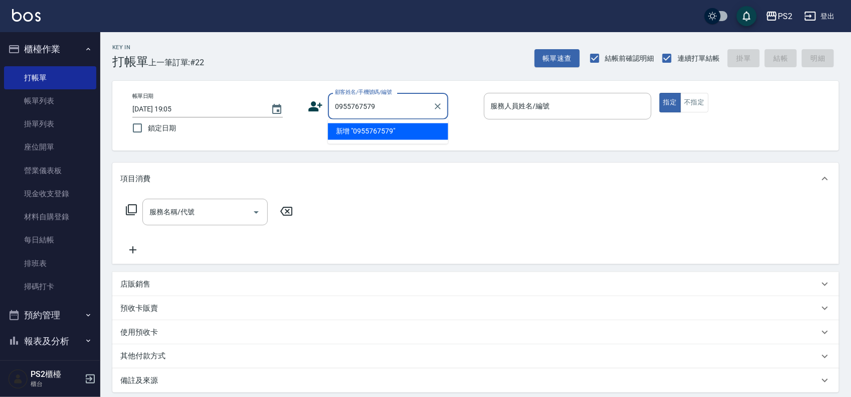
type input "0955767579"
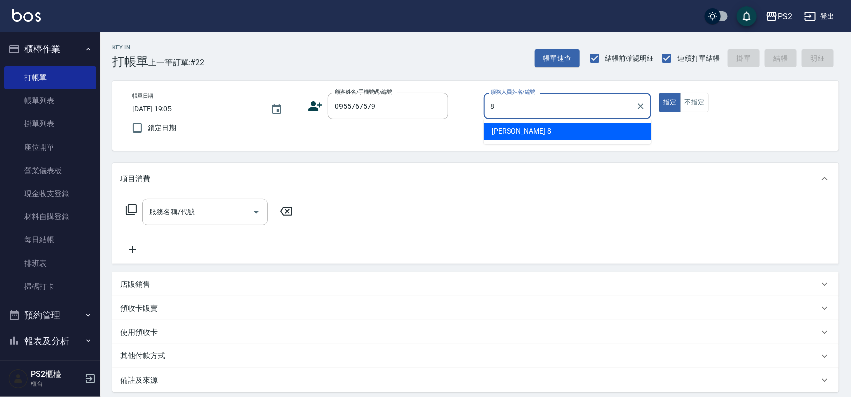
type input "Lori-8"
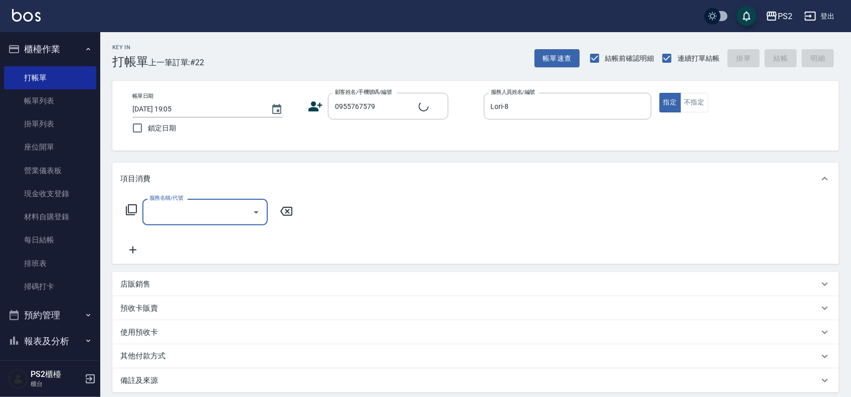
type input "[PERSON_NAME]/0955767579/"
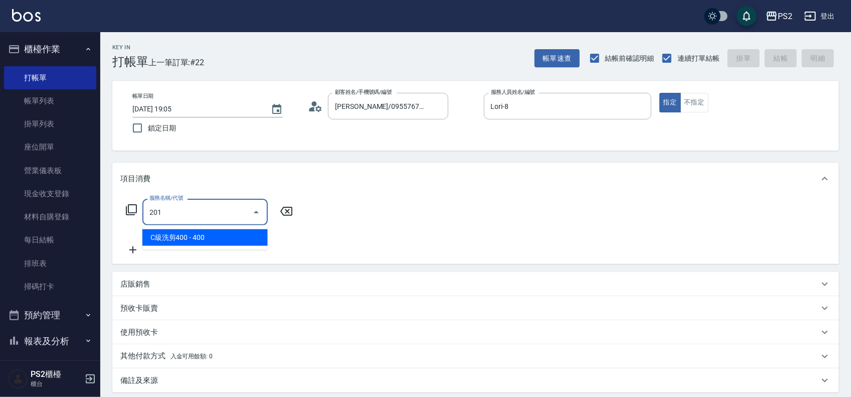
type input "C級洗剪400(201)"
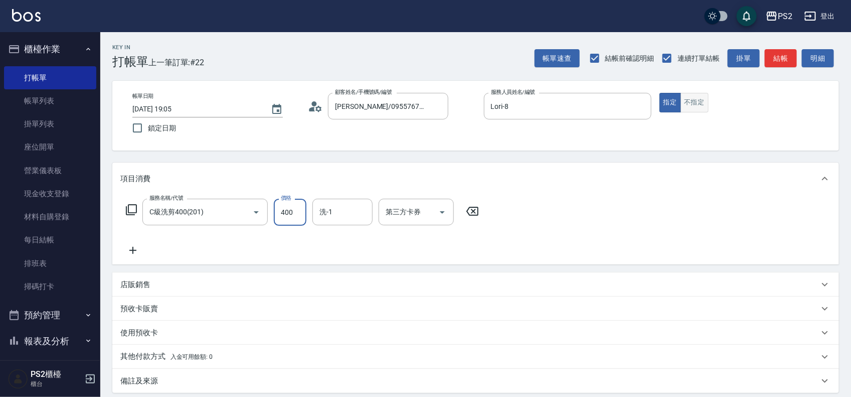
click at [705, 109] on button "不指定" at bounding box center [695, 103] width 28 height 20
click at [780, 58] on button "結帳" at bounding box center [781, 58] width 32 height 19
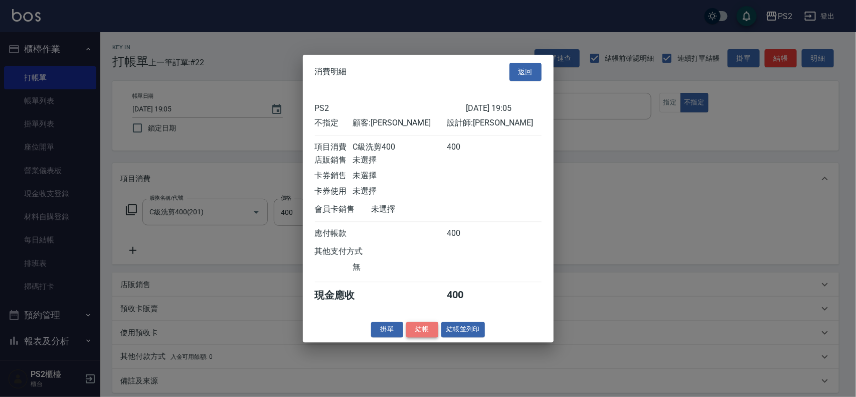
click at [419, 333] on button "結帳" at bounding box center [422, 329] width 32 height 16
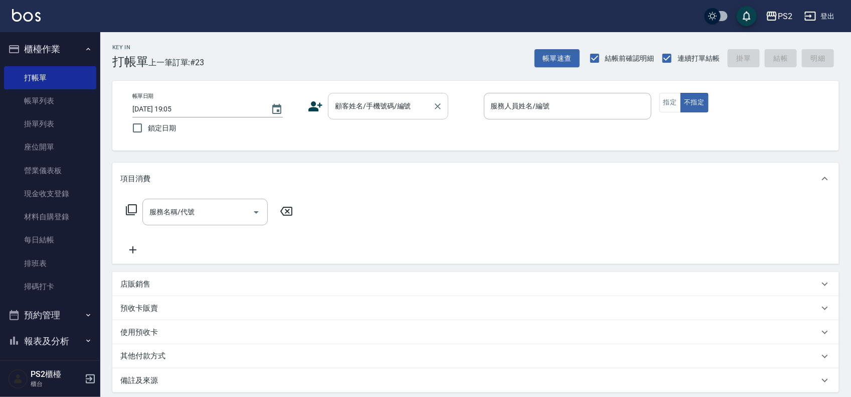
click at [389, 102] on input "顧客姓名/手機號碼/編號" at bounding box center [381, 106] width 96 height 18
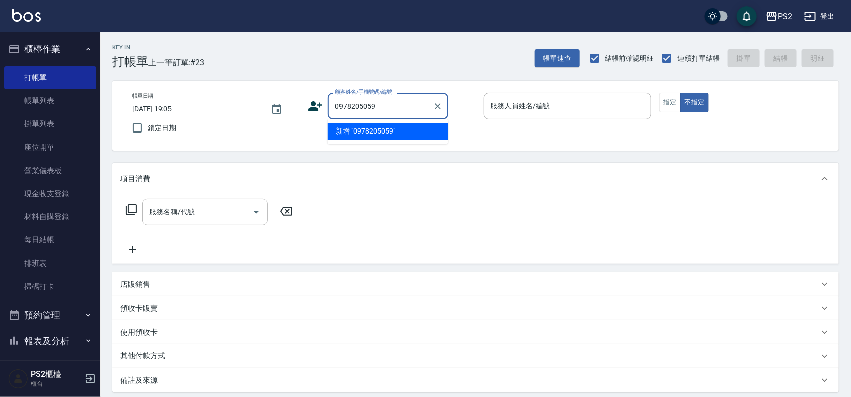
type input "0978205059"
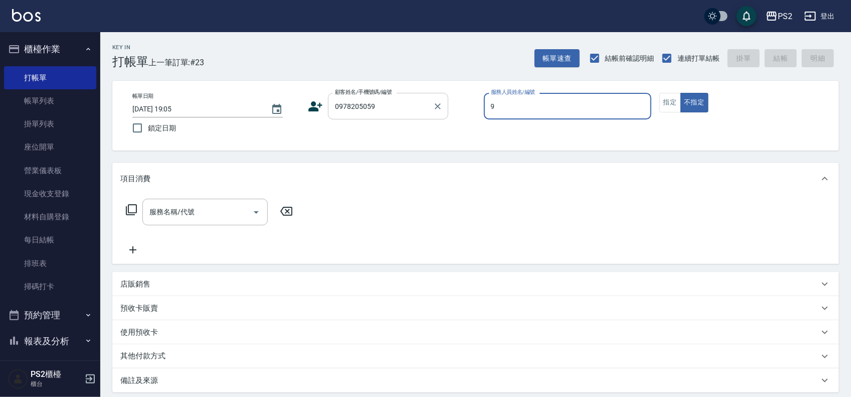
type input "[PERSON_NAME]-9"
type button "false"
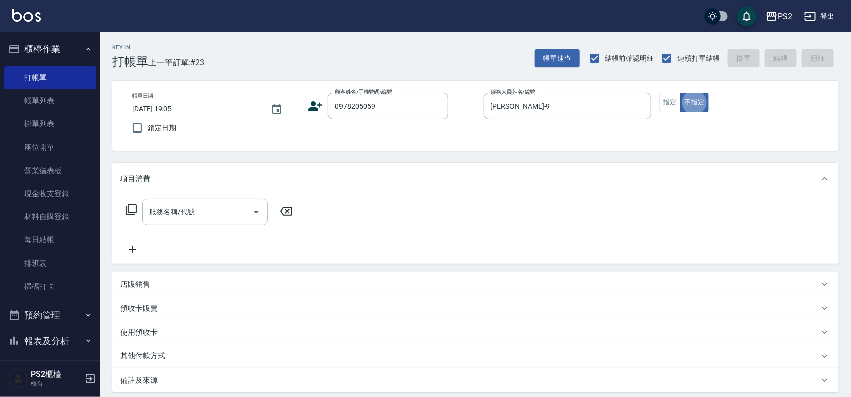
click at [317, 108] on icon at bounding box center [316, 106] width 14 height 10
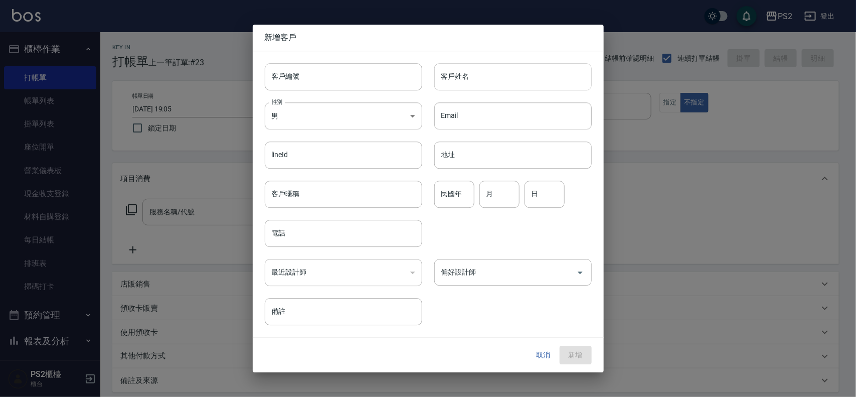
type input "0978205059"
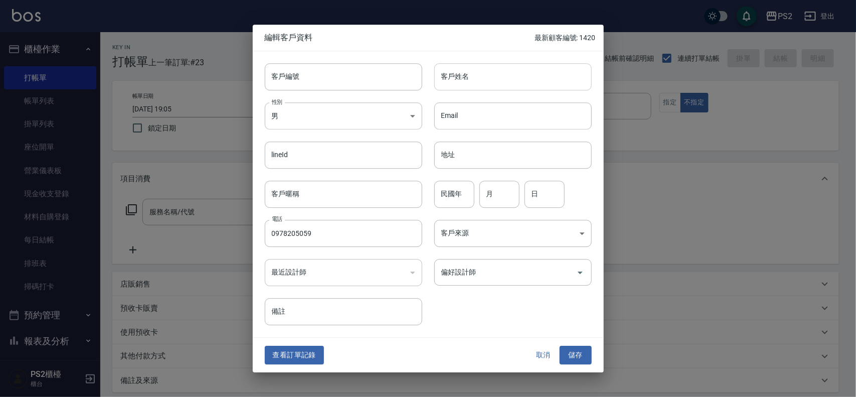
click at [531, 71] on input "客戶姓名" at bounding box center [512, 76] width 157 height 27
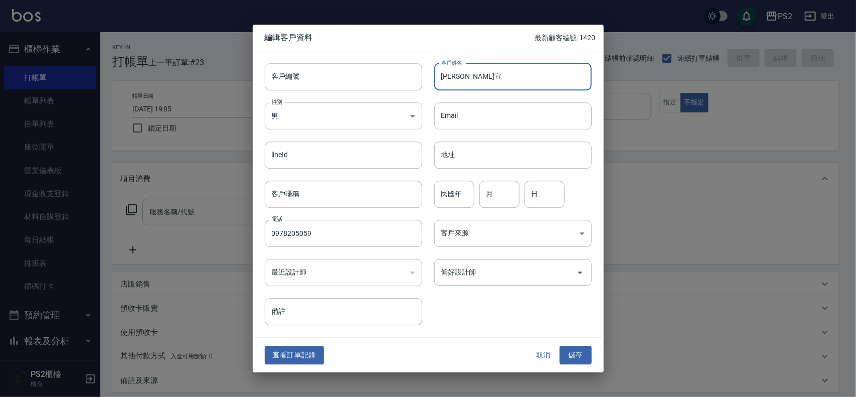
type input "[PERSON_NAME]宣"
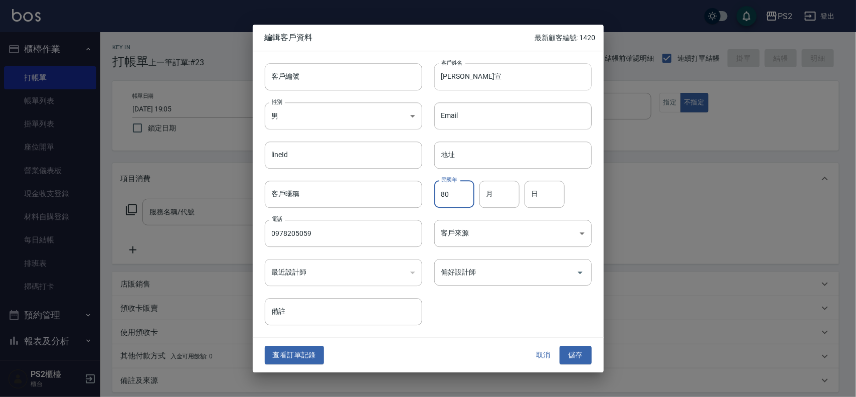
type input "80"
type input "10"
type input "28"
click at [580, 352] on button "儲存" at bounding box center [576, 355] width 32 height 19
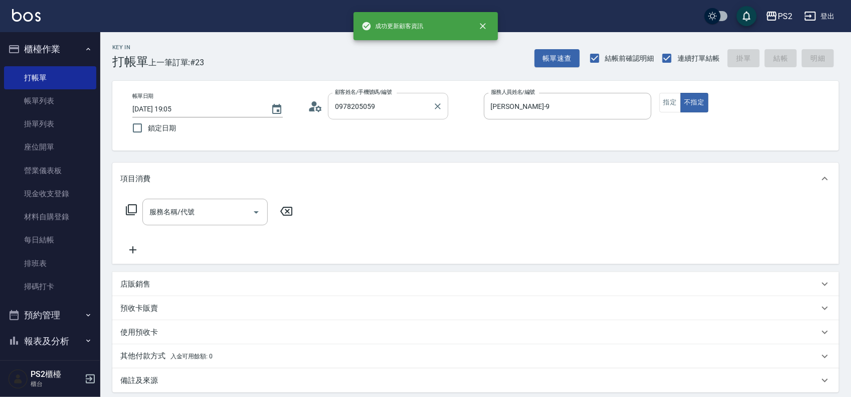
click at [400, 105] on input "0978205059" at bounding box center [381, 106] width 96 height 18
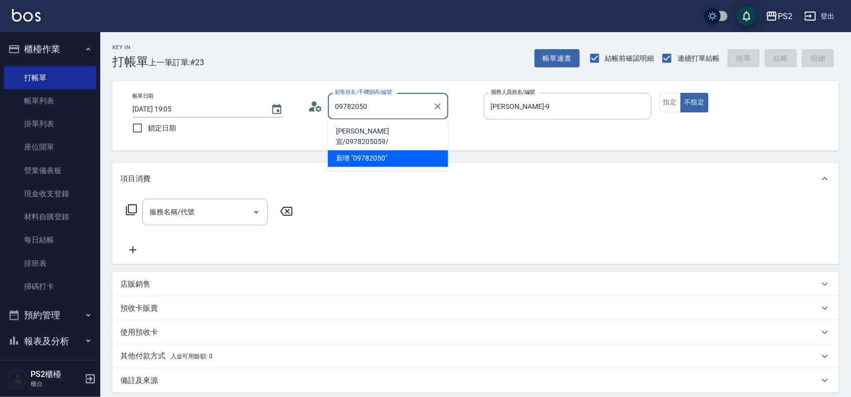
click at [397, 129] on li "[PERSON_NAME]宣/0978205059/" at bounding box center [388, 136] width 120 height 27
type input "[PERSON_NAME]宣/0978205059/"
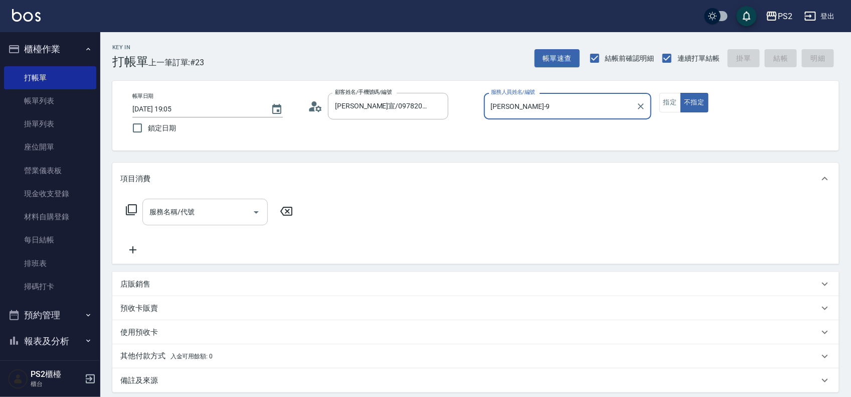
click at [169, 211] on input "服務名稱/代號" at bounding box center [197, 212] width 101 height 18
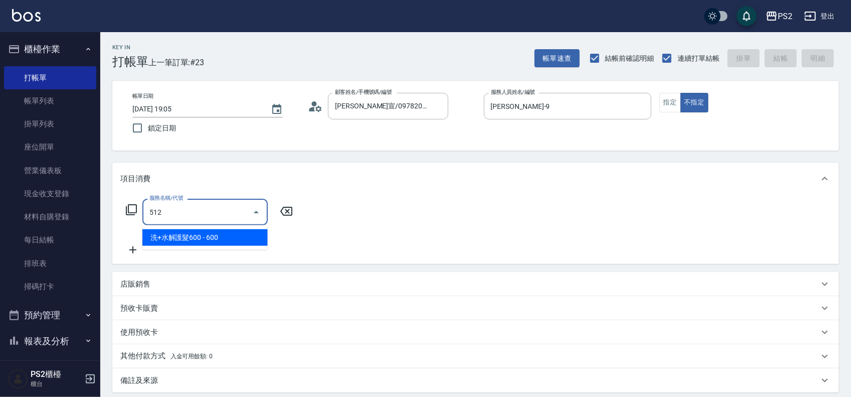
type input "洗+水解護髮600(512)"
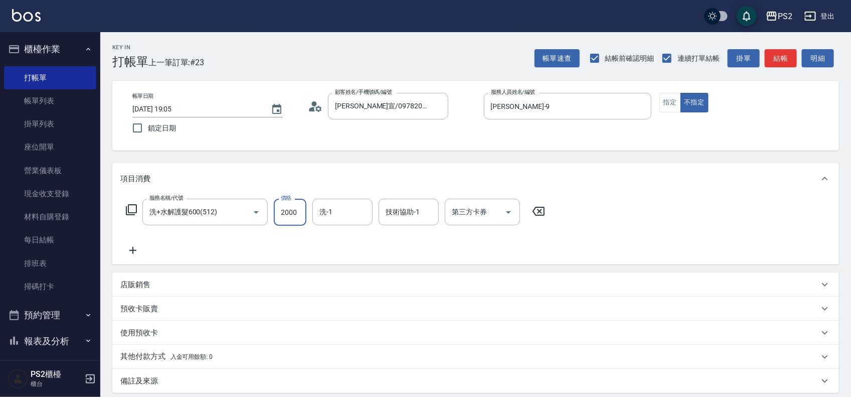
type input "2000"
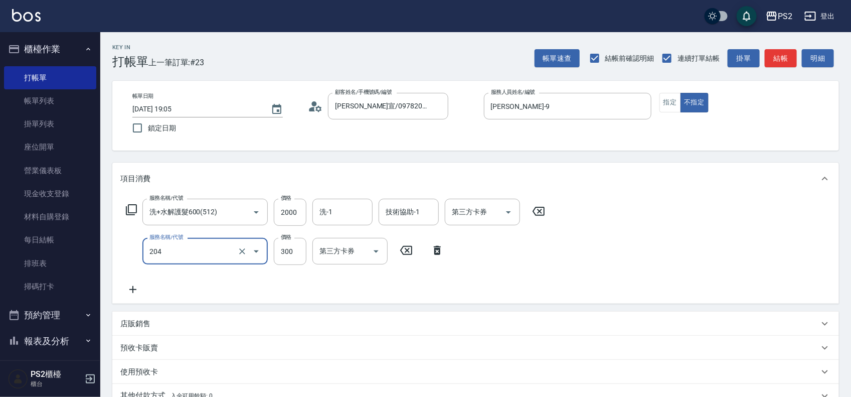
type input "C級單剪300(204)"
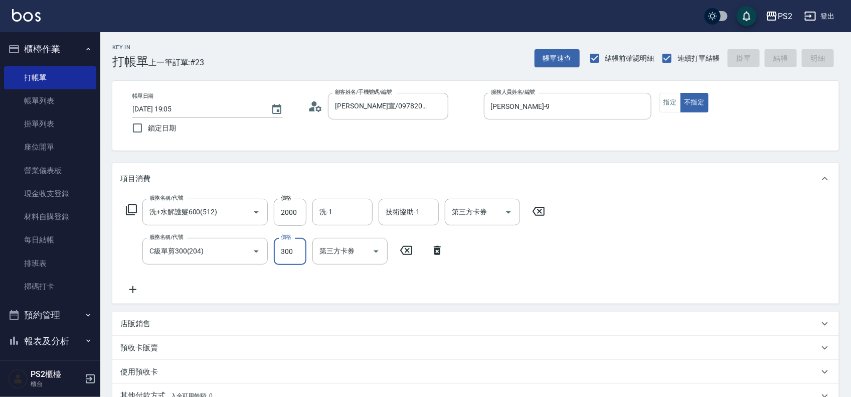
type input "[DATE] 19:07"
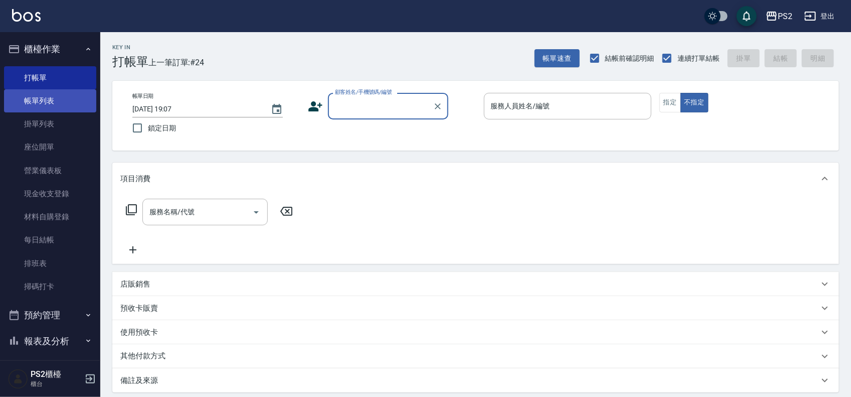
click at [54, 99] on link "帳單列表" at bounding box center [50, 100] width 92 height 23
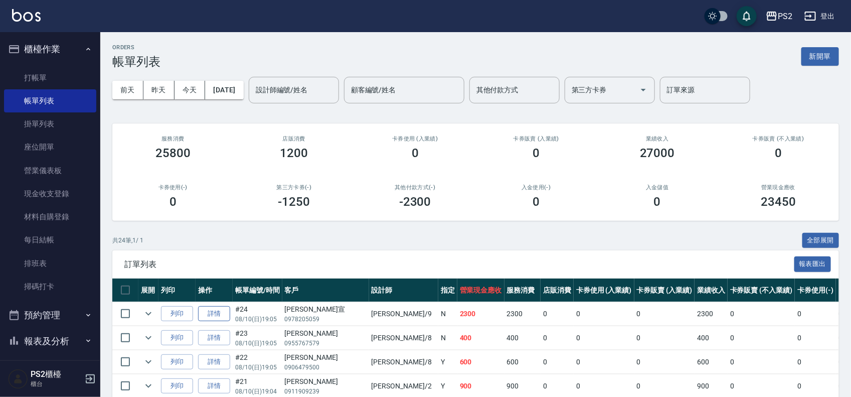
click at [218, 309] on link "詳情" at bounding box center [214, 314] width 32 height 16
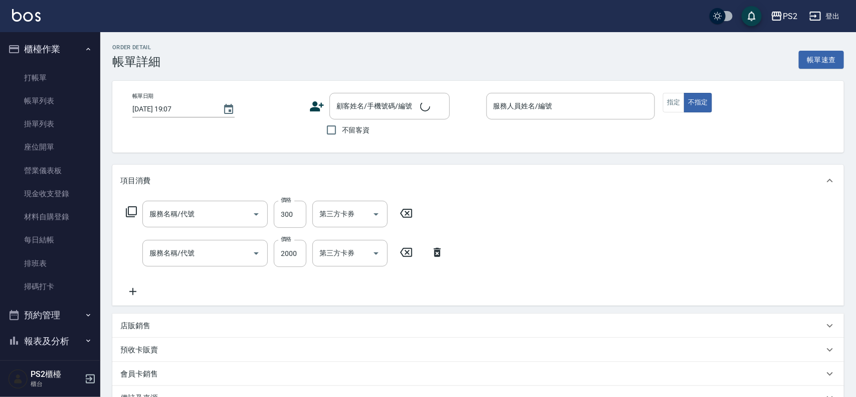
type input "[DATE] 19:05"
type input "[PERSON_NAME]-9"
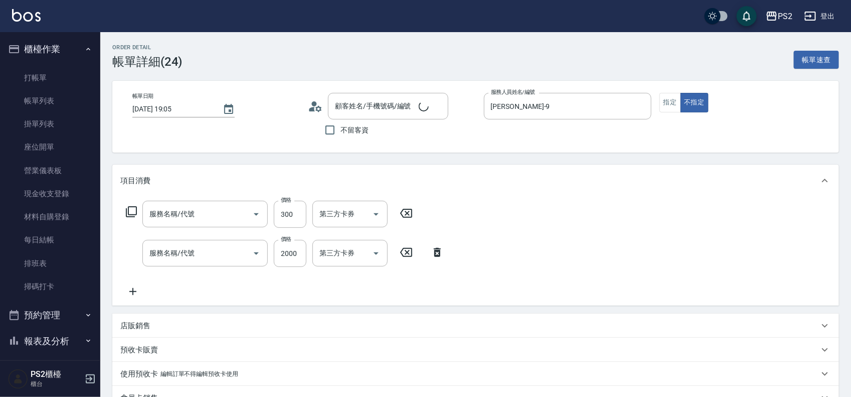
type input "C級單剪300(204)"
type input "洗+水解護髮600(512)"
type input "[PERSON_NAME]宣/0978205059/"
click at [317, 105] on icon at bounding box center [315, 106] width 15 height 15
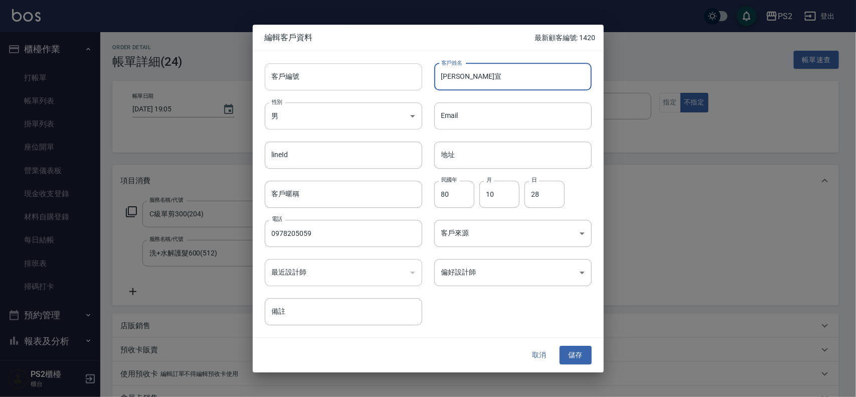
drag, startPoint x: 447, startPoint y: 78, endPoint x: 419, endPoint y: 81, distance: 27.7
click at [419, 81] on div "客戶編號 客戶編號 客戶姓名 簡汶宣 客戶姓名 性別 男 [DEMOGRAPHIC_DATA] 性別 Email Email lineId lineId 地址…" at bounding box center [422, 188] width 339 height 274
type input "[PERSON_NAME]"
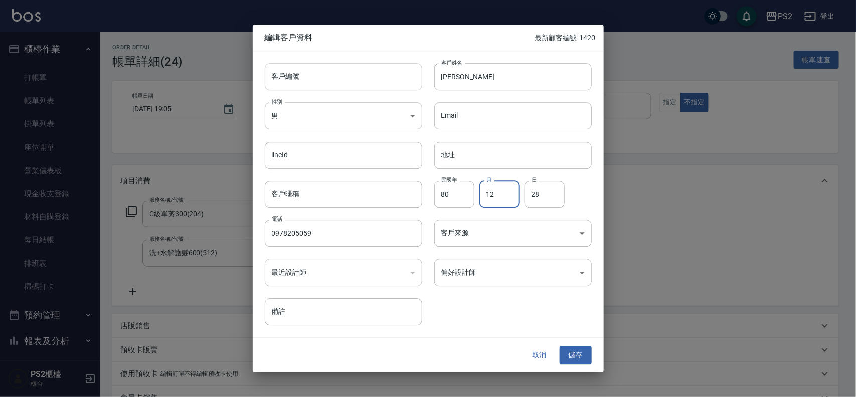
type input "12"
type input "29"
click at [568, 354] on button "儲存" at bounding box center [576, 355] width 32 height 19
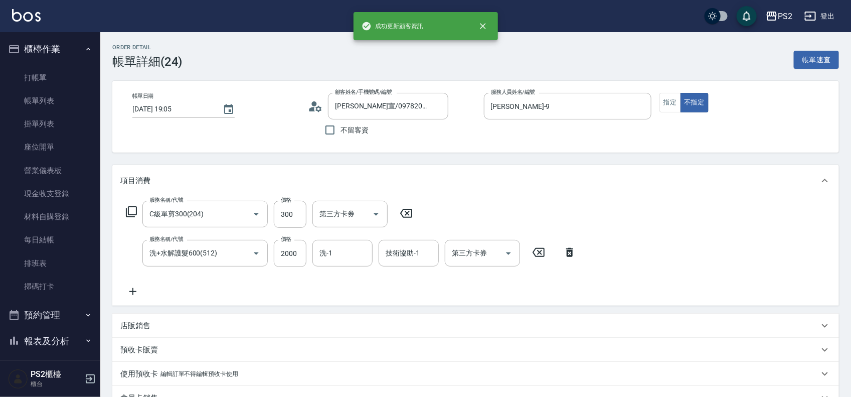
type input "[PERSON_NAME]/0978205059/"
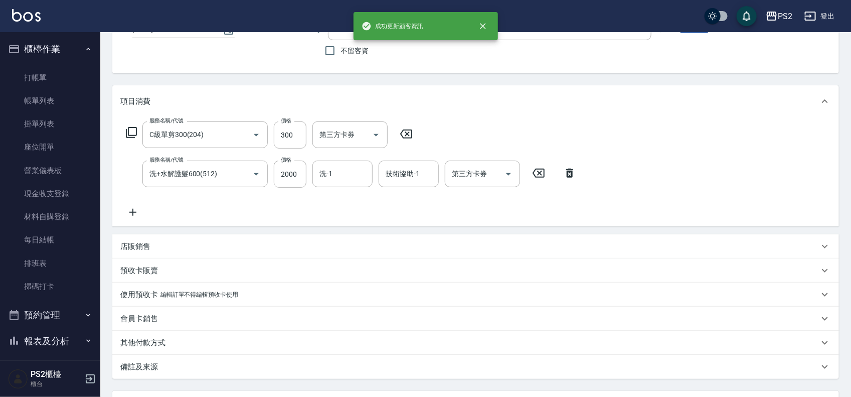
scroll to position [169, 0]
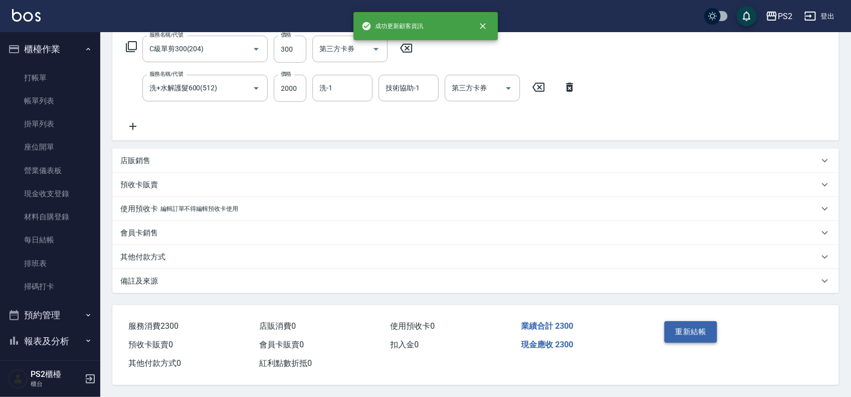
click at [685, 321] on button "重新結帳" at bounding box center [691, 331] width 53 height 21
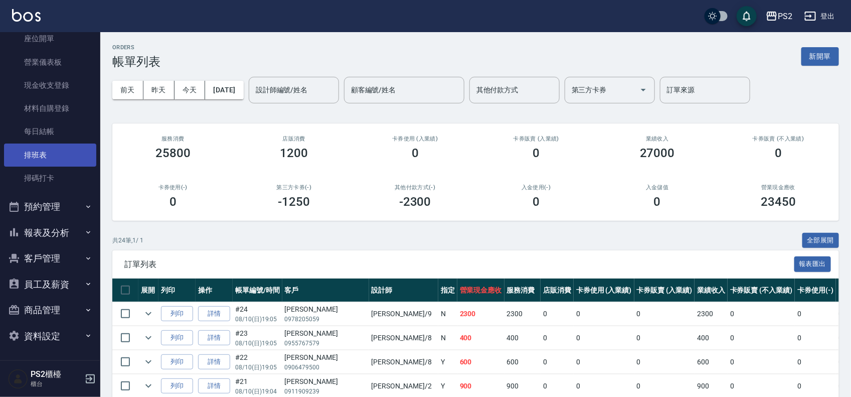
scroll to position [109, 0]
click at [54, 278] on button "員工及薪資" at bounding box center [50, 284] width 92 height 26
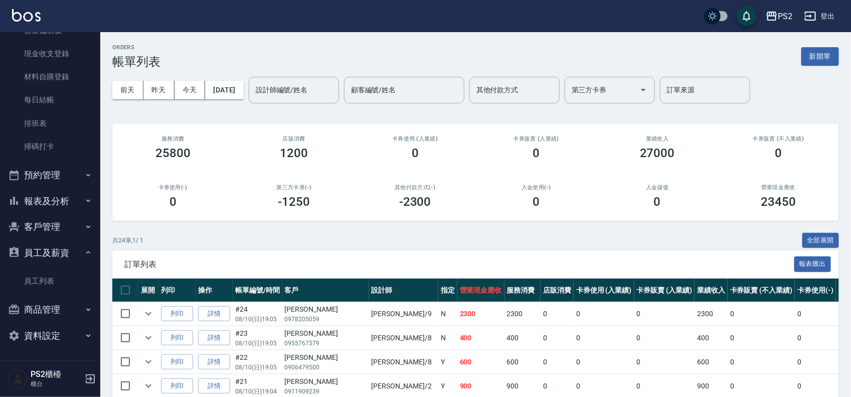
click at [57, 208] on button "報表及分析" at bounding box center [50, 201] width 92 height 26
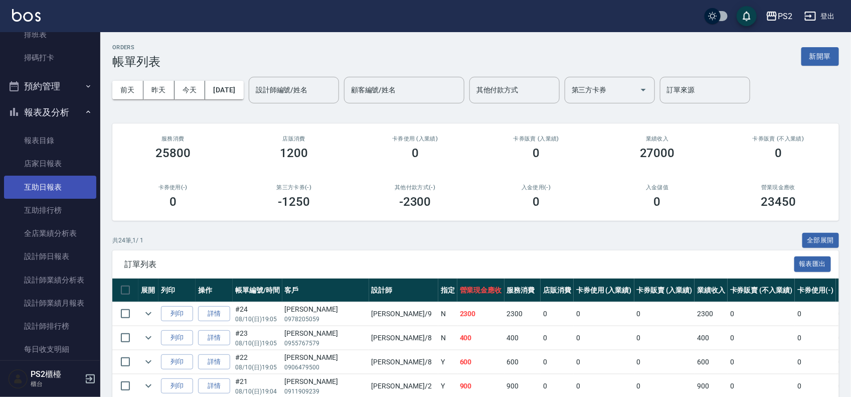
scroll to position [329, 0]
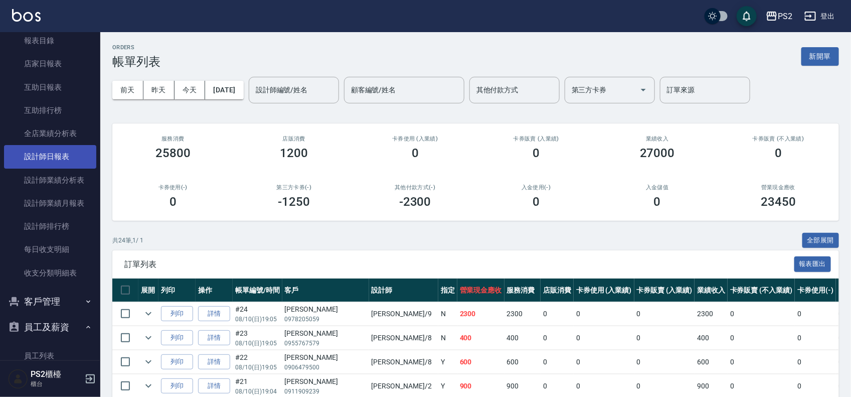
click at [58, 159] on link "設計師日報表" at bounding box center [50, 156] width 92 height 23
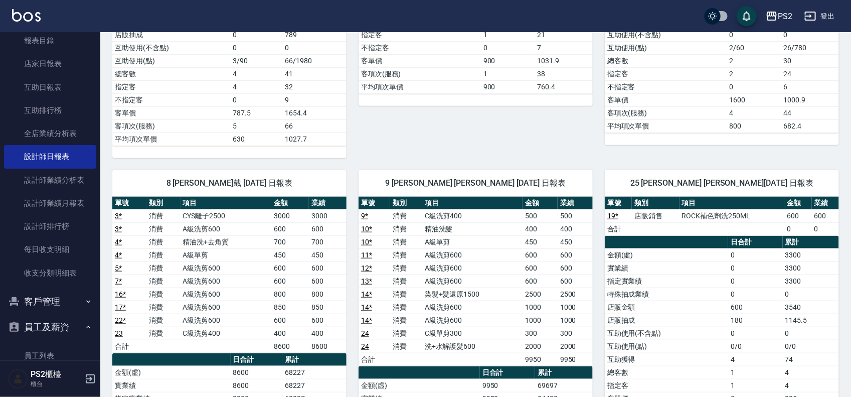
scroll to position [376, 0]
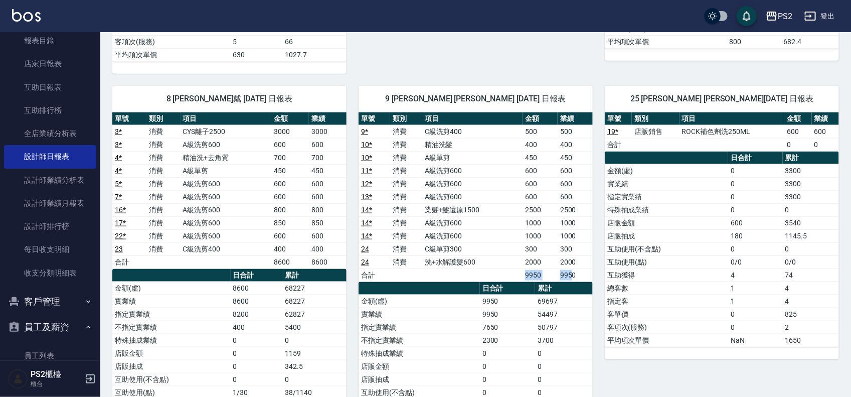
drag, startPoint x: 454, startPoint y: 272, endPoint x: 573, endPoint y: 279, distance: 119.1
click at [573, 279] on tr "合計 9950 9950" at bounding box center [476, 274] width 234 height 13
click at [580, 281] on td "9950" at bounding box center [575, 274] width 35 height 13
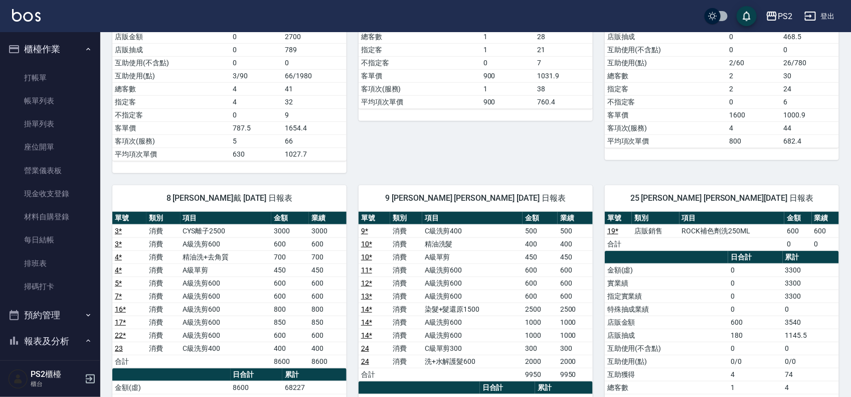
scroll to position [125, 0]
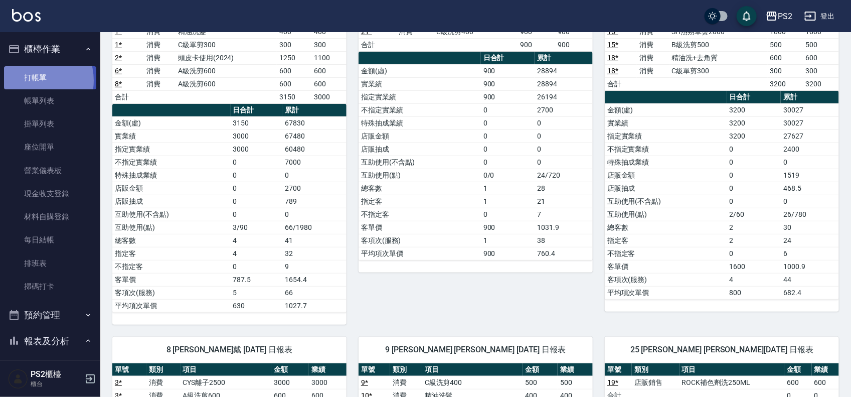
click at [31, 80] on link "打帳單" at bounding box center [50, 77] width 92 height 23
